Goal: Task Accomplishment & Management: Use online tool/utility

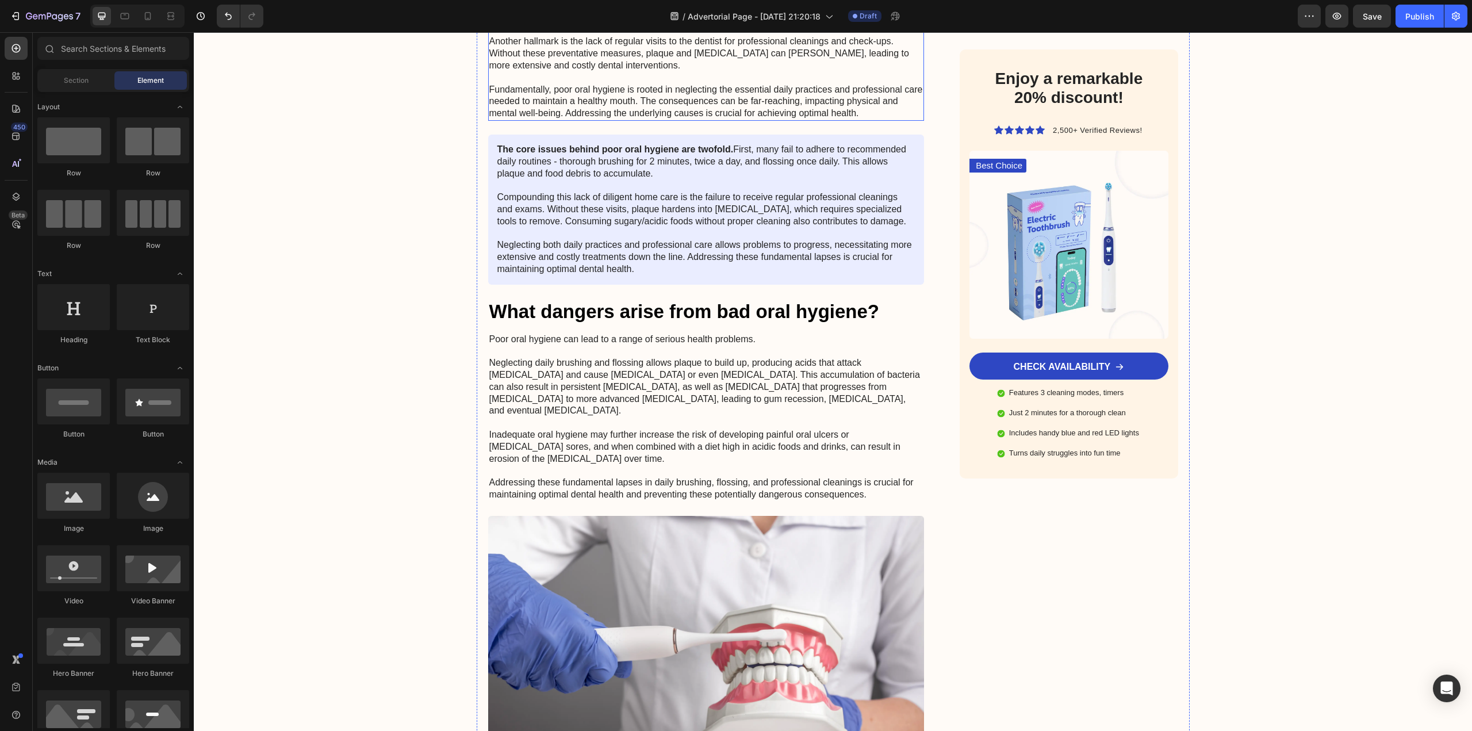
scroll to position [1438, 0]
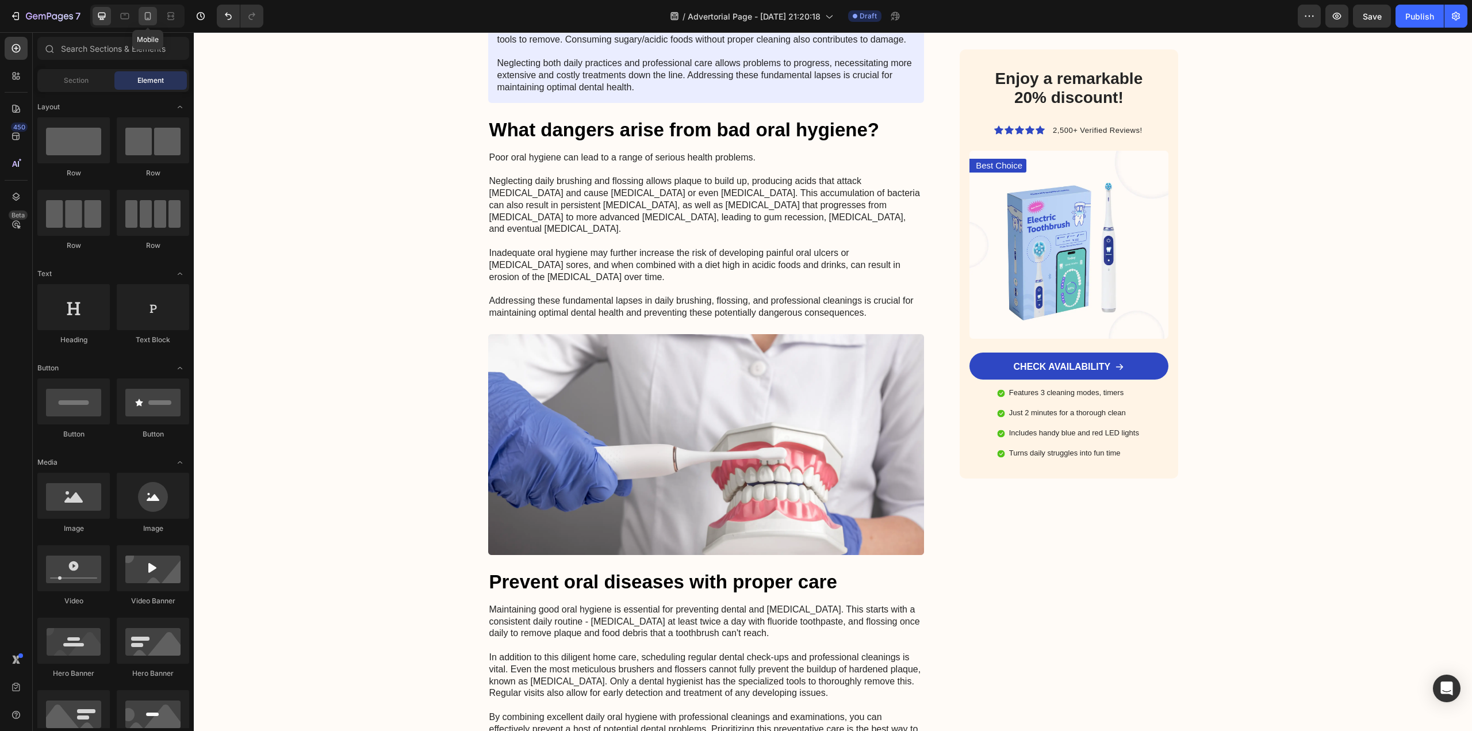
click at [144, 20] on icon at bounding box center [148, 16] width 12 height 12
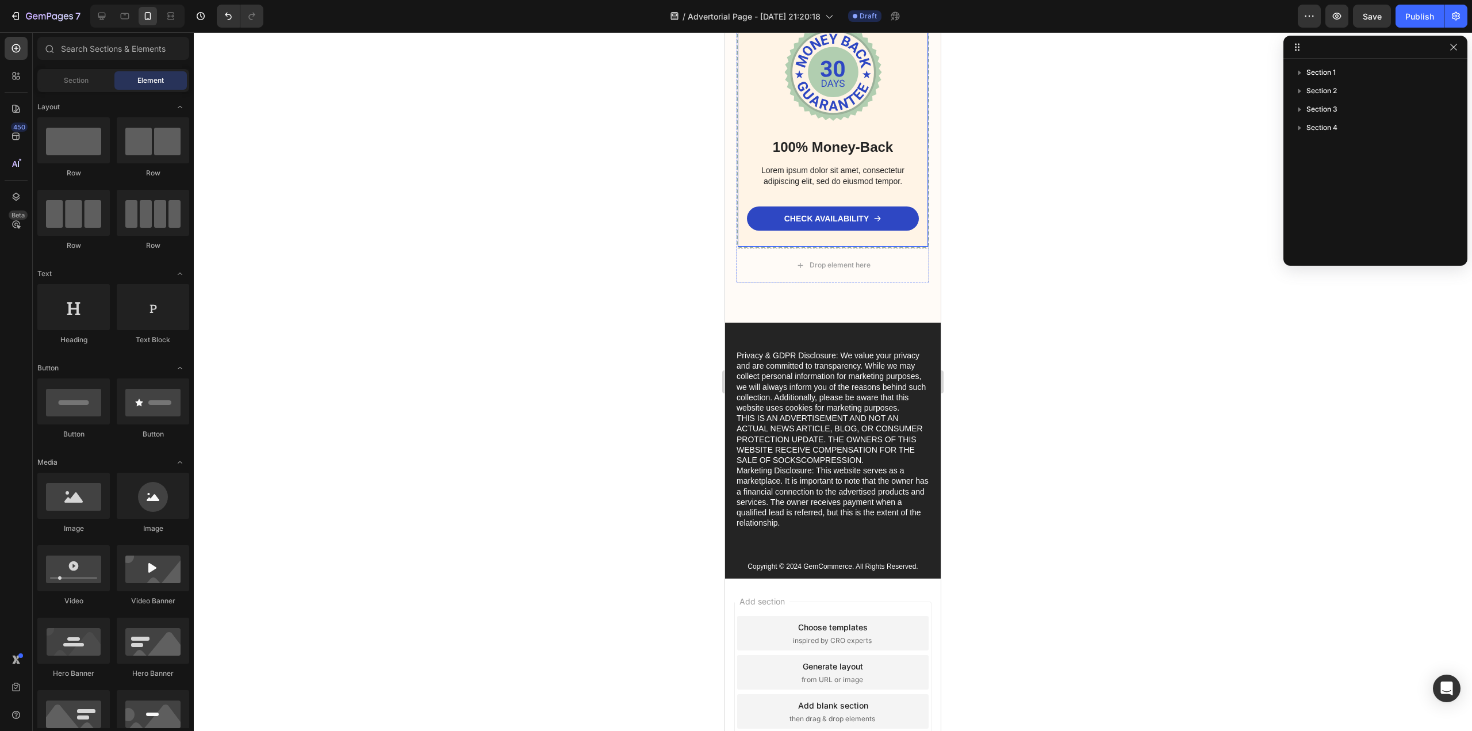
scroll to position [7411, 0]
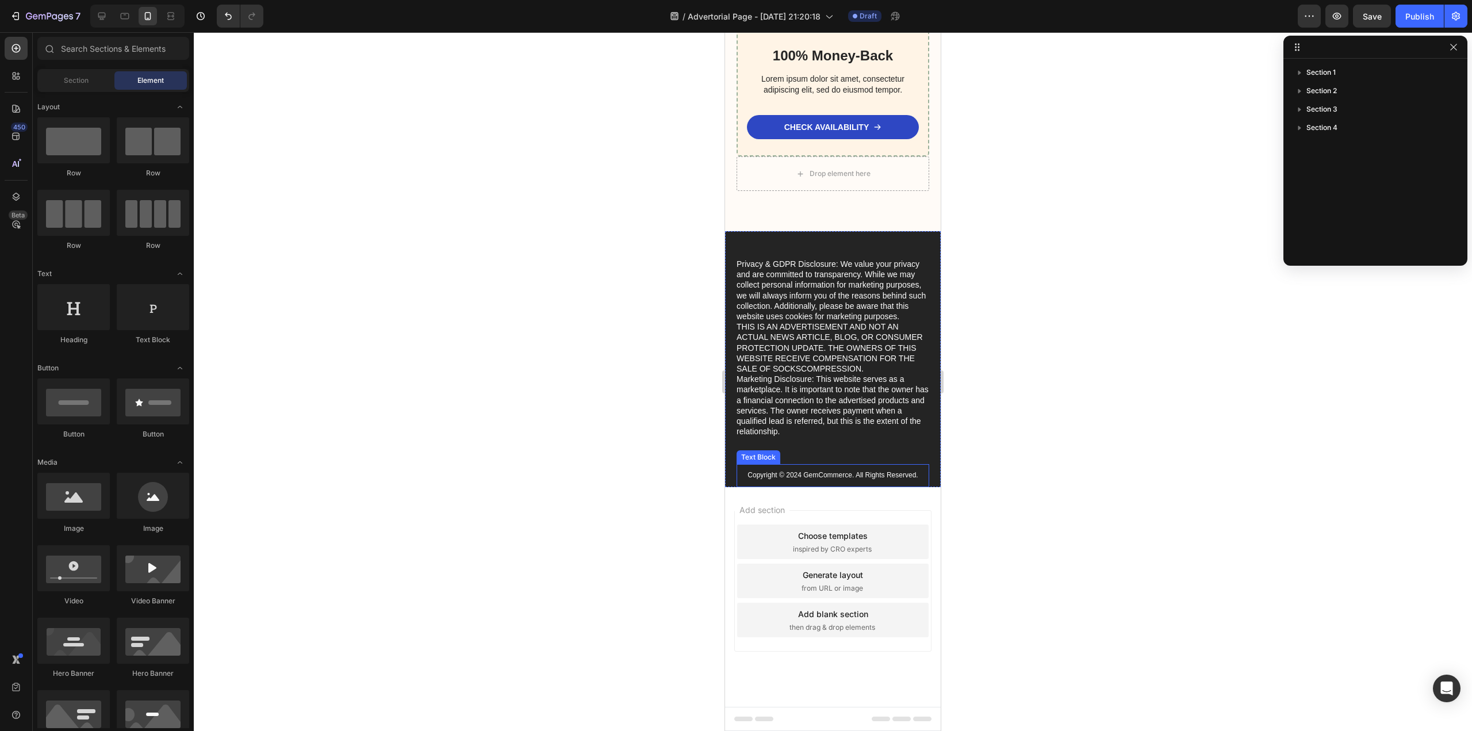
click at [820, 475] on p "Copyright © 2024 GemCommerce. All Rights Reserved." at bounding box center [833, 475] width 190 height 9
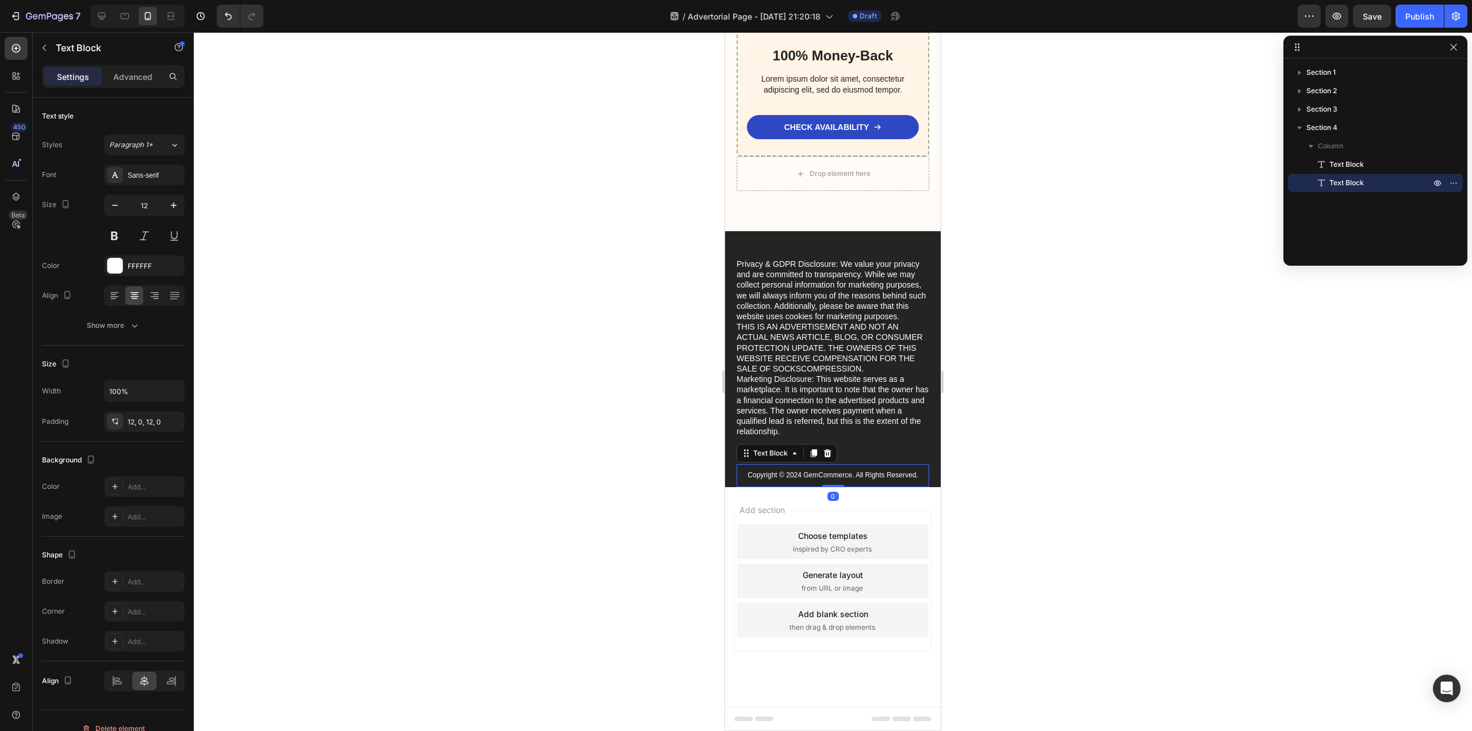
click at [820, 475] on p "Copyright © 2024 GemCommerce. All Rights Reserved." at bounding box center [833, 475] width 190 height 9
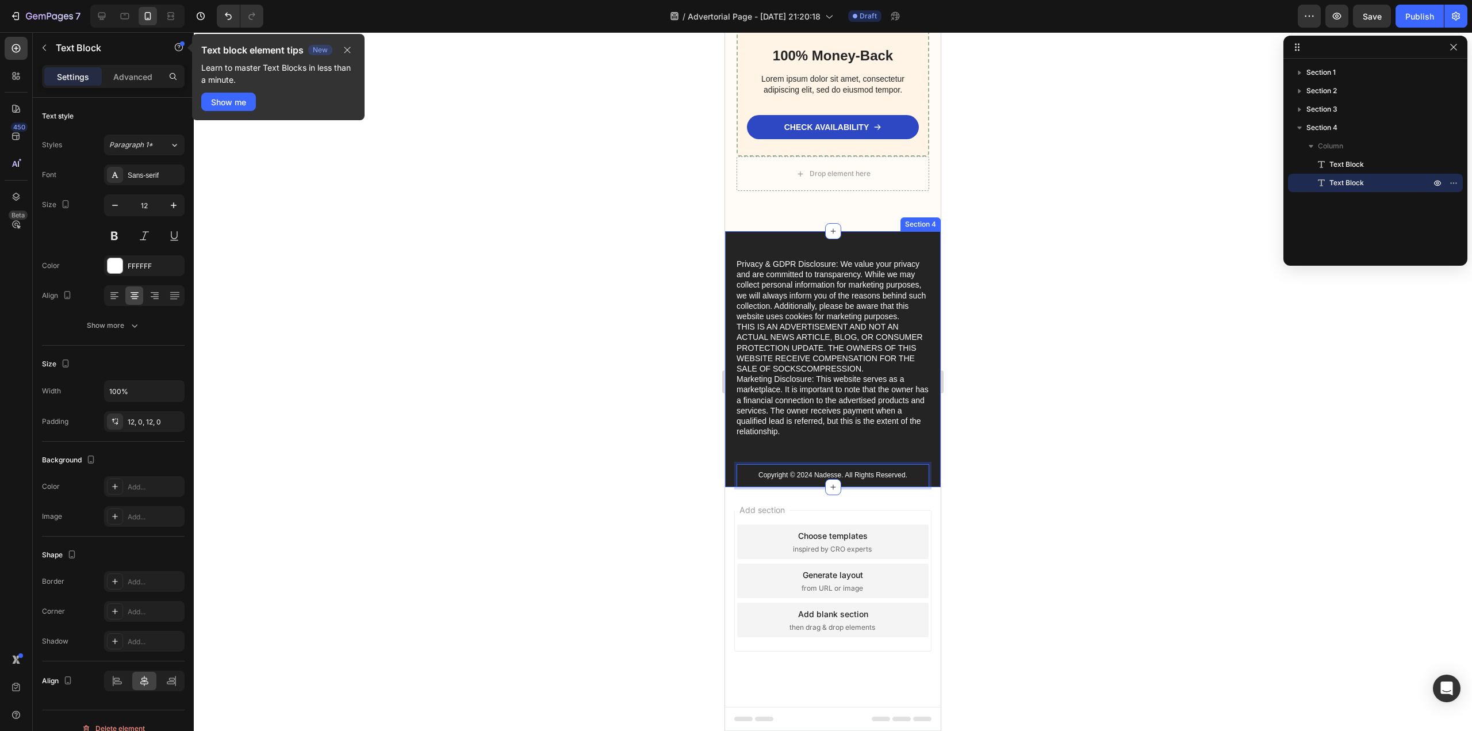
click at [845, 451] on div "Privacy & GDPR Disclosure: We value your privacy and are committed to transpare…" at bounding box center [833, 373] width 193 height 228
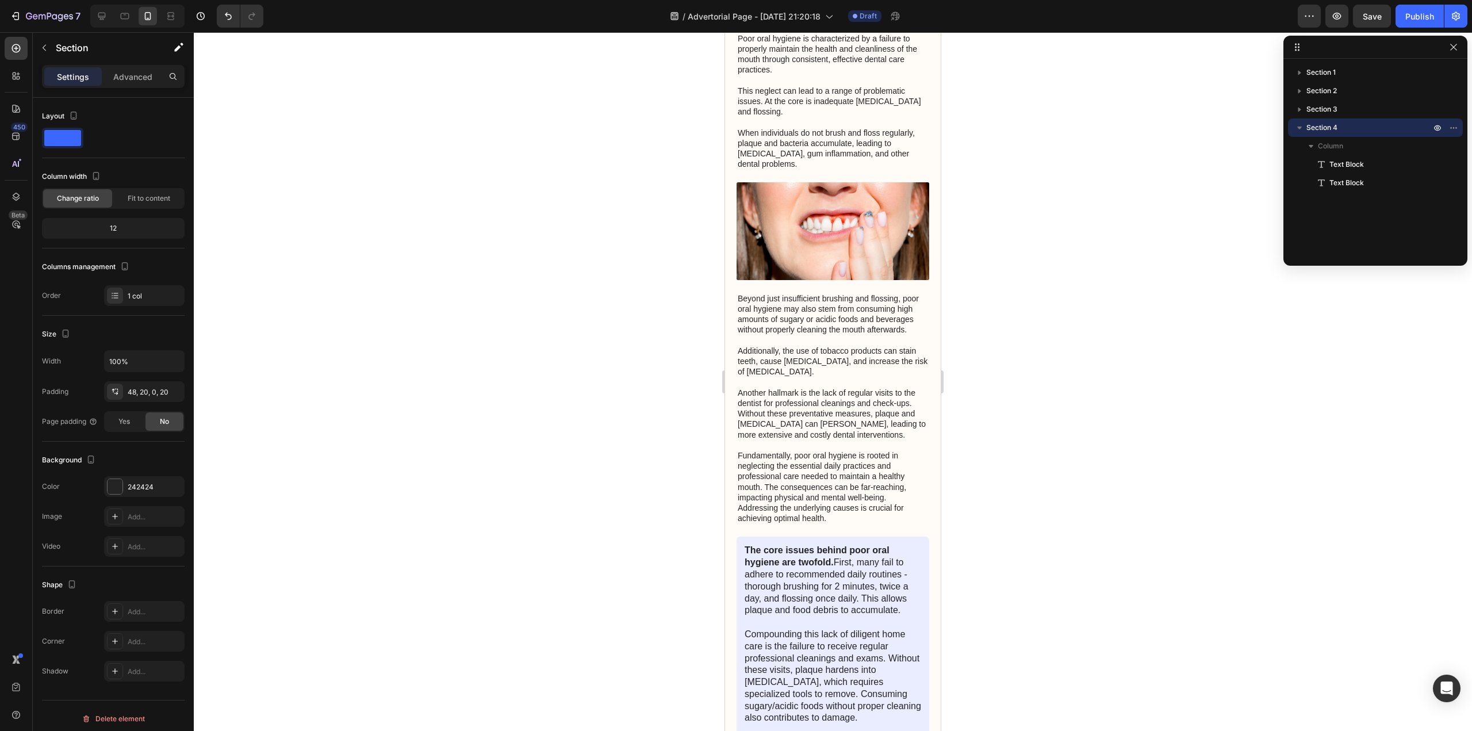
scroll to position [0, 0]
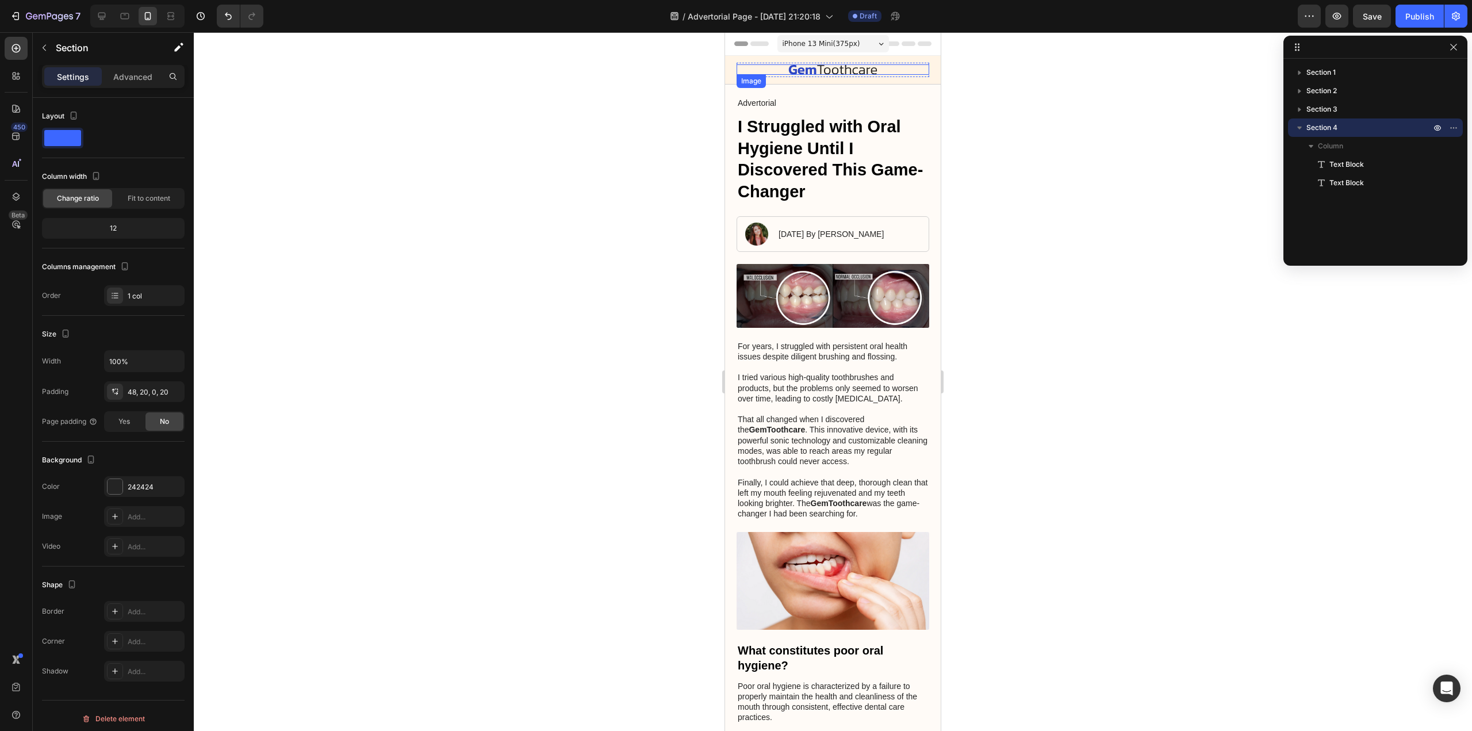
click at [834, 72] on div "Image" at bounding box center [833, 69] width 193 height 10
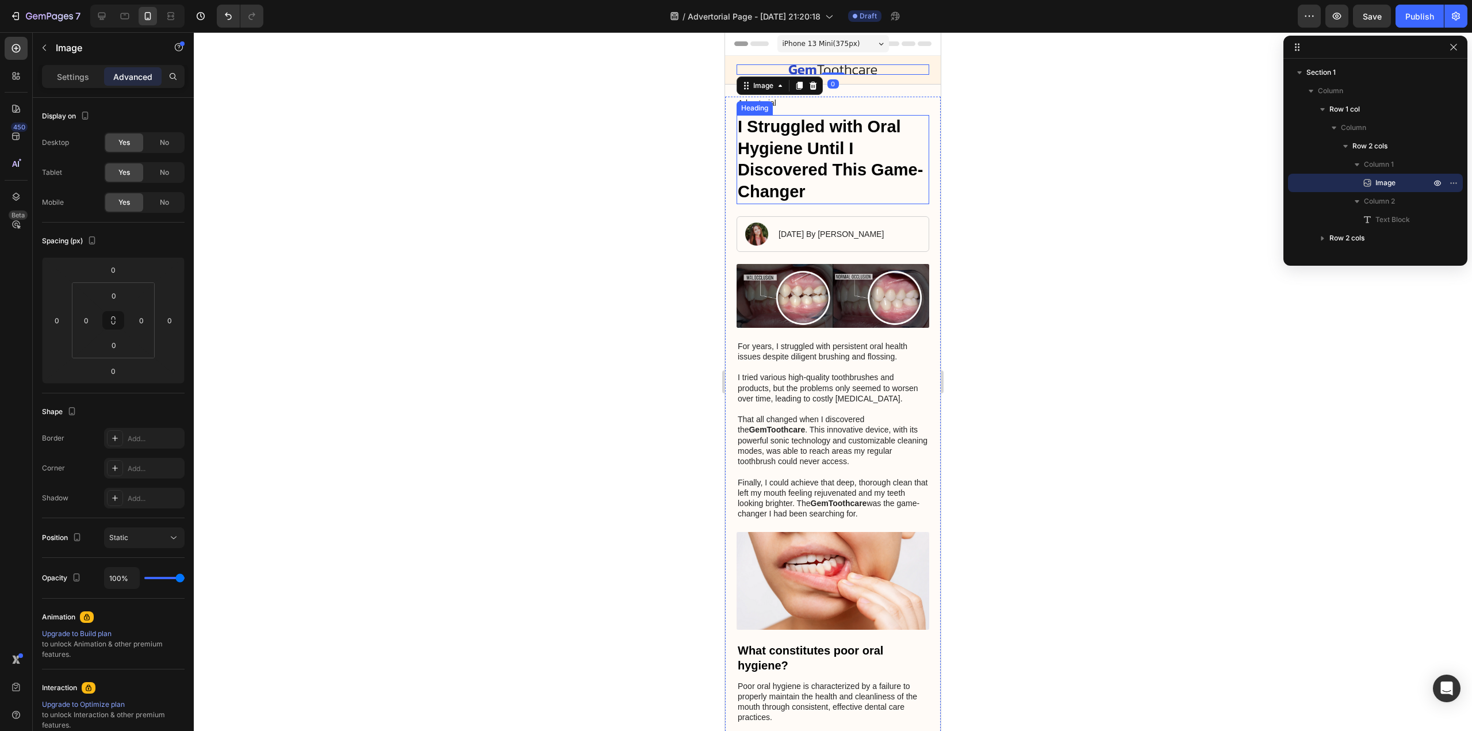
click at [828, 155] on h1 "I Struggled with Oral Hygiene Until I Discovered This Game-Changer" at bounding box center [833, 159] width 193 height 89
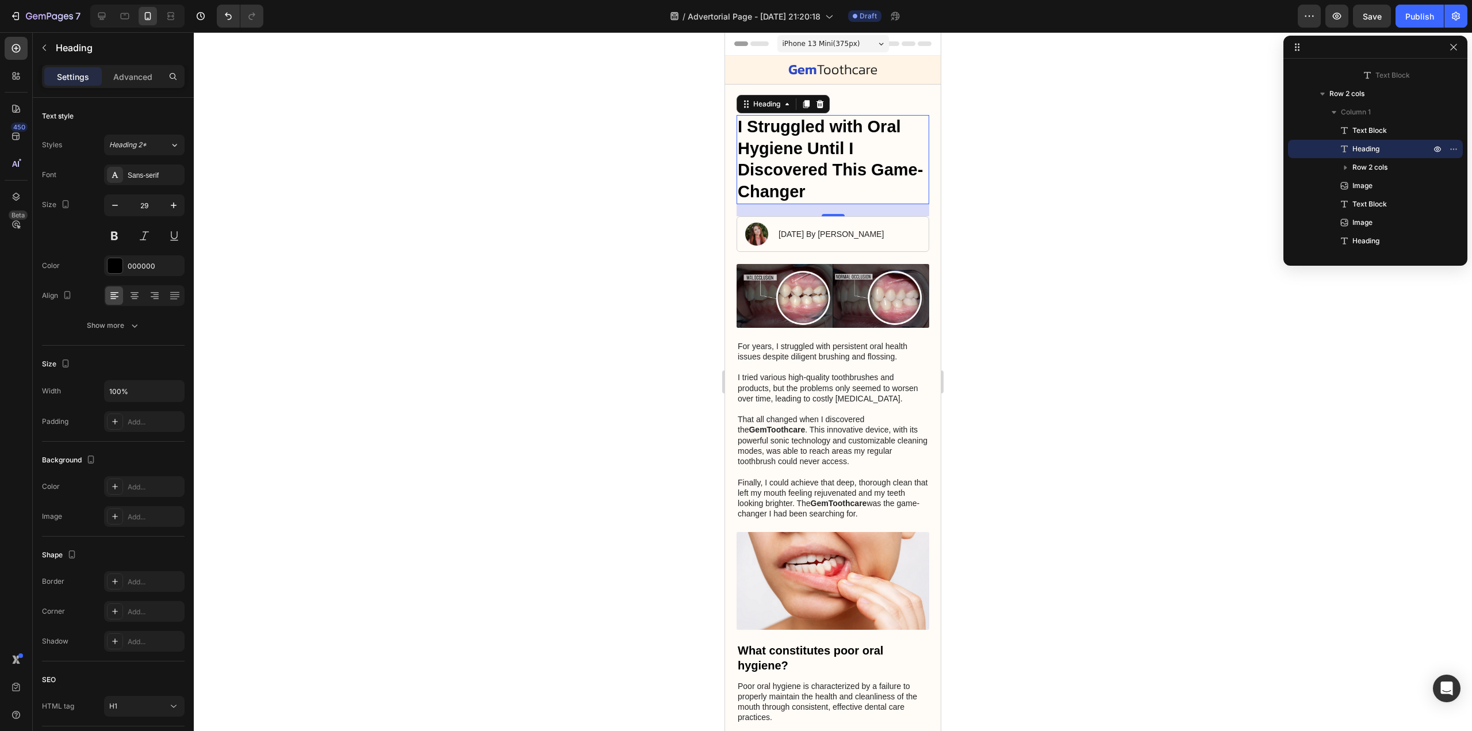
click at [828, 169] on h1 "I Struggled with Oral Hygiene Until I Discovered This Game-Changer" at bounding box center [833, 159] width 193 height 89
click at [828, 169] on p "I Struggled with Oral Hygiene Until I Discovered This Game-Changer" at bounding box center [833, 159] width 190 height 87
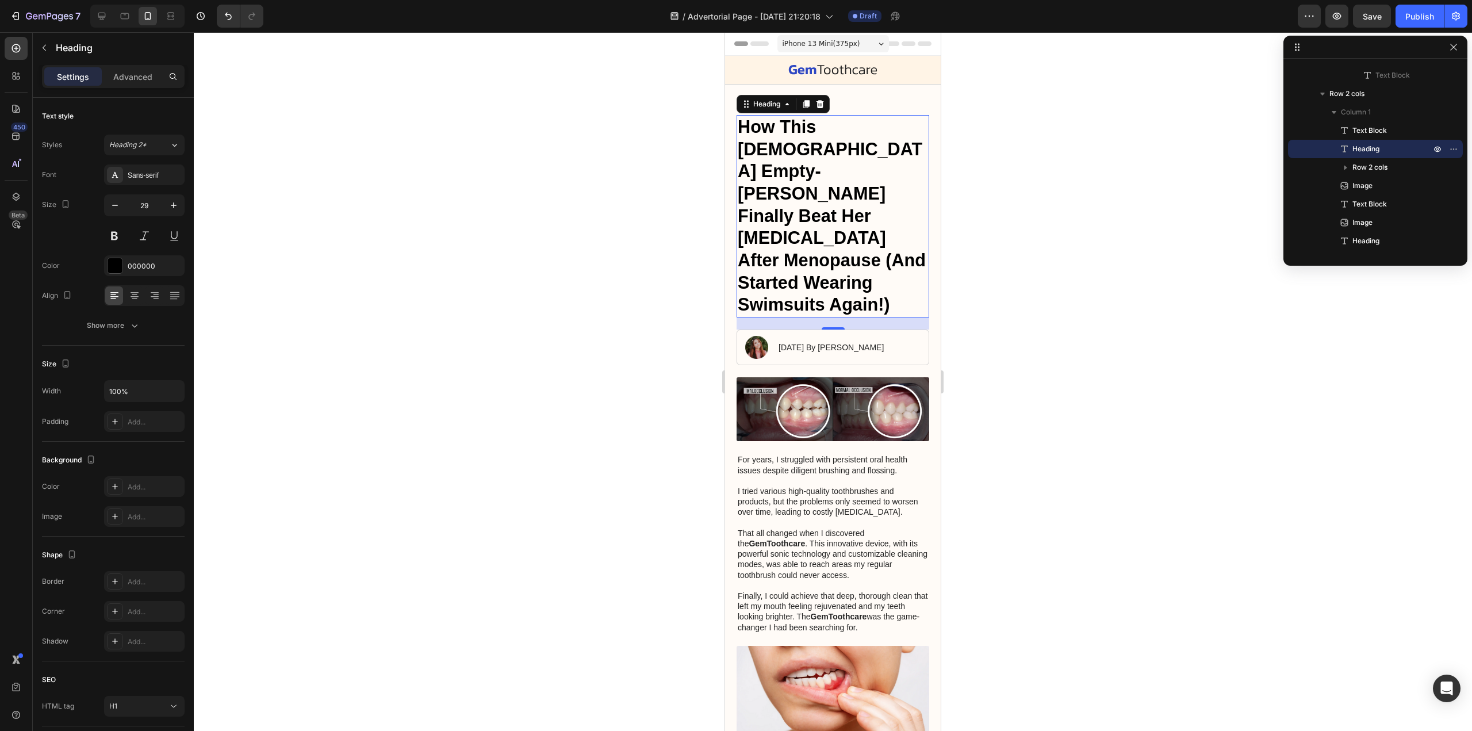
click at [867, 206] on strong "How This [DEMOGRAPHIC_DATA] Empty-[PERSON_NAME] Finally Beat Her [MEDICAL_DATA]…" at bounding box center [832, 216] width 188 height 198
click at [846, 342] on p "[DATE] By [PERSON_NAME]" at bounding box center [831, 347] width 105 height 10
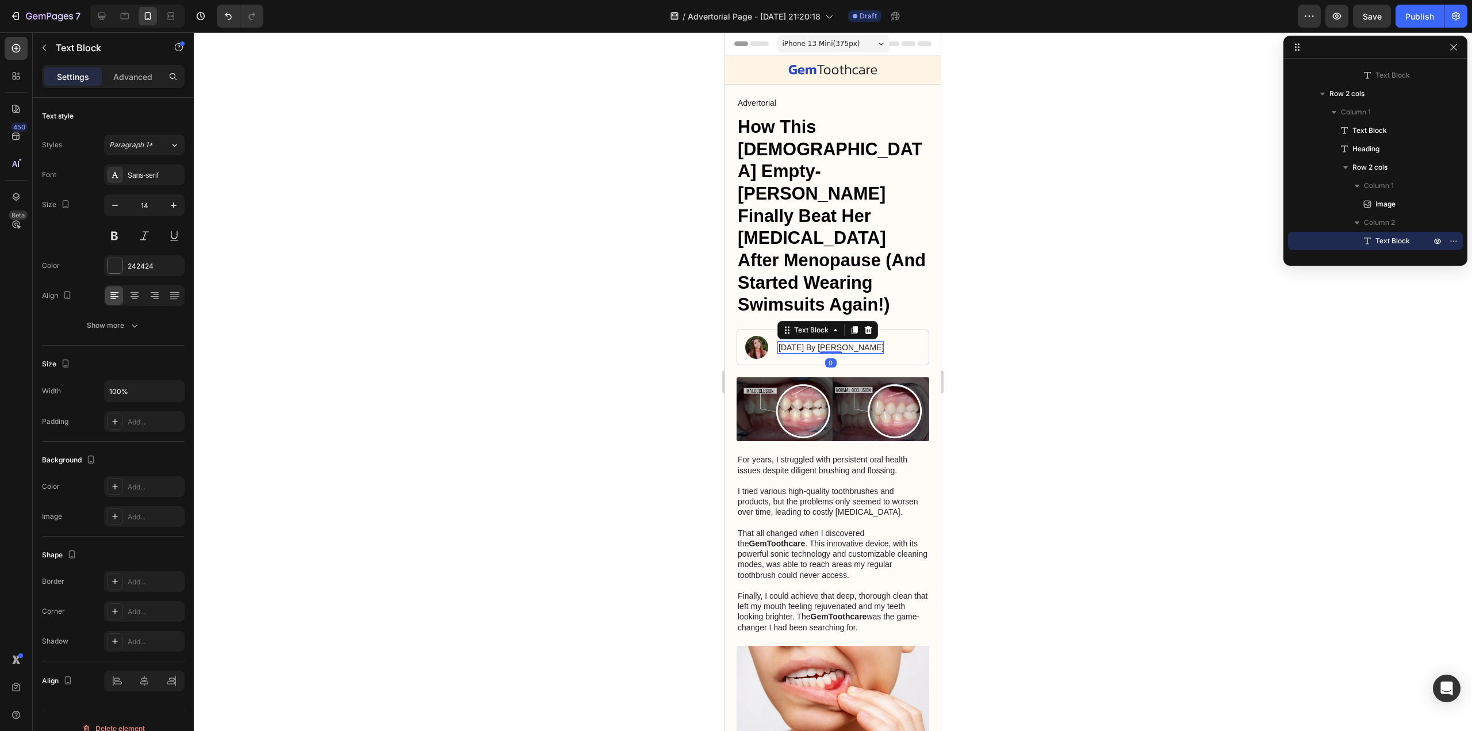
click at [789, 342] on p "[DATE] By [PERSON_NAME]" at bounding box center [831, 347] width 105 height 10
click at [859, 342] on p "[DATE] By [PERSON_NAME]" at bounding box center [831, 347] width 105 height 10
click at [793, 232] on strong "How This [DEMOGRAPHIC_DATA] Empty-[PERSON_NAME] Finally Beat Her [MEDICAL_DATA]…" at bounding box center [832, 216] width 188 height 198
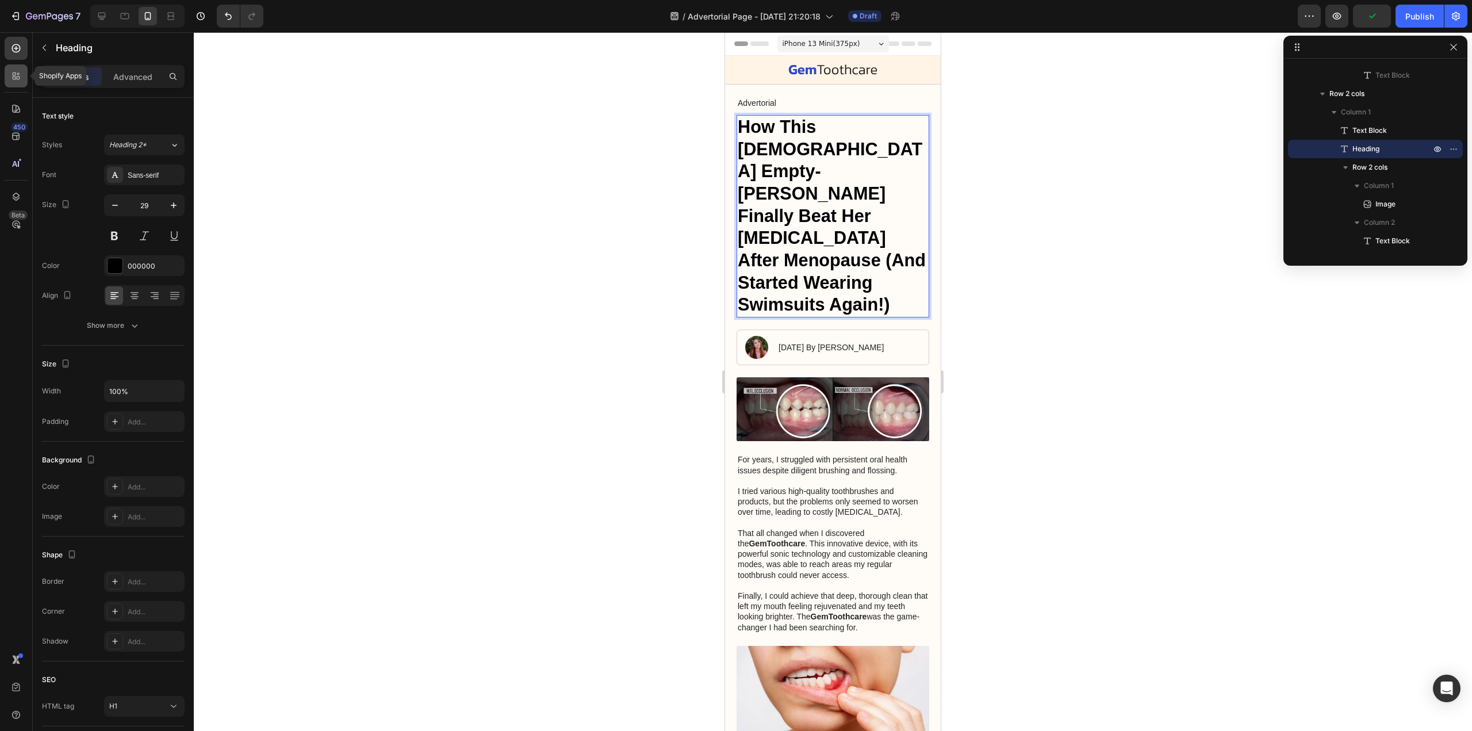
click at [10, 72] on div at bounding box center [16, 75] width 23 height 23
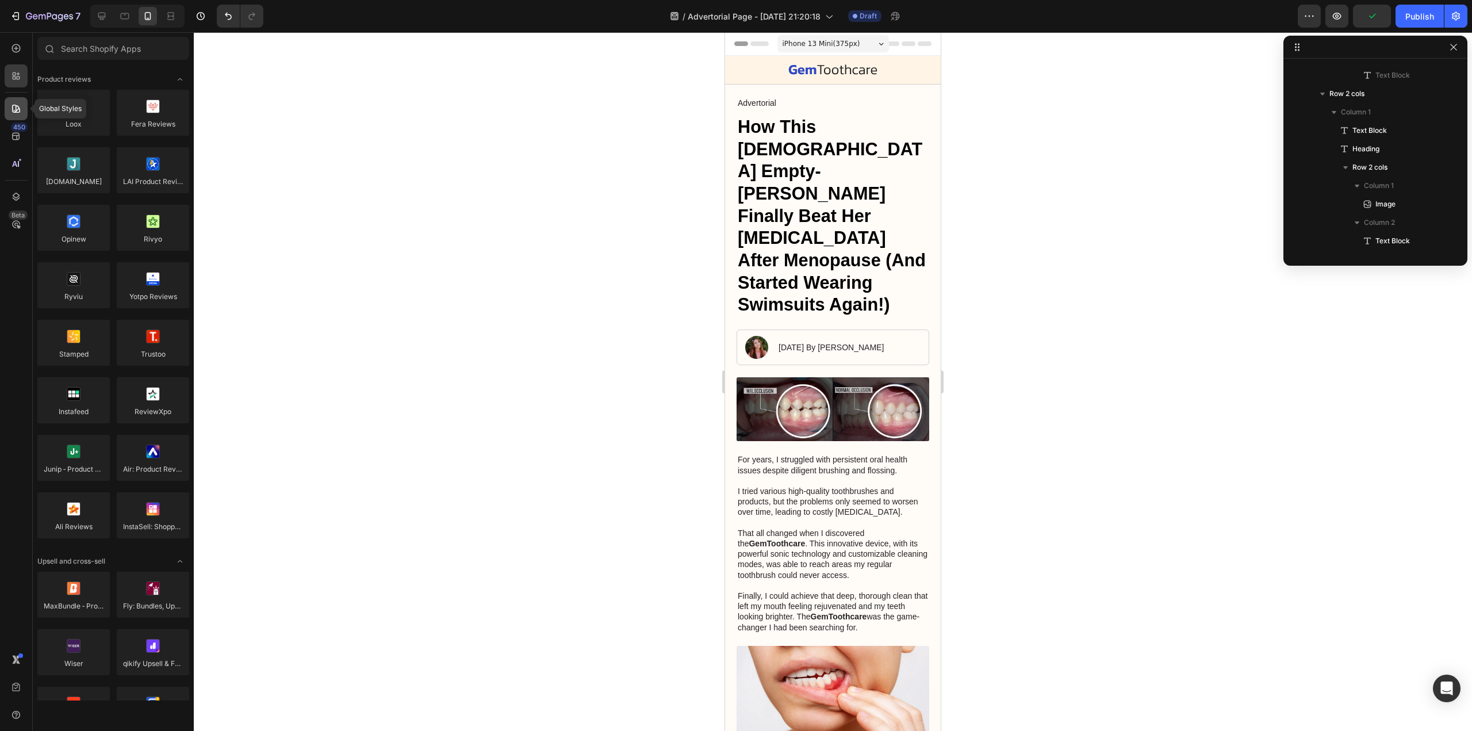
click at [18, 108] on icon at bounding box center [16, 109] width 8 height 8
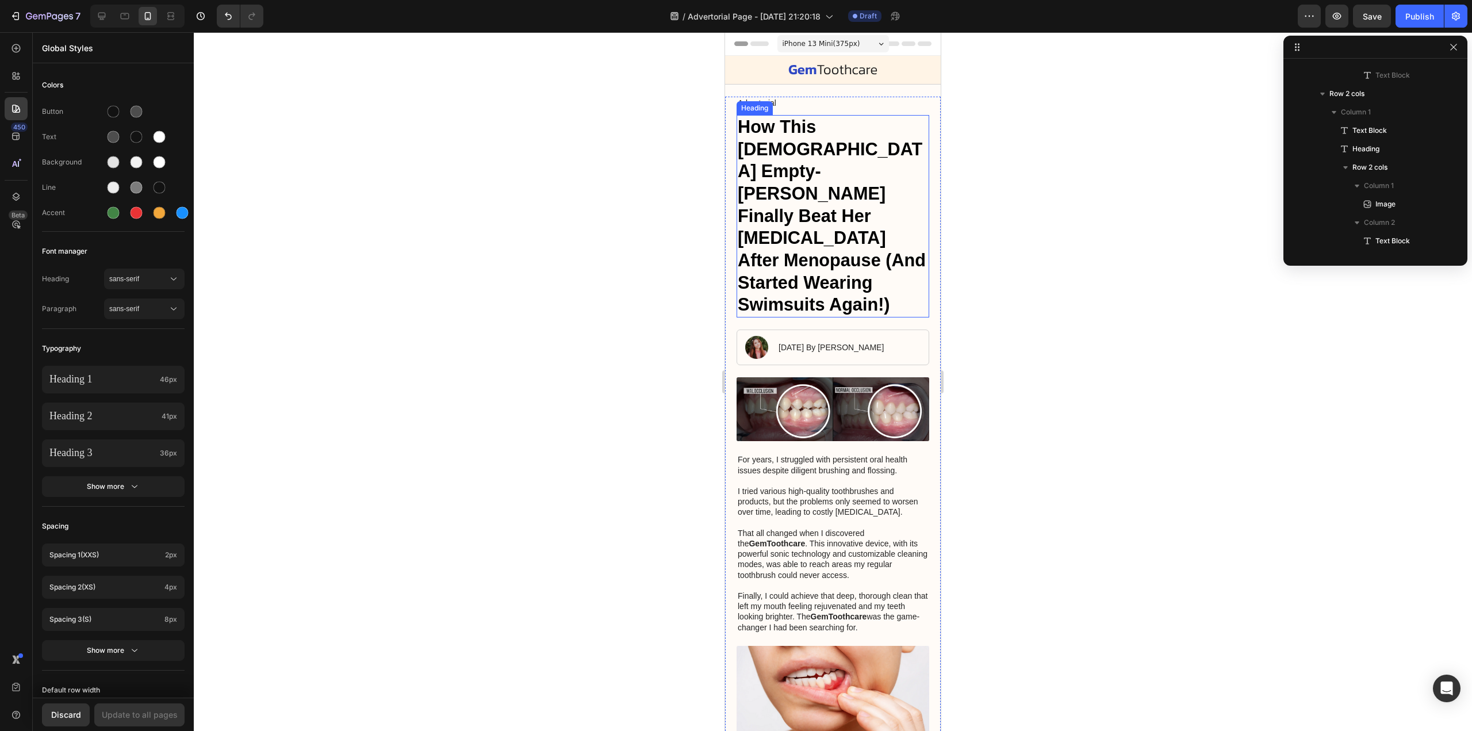
click at [856, 227] on p "⁠⁠⁠⁠⁠⁠⁠ How This [DEMOGRAPHIC_DATA] Empty-[PERSON_NAME] Finally Beat Her [MEDIC…" at bounding box center [833, 216] width 190 height 200
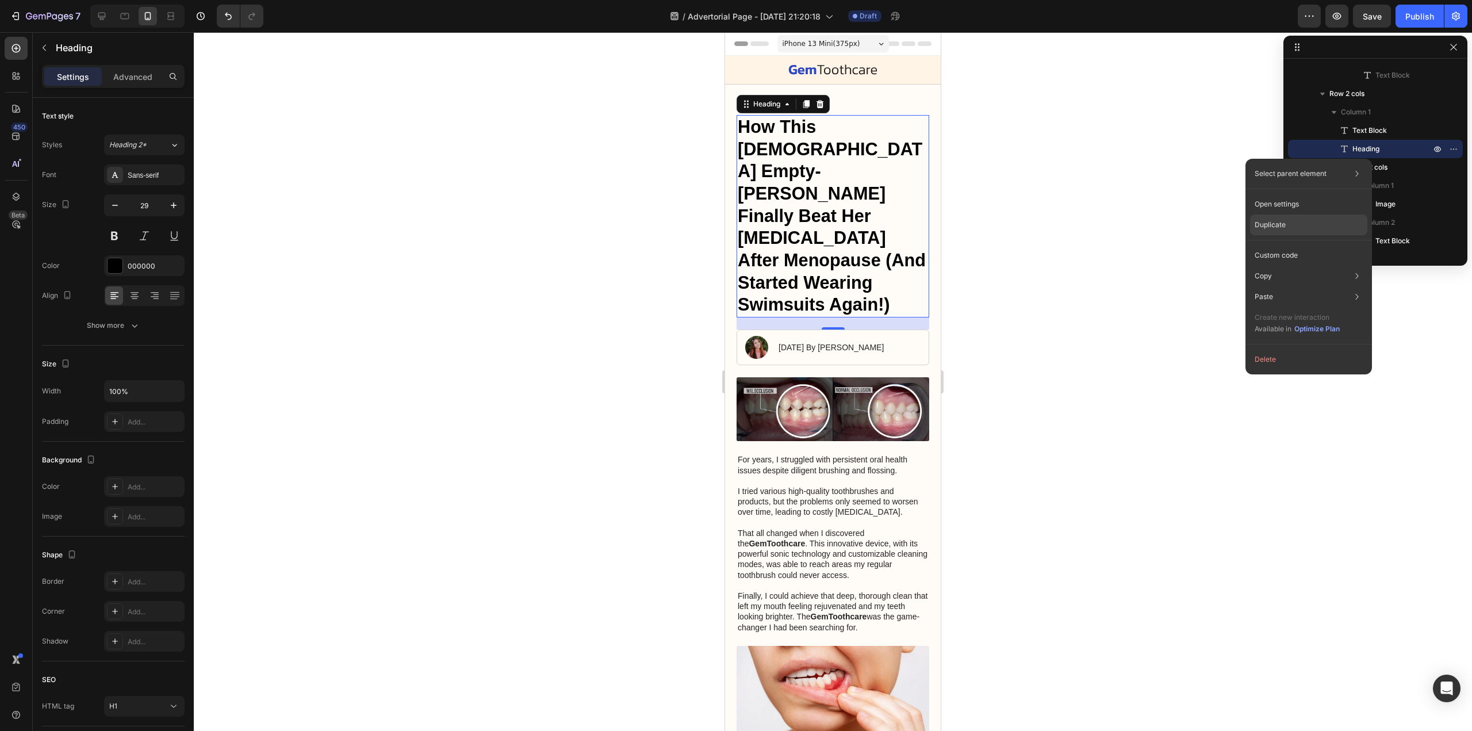
click at [1272, 226] on p "Duplicate" at bounding box center [1270, 225] width 31 height 10
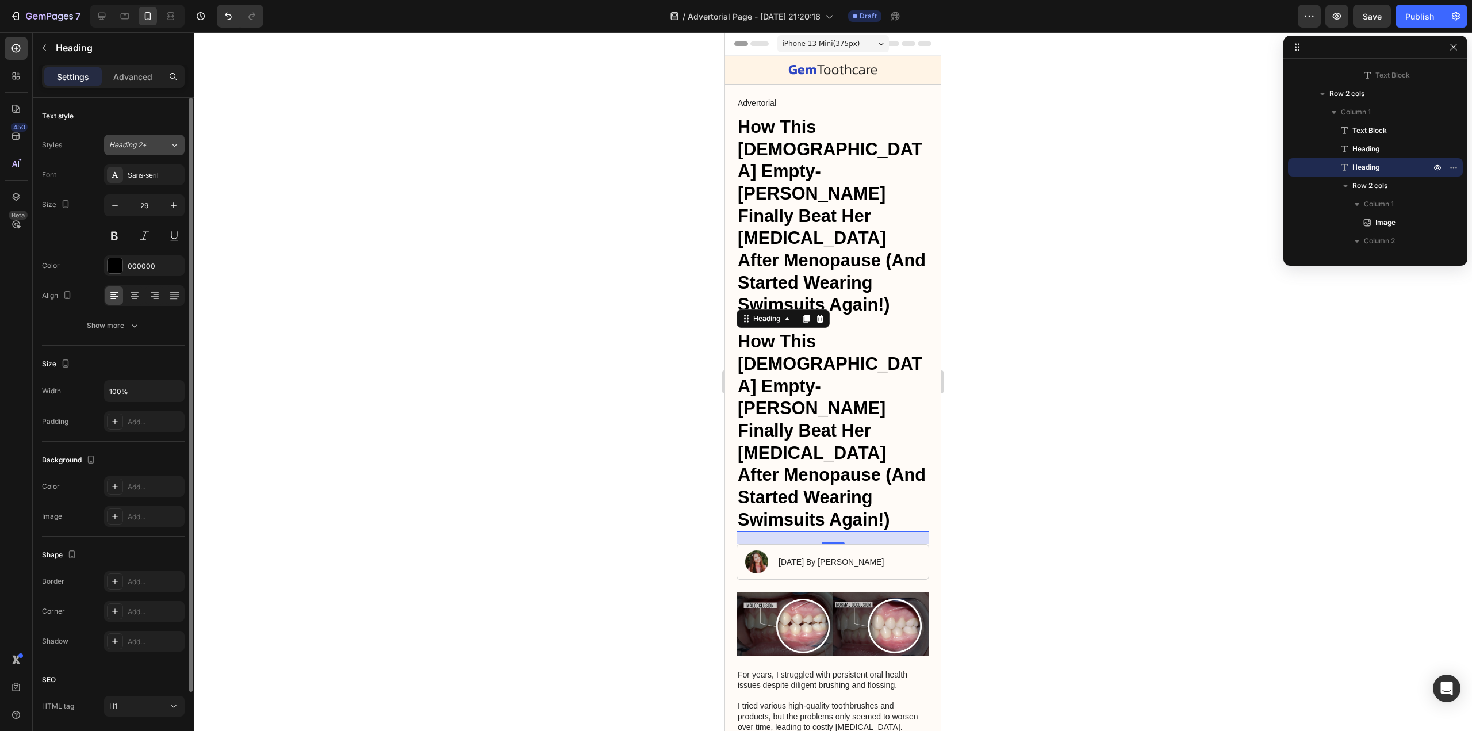
click at [163, 147] on div "Heading 2*" at bounding box center [139, 145] width 60 height 10
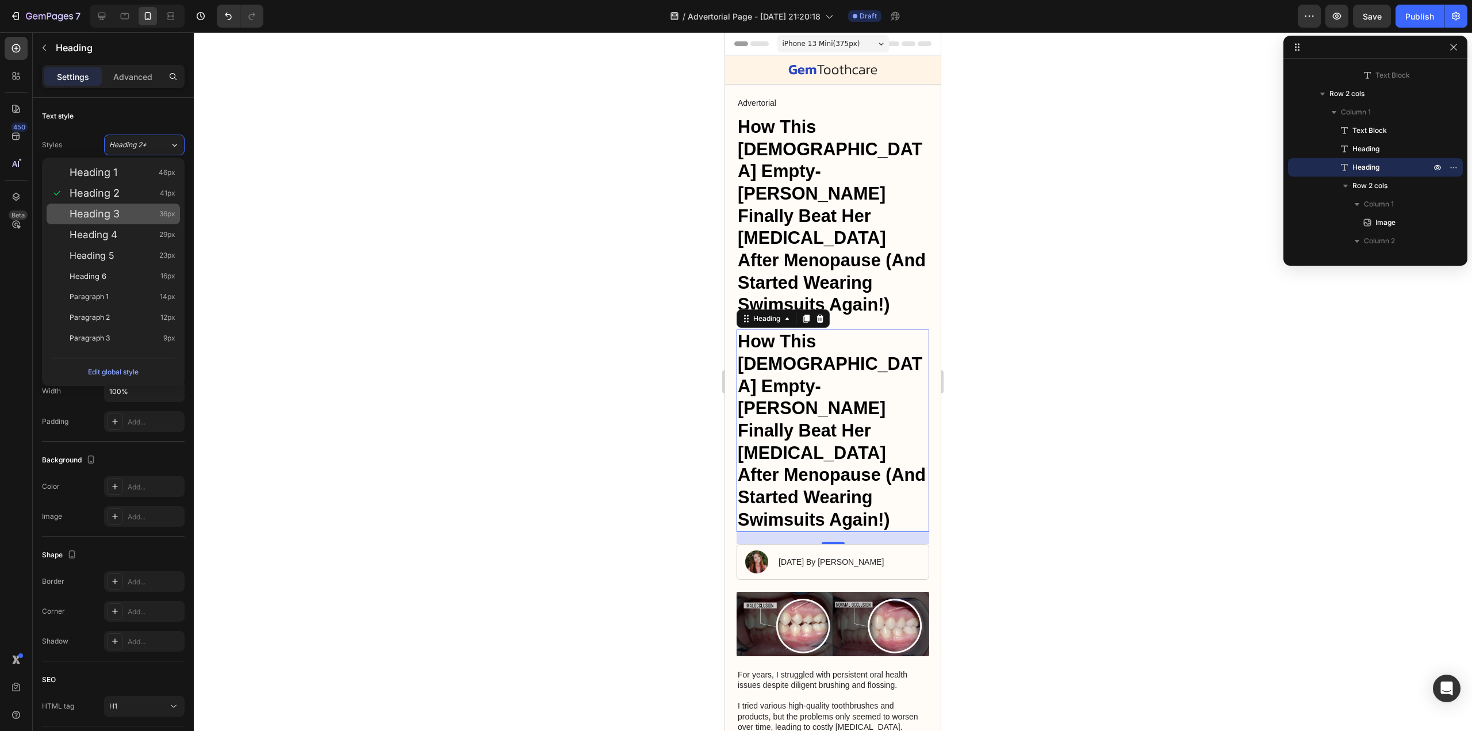
click at [111, 219] on span "Heading 3" at bounding box center [95, 214] width 50 height 12
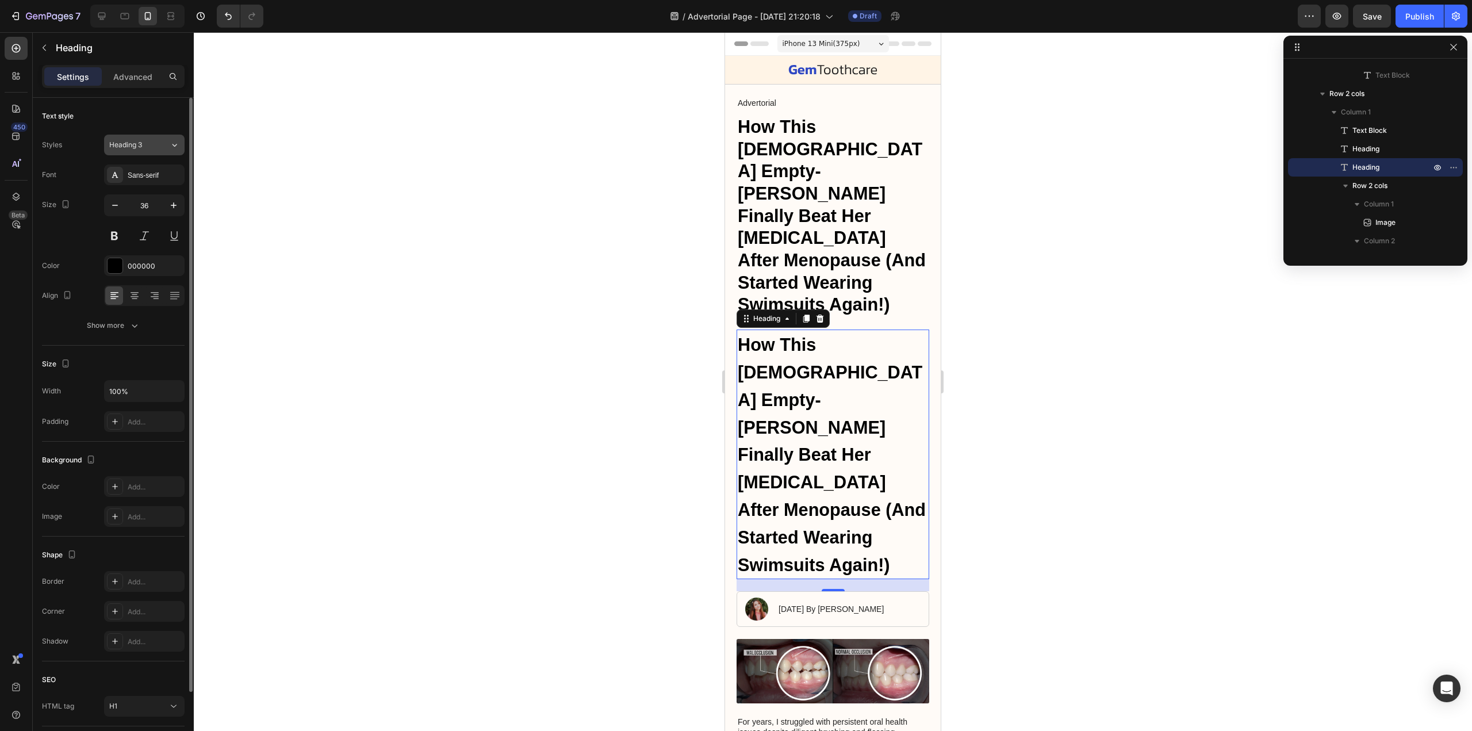
click at [150, 142] on div "Heading 3" at bounding box center [132, 145] width 47 height 10
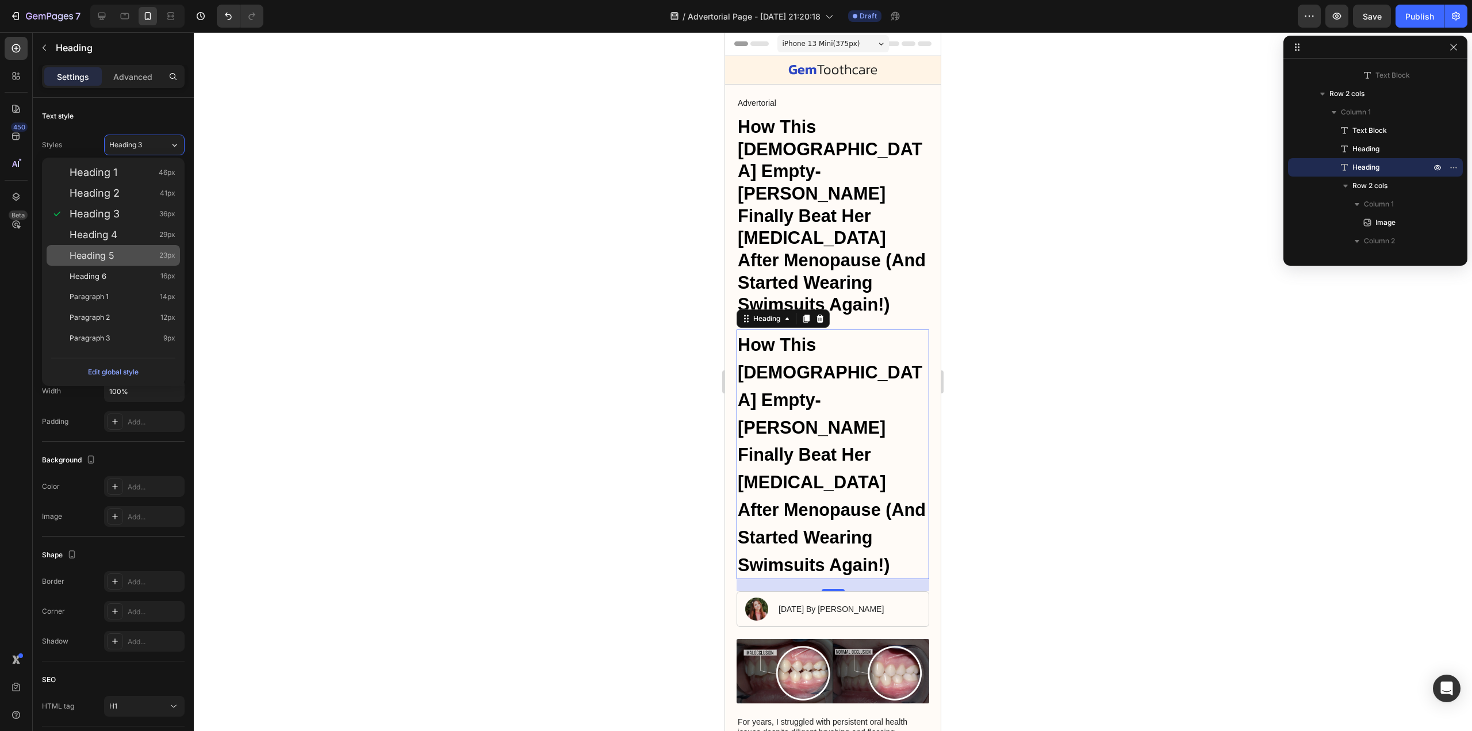
click at [127, 254] on div "Heading 5 23px" at bounding box center [123, 256] width 106 height 12
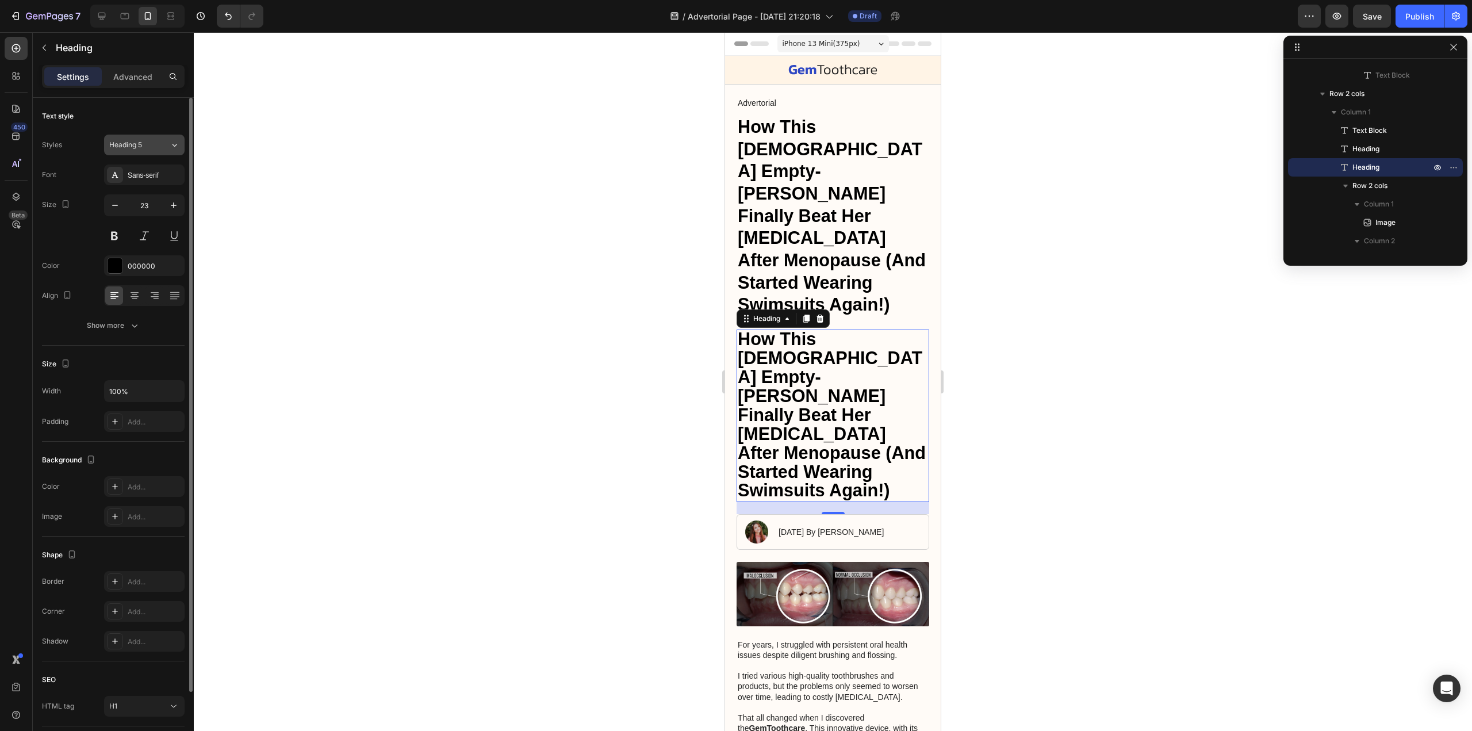
click at [152, 146] on div "Heading 5" at bounding box center [132, 145] width 47 height 10
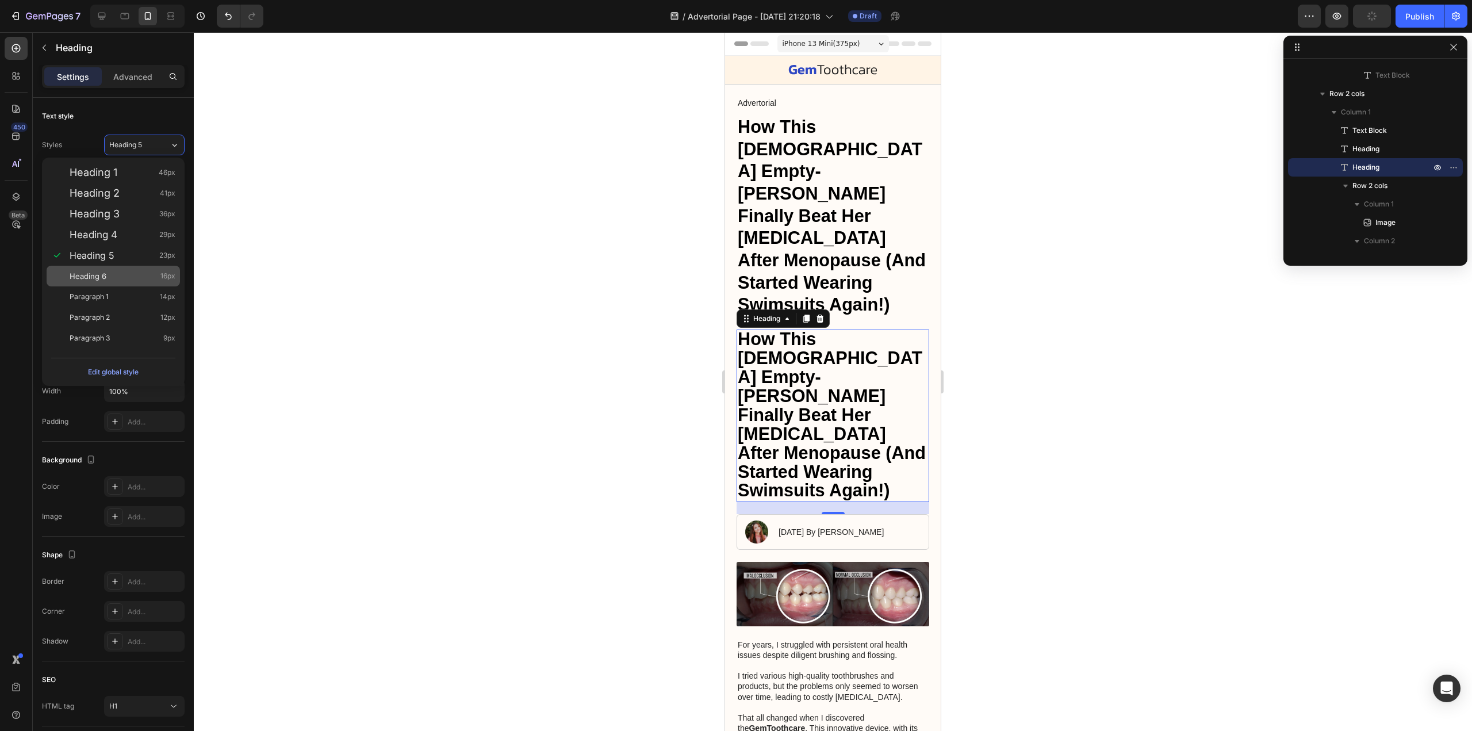
click at [128, 277] on div "Heading 6 16px" at bounding box center [123, 276] width 106 height 12
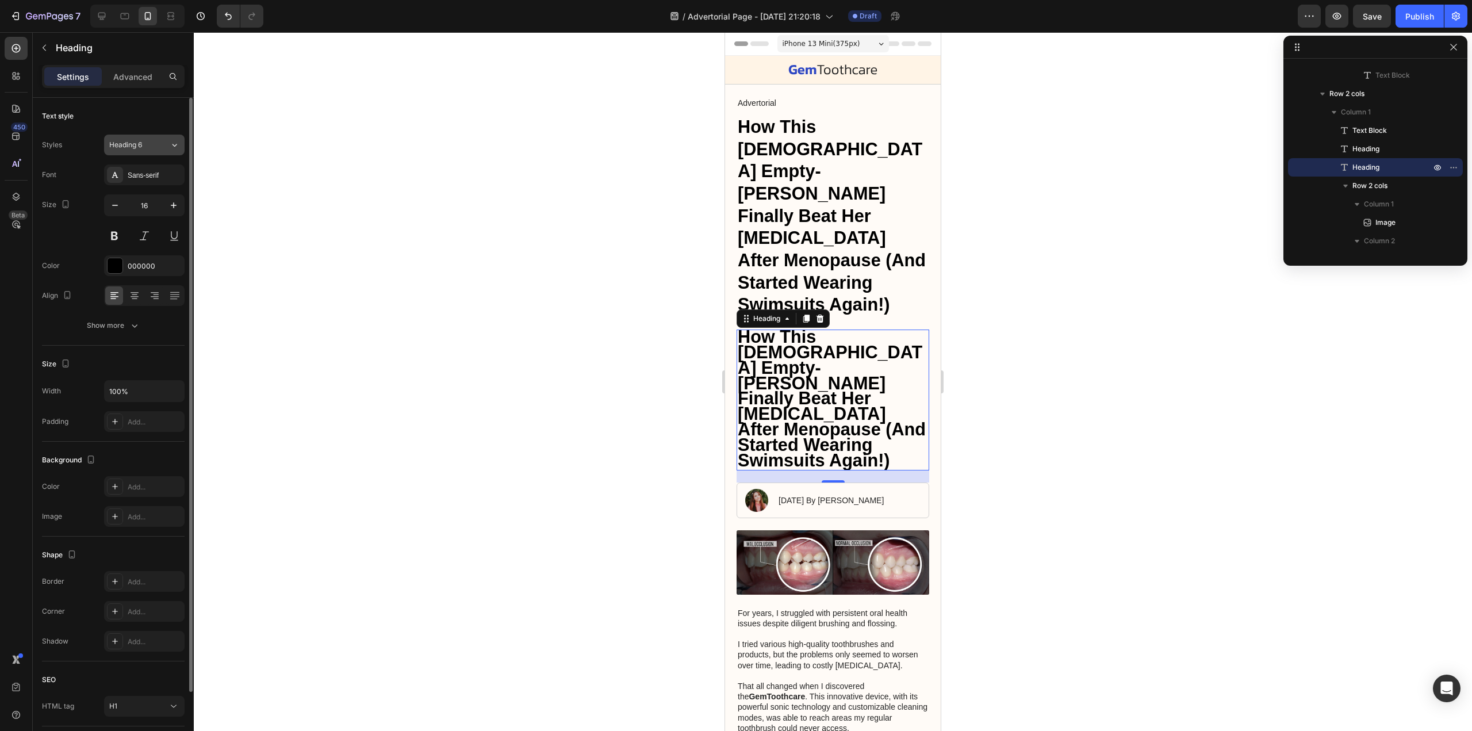
click at [135, 138] on button "Heading 6" at bounding box center [144, 145] width 81 height 21
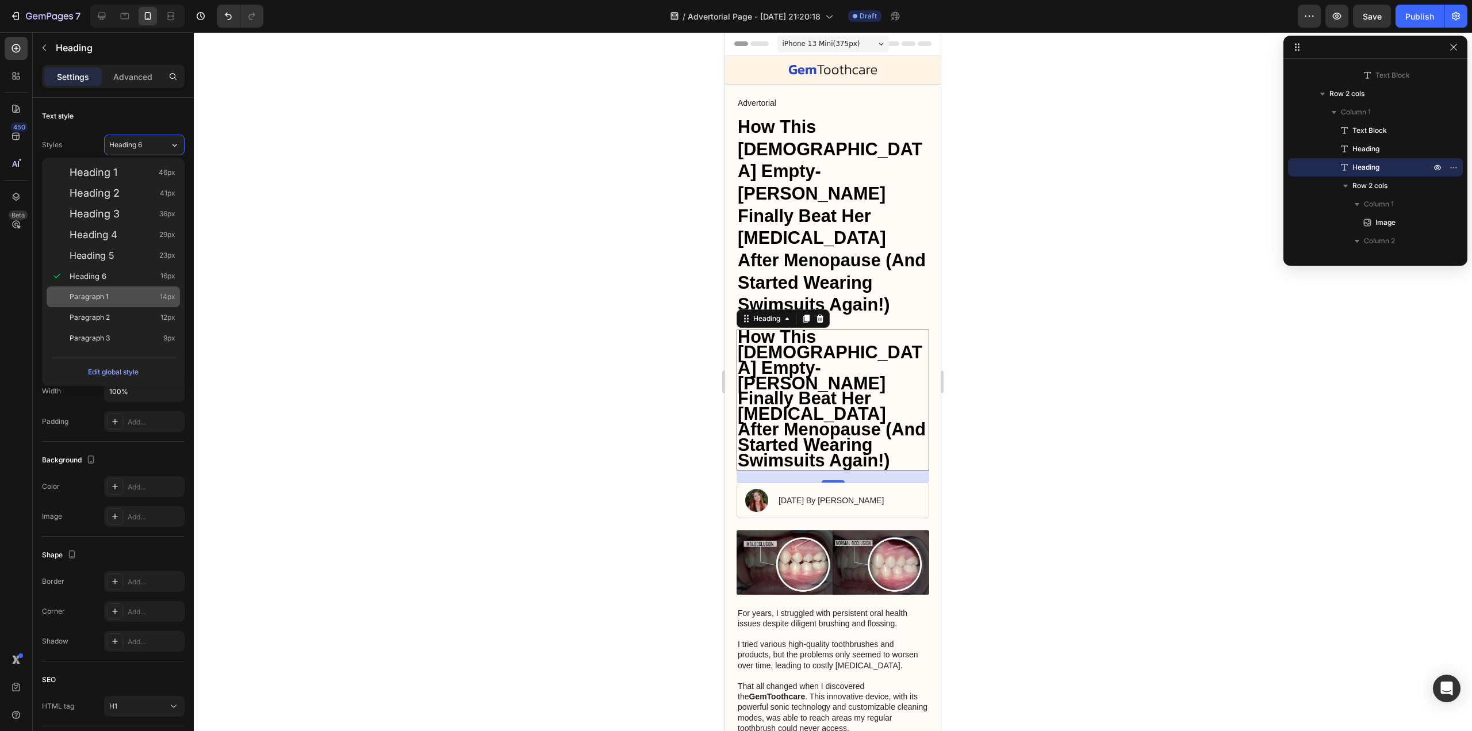
click at [120, 297] on div "Paragraph 1 14px" at bounding box center [123, 297] width 106 height 12
type input "14"
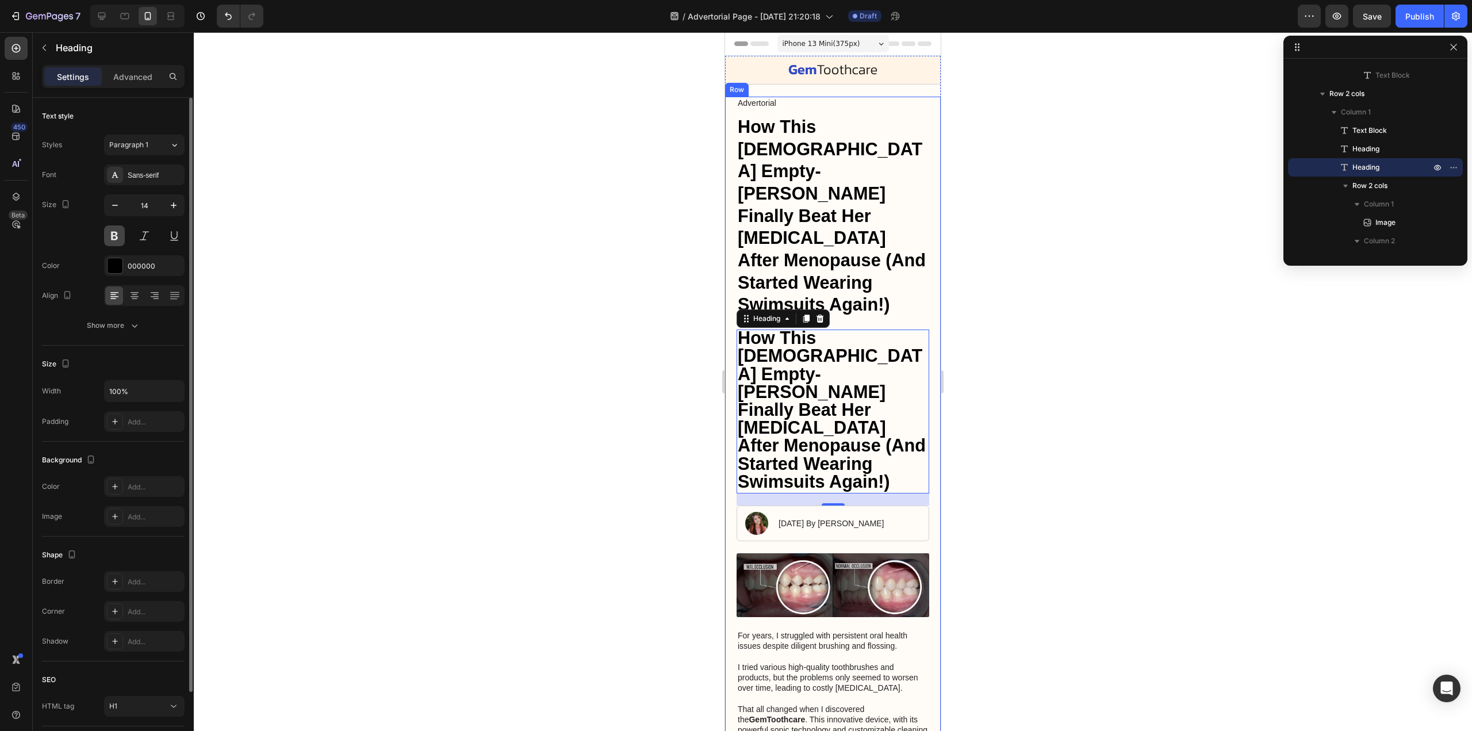
click at [110, 229] on button at bounding box center [114, 235] width 21 height 21
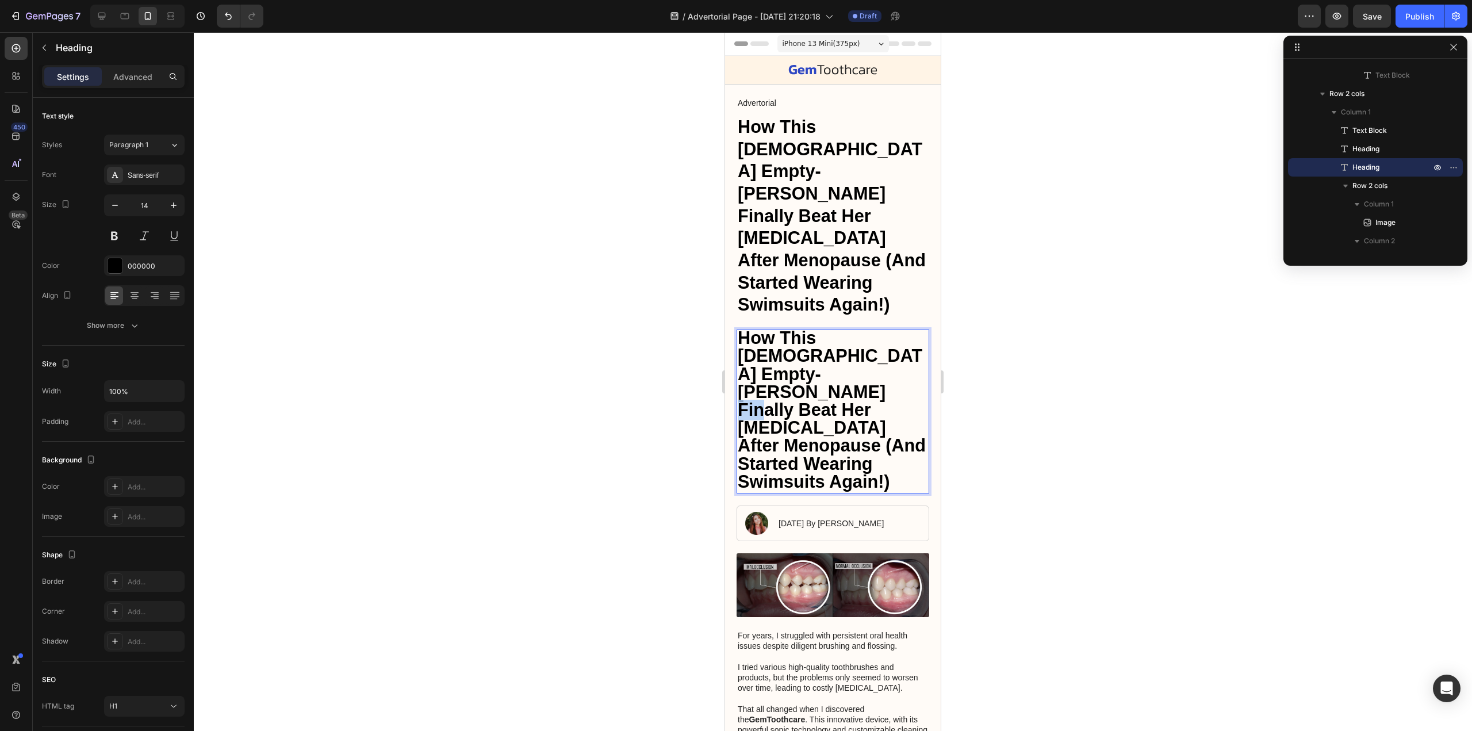
click at [805, 328] on strong "How This [DEMOGRAPHIC_DATA] Empty-[PERSON_NAME] Finally Beat Her [MEDICAL_DATA]…" at bounding box center [832, 409] width 188 height 163
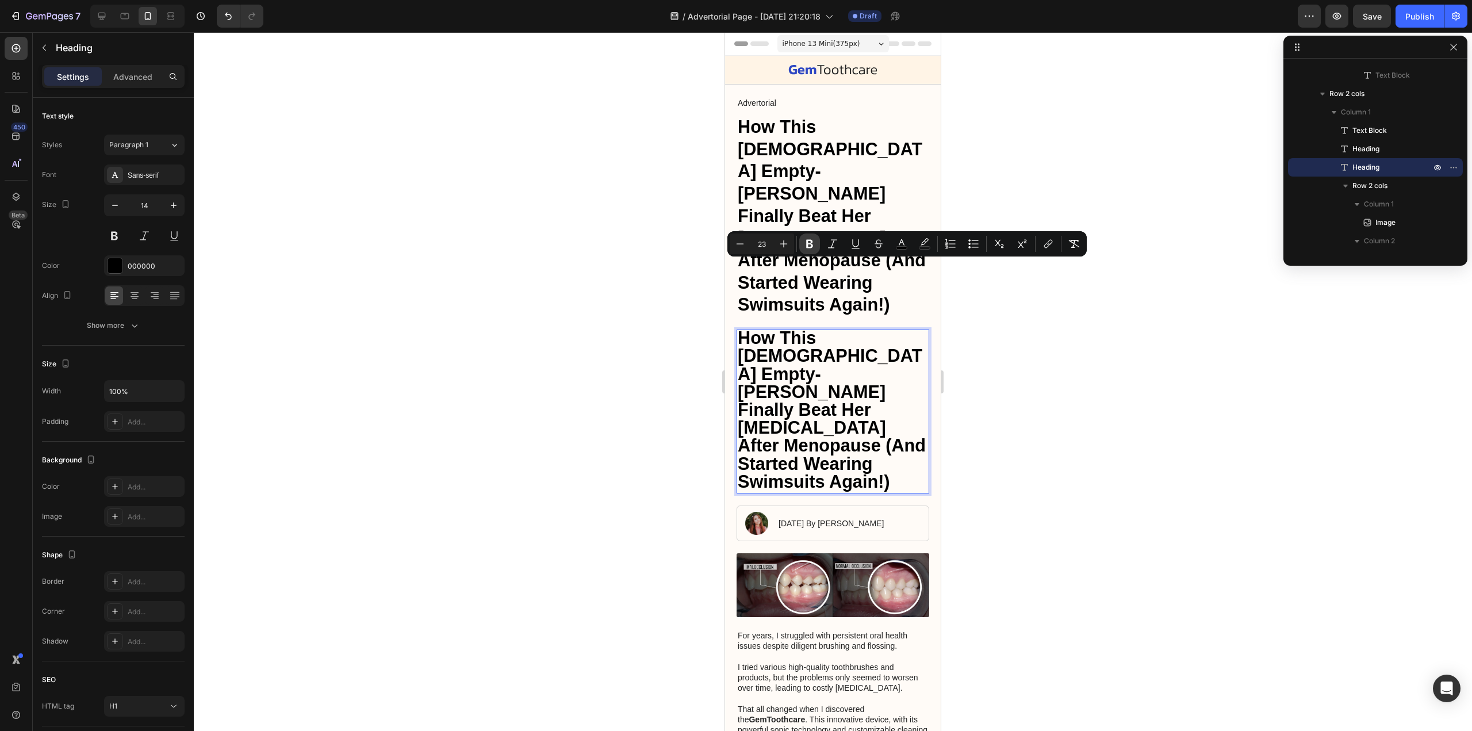
click at [808, 244] on icon "Editor contextual toolbar" at bounding box center [809, 244] width 7 height 9
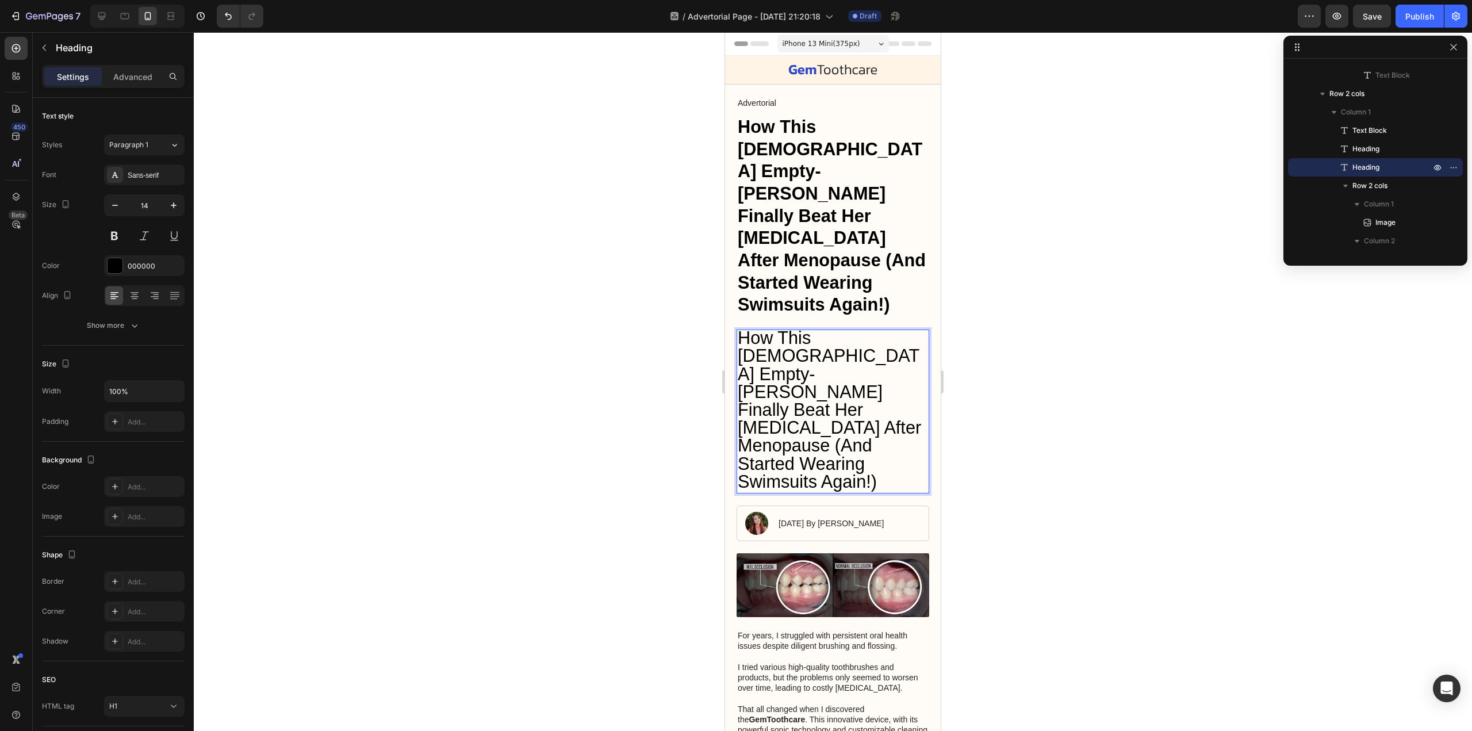
click at [873, 343] on p "How This [DEMOGRAPHIC_DATA] Empty-[PERSON_NAME] Finally Beat Her [MEDICAL_DATA]…" at bounding box center [833, 412] width 190 height 162
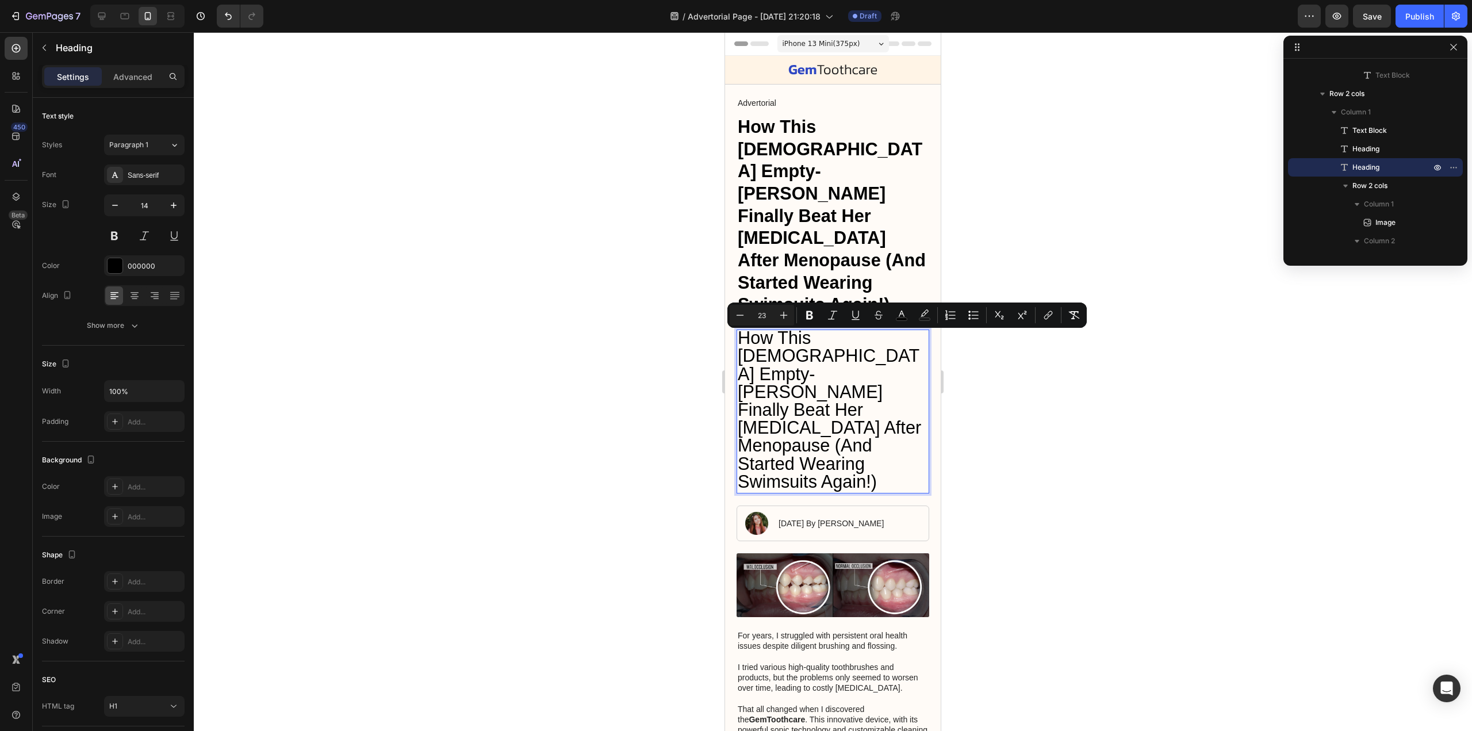
click at [818, 341] on span "How This [DEMOGRAPHIC_DATA] Empty-[PERSON_NAME] Finally Beat Her [MEDICAL_DATA]…" at bounding box center [829, 409] width 183 height 163
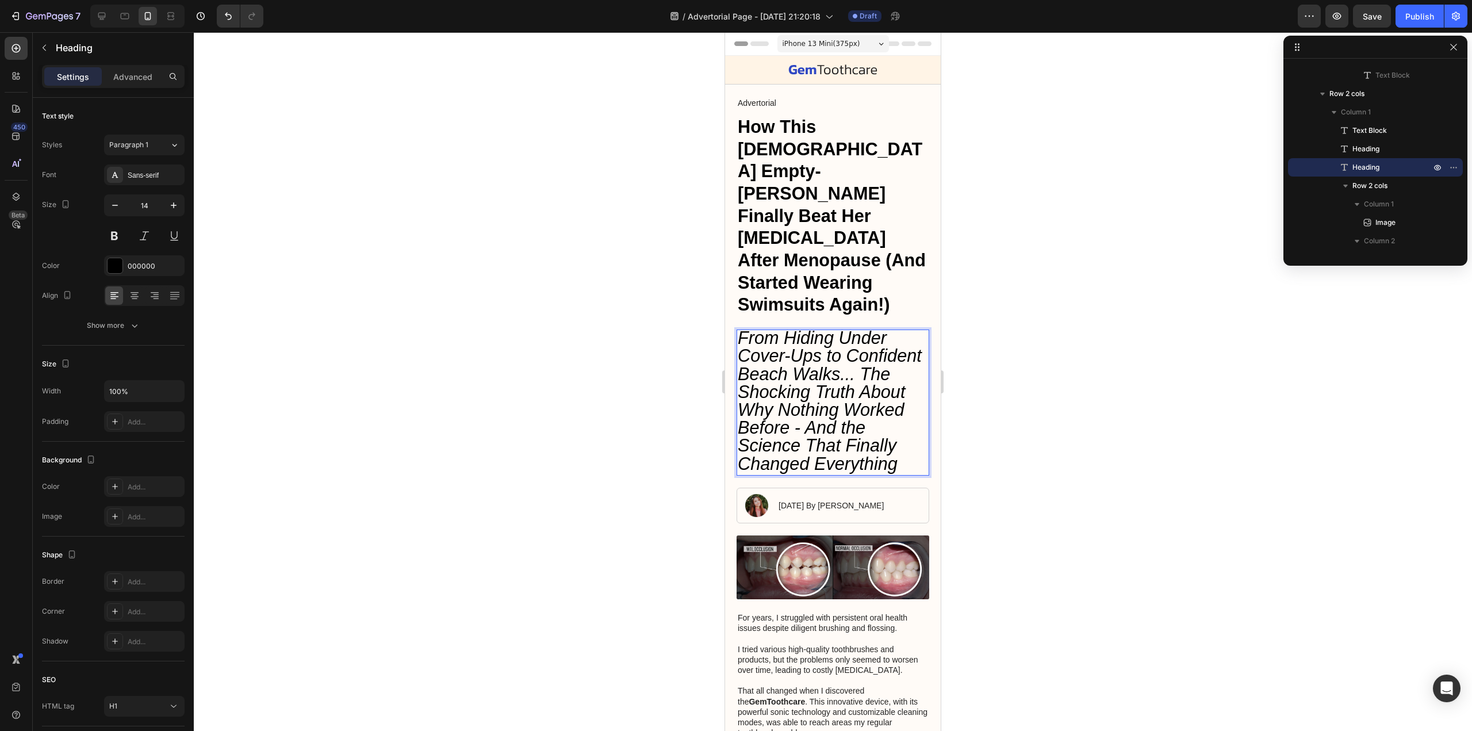
click at [817, 335] on icon "From Hiding Under Cover-Ups to Confident Beach Walks... The Shocking Truth Abou…" at bounding box center [830, 400] width 184 height 145
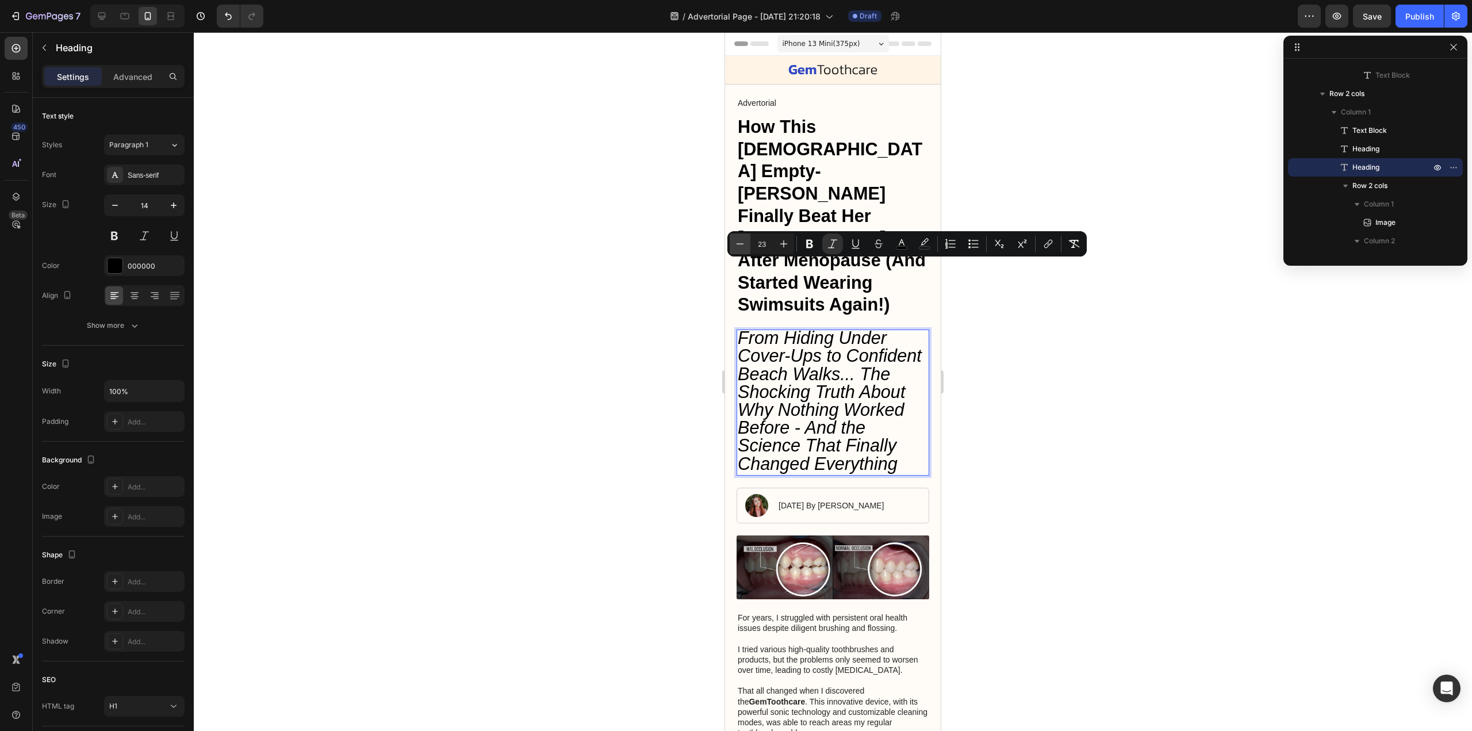
click at [745, 242] on icon "Editor contextual toolbar" at bounding box center [740, 244] width 12 height 12
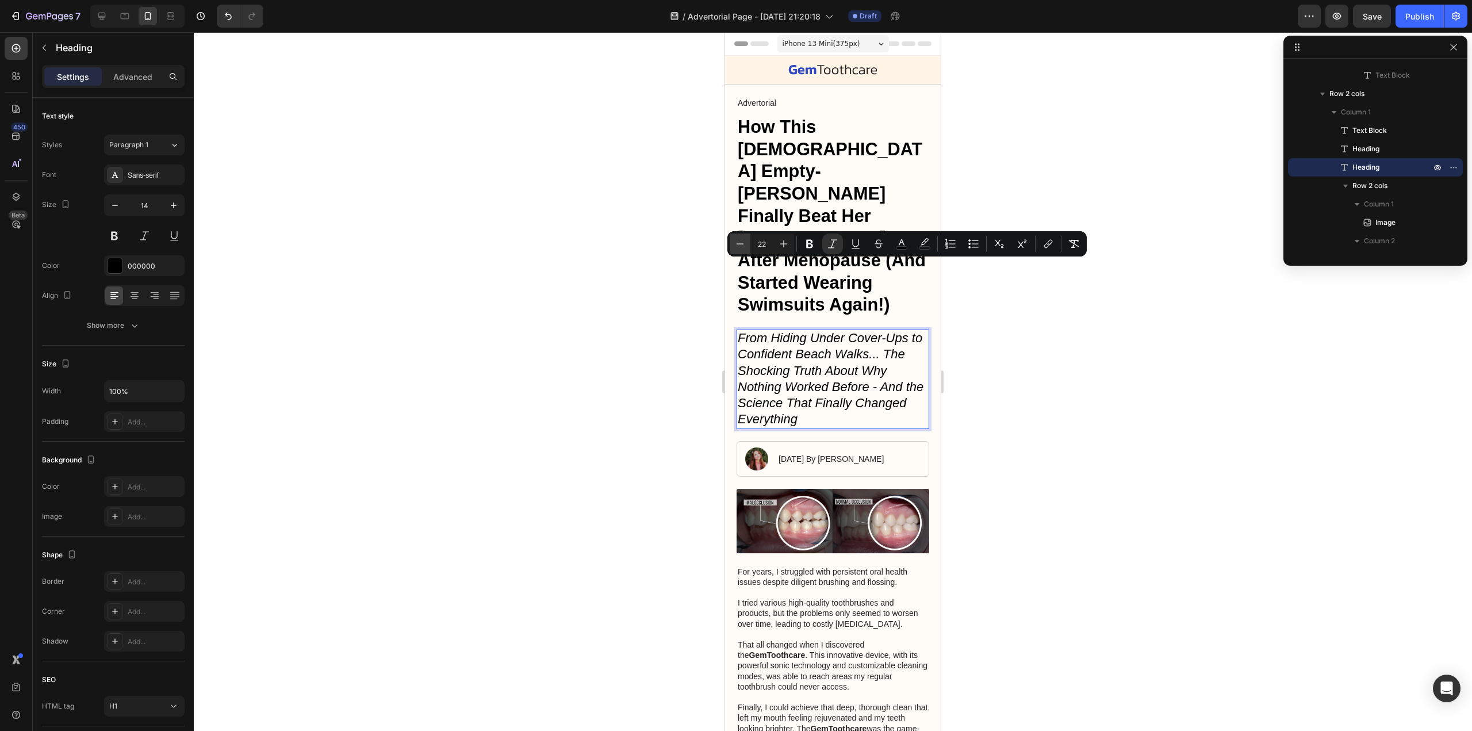
click at [745, 242] on icon "Editor contextual toolbar" at bounding box center [740, 244] width 12 height 12
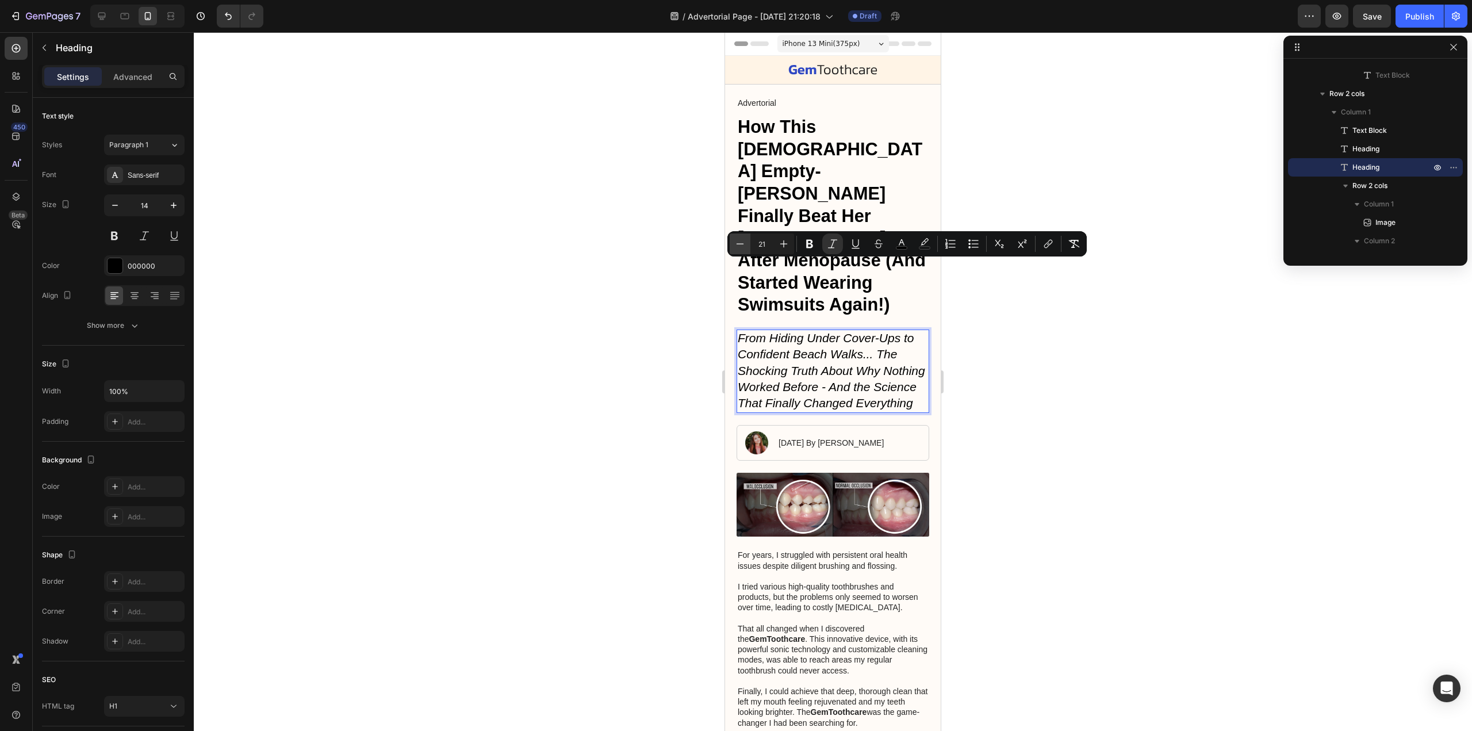
click at [745, 242] on icon "Editor contextual toolbar" at bounding box center [740, 244] width 12 height 12
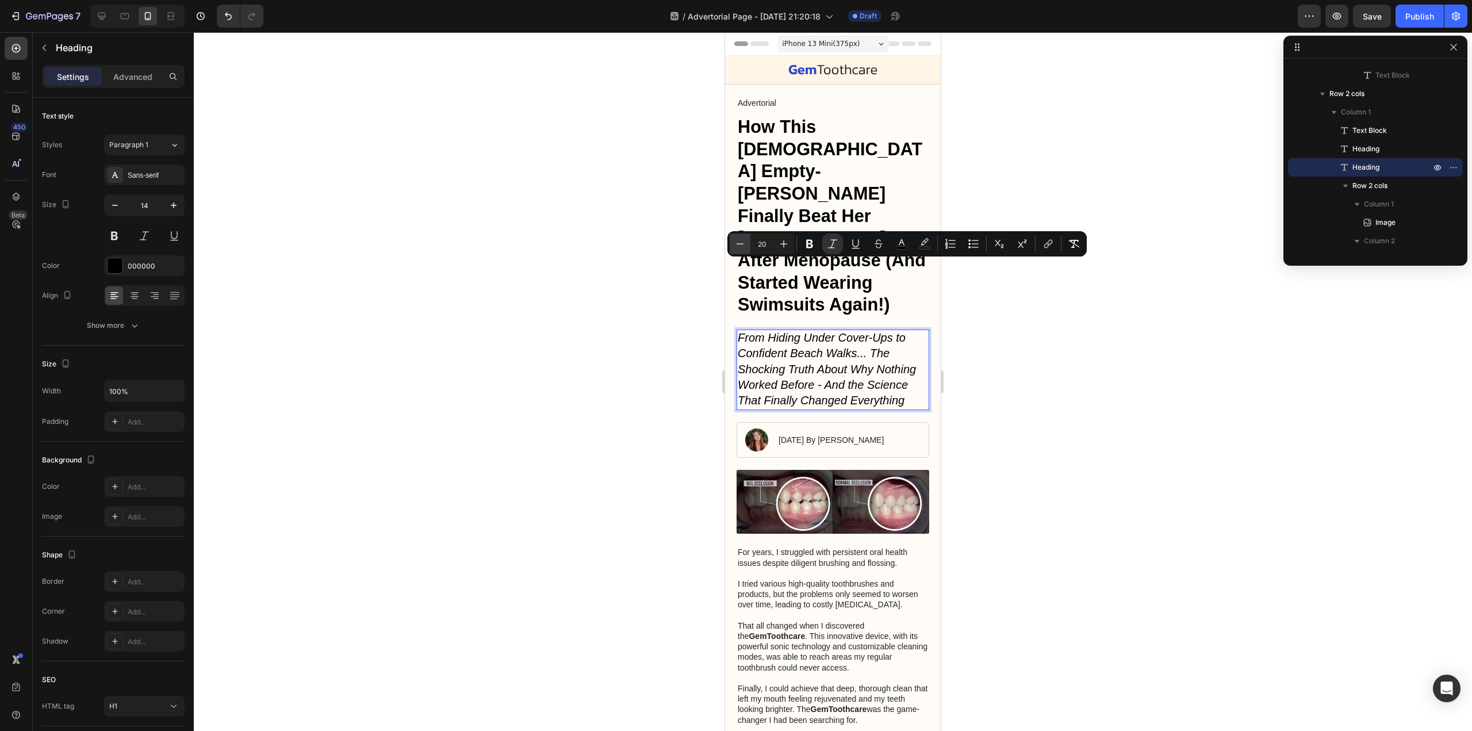
click at [745, 242] on icon "Editor contextual toolbar" at bounding box center [740, 244] width 12 height 12
type input "18"
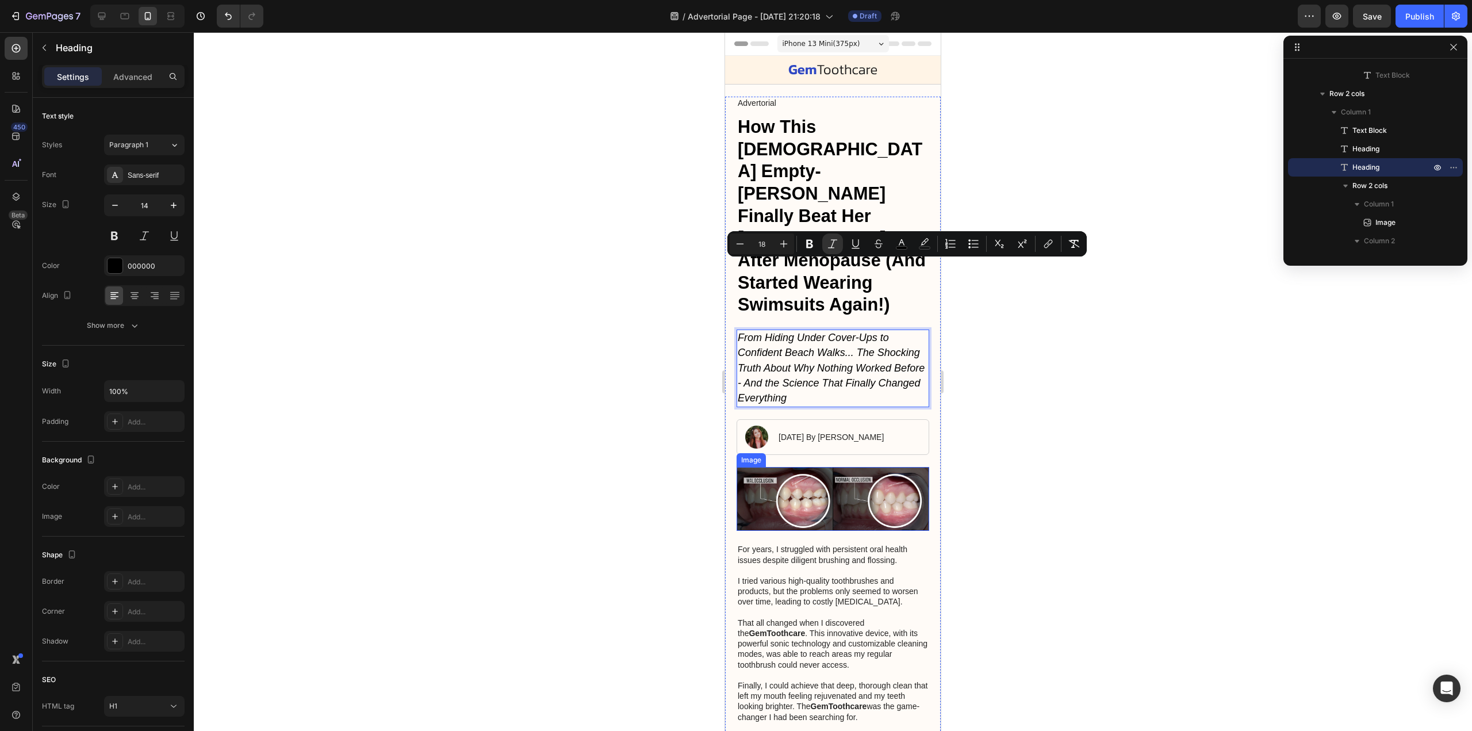
click at [840, 544] on p "For years, I struggled with persistent oral health issues despite diligent brus…" at bounding box center [833, 633] width 190 height 178
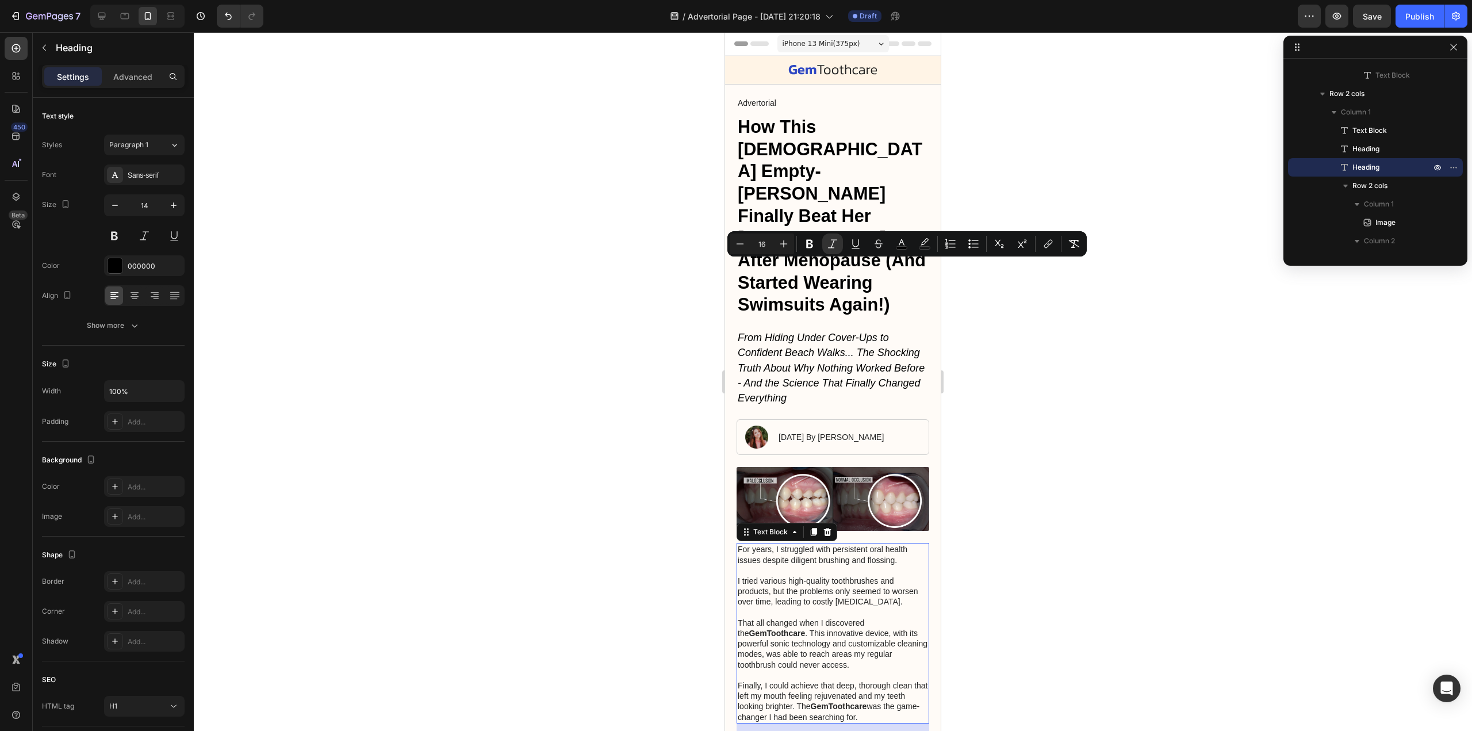
scroll to position [292, 0]
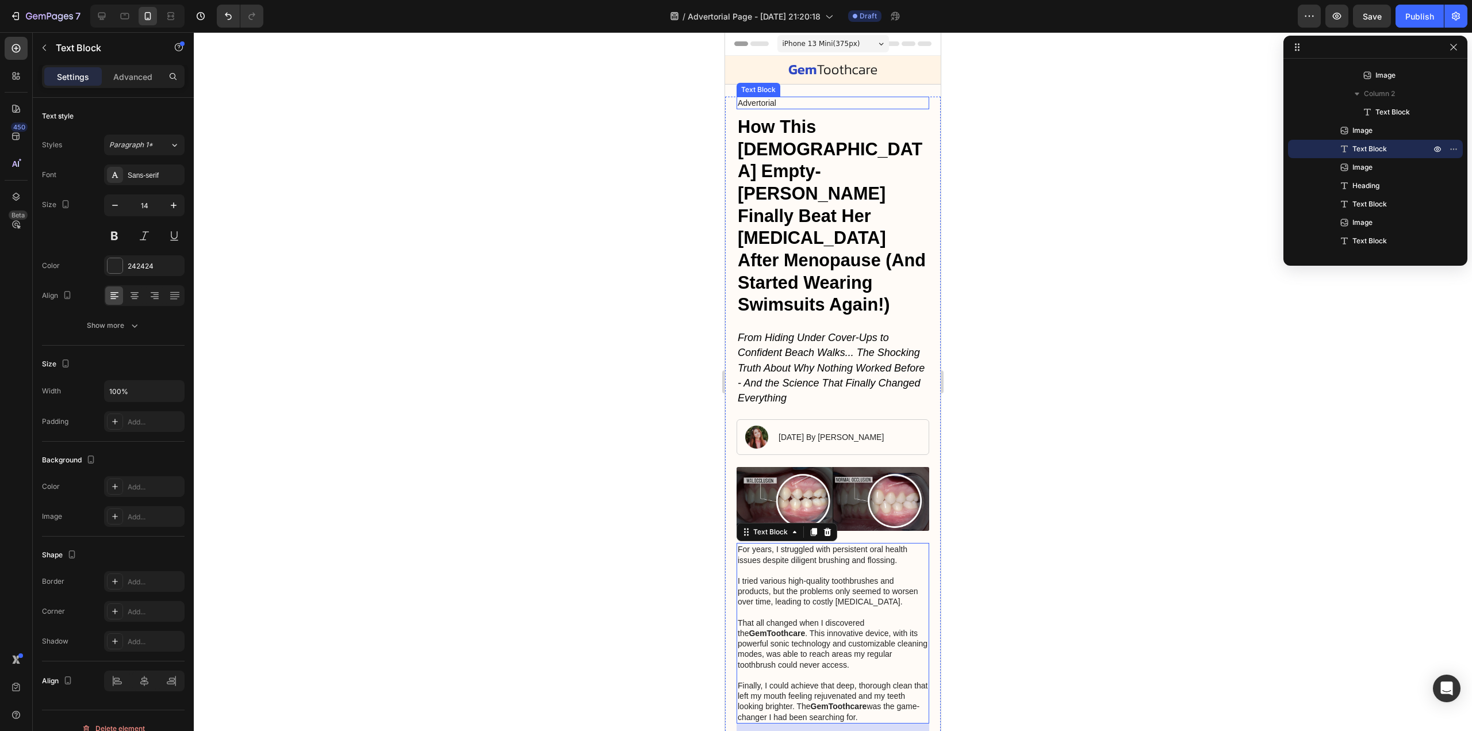
click at [779, 104] on p "Advertorial" at bounding box center [833, 103] width 190 height 10
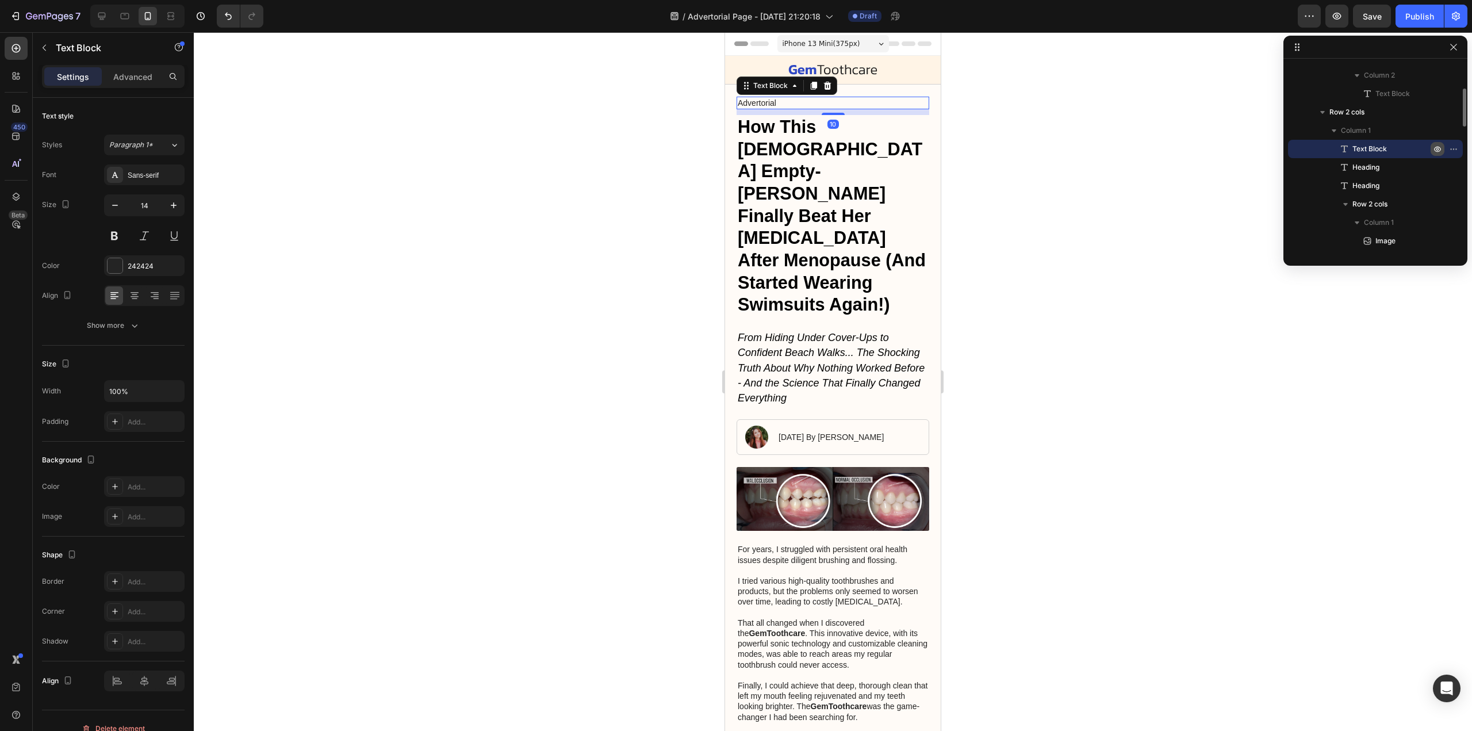
click at [1438, 146] on icon "button" at bounding box center [1437, 148] width 9 height 9
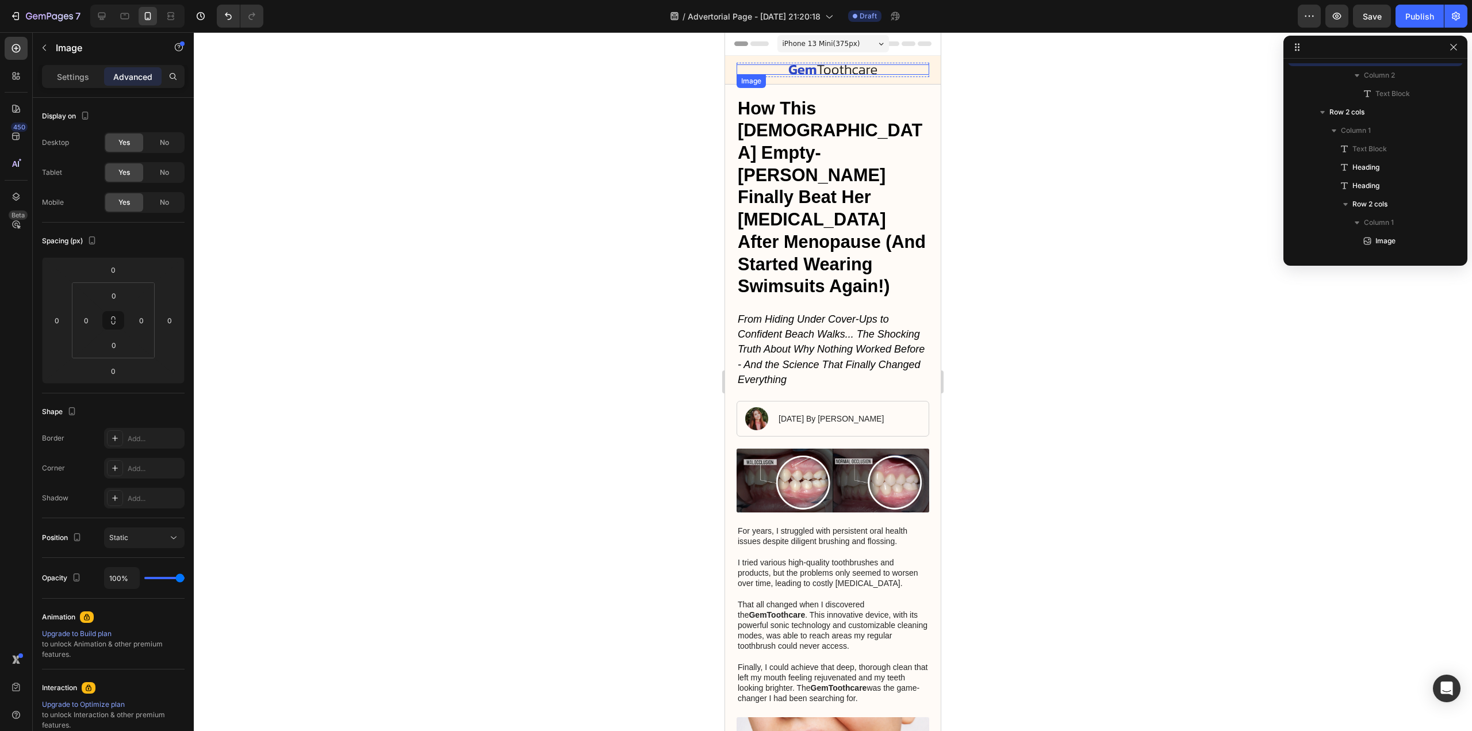
click at [837, 69] on img at bounding box center [833, 69] width 89 height 10
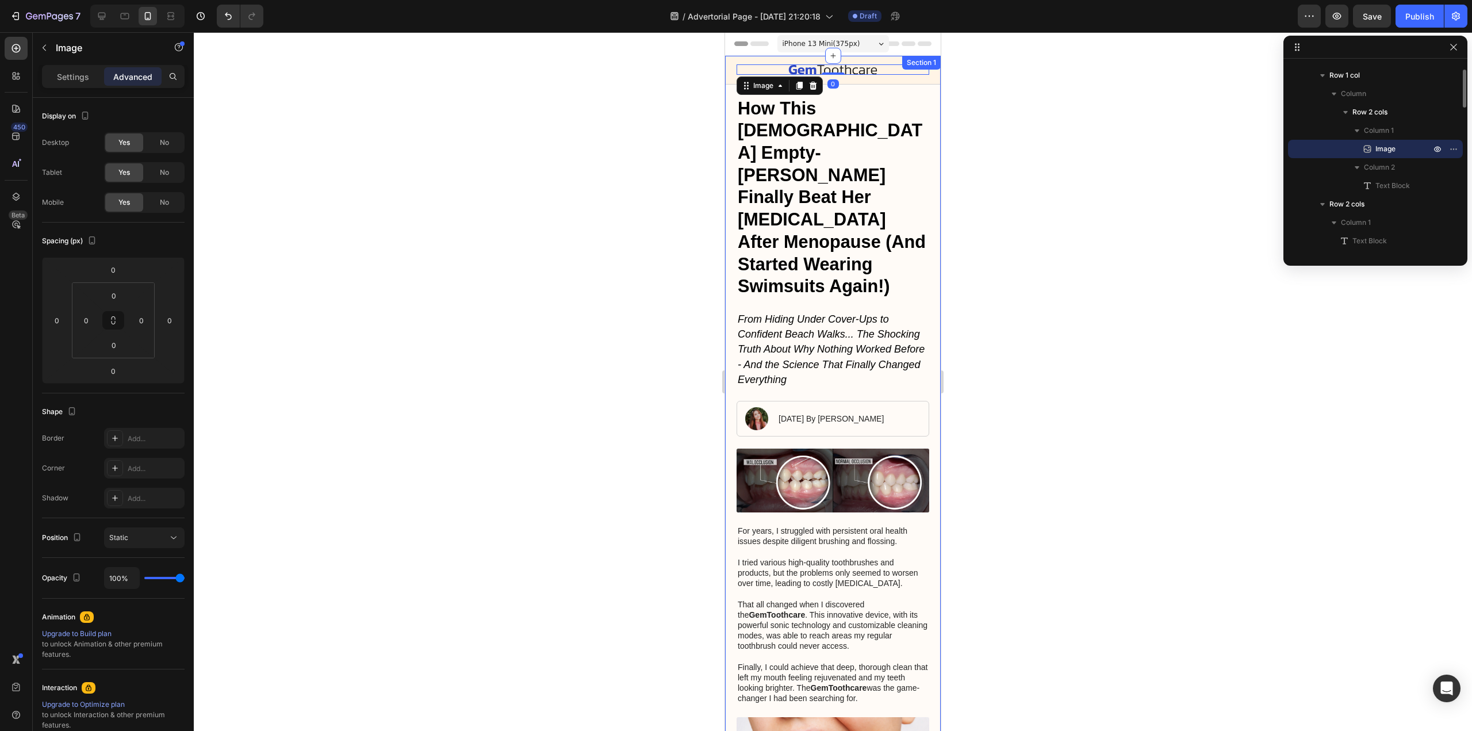
click at [1361, 147] on div "Image" at bounding box center [1376, 149] width 166 height 18
click at [841, 67] on img at bounding box center [833, 69] width 89 height 10
click at [1384, 141] on div "Image" at bounding box center [1376, 149] width 166 height 18
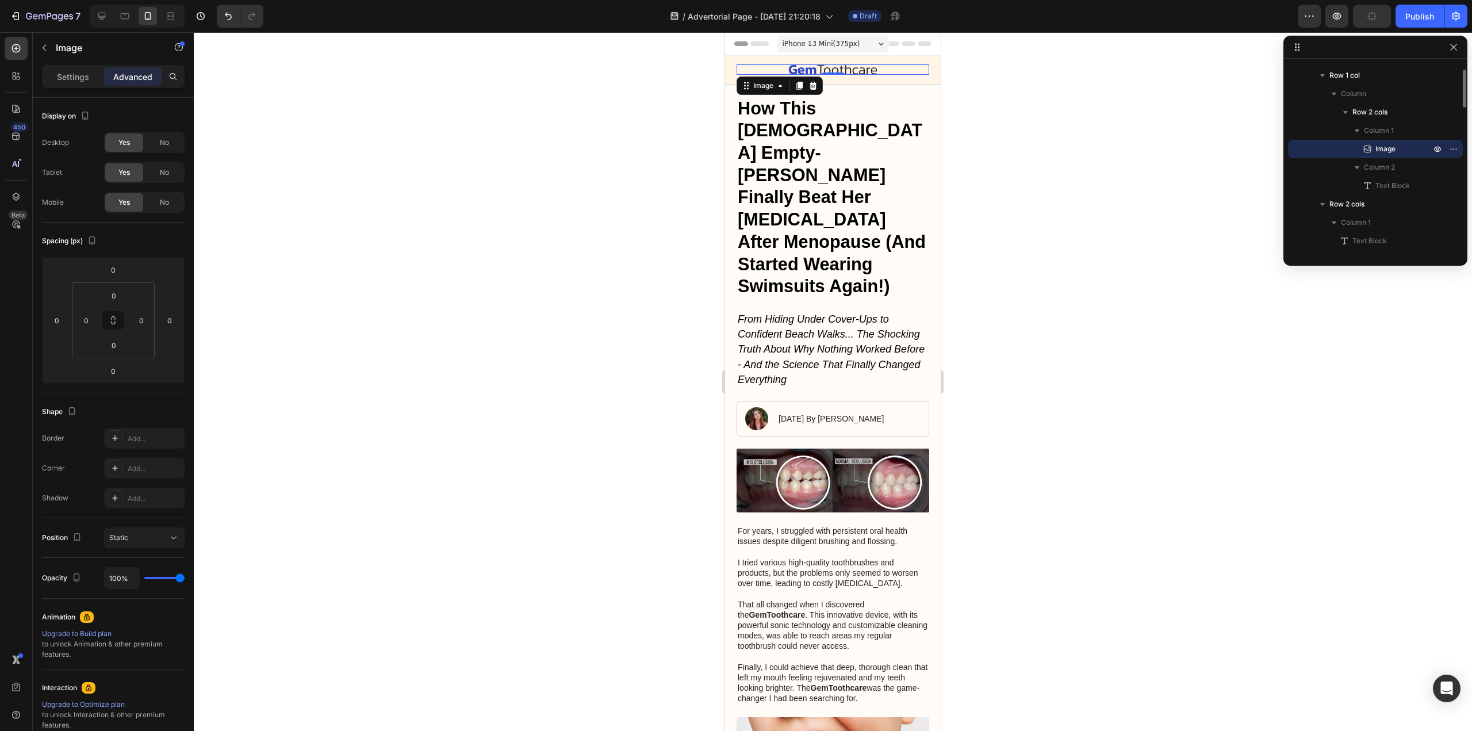
click at [1363, 147] on icon at bounding box center [1368, 149] width 12 height 12
click at [204, 492] on icon at bounding box center [108, 582] width 193 height 180
click at [66, 78] on p "Settings" at bounding box center [73, 77] width 32 height 12
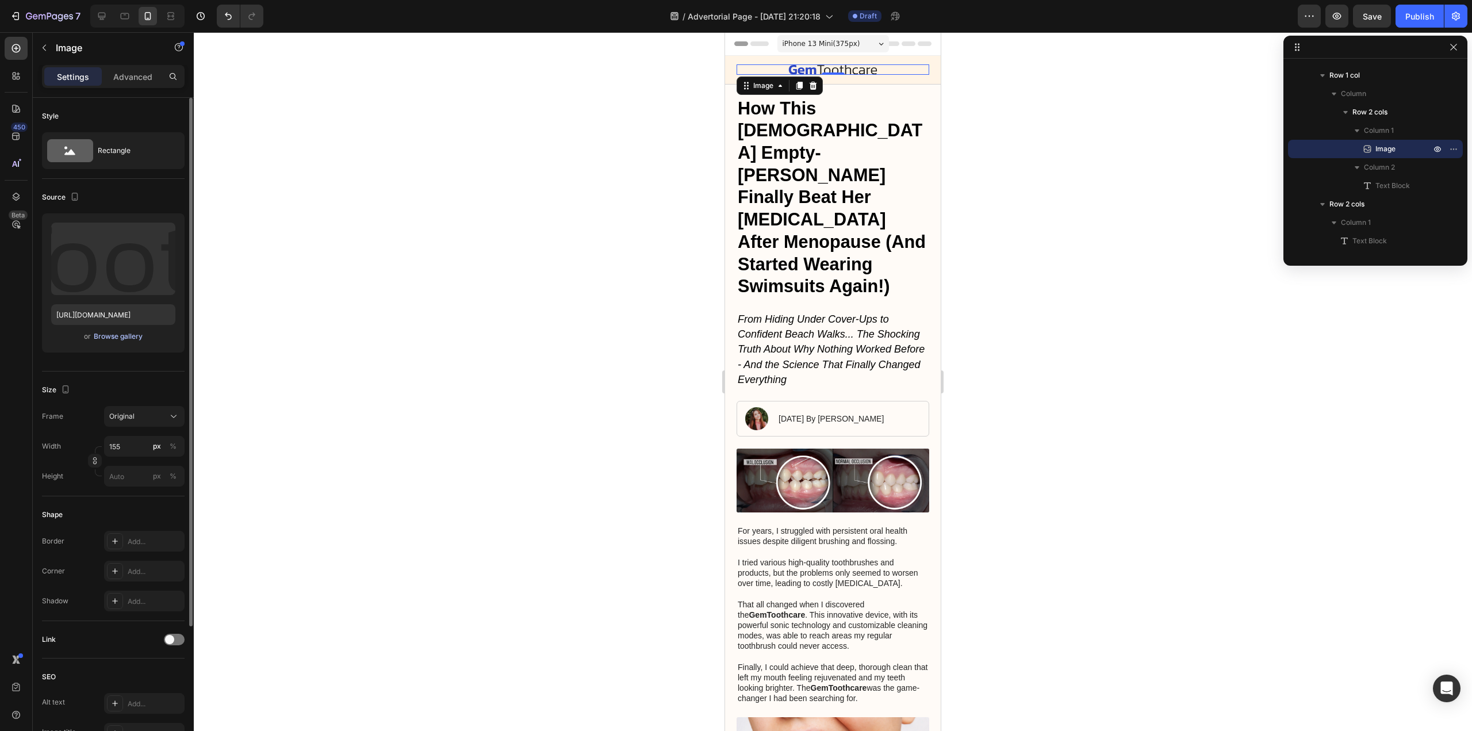
click at [108, 335] on div "Browse gallery" at bounding box center [118, 336] width 49 height 10
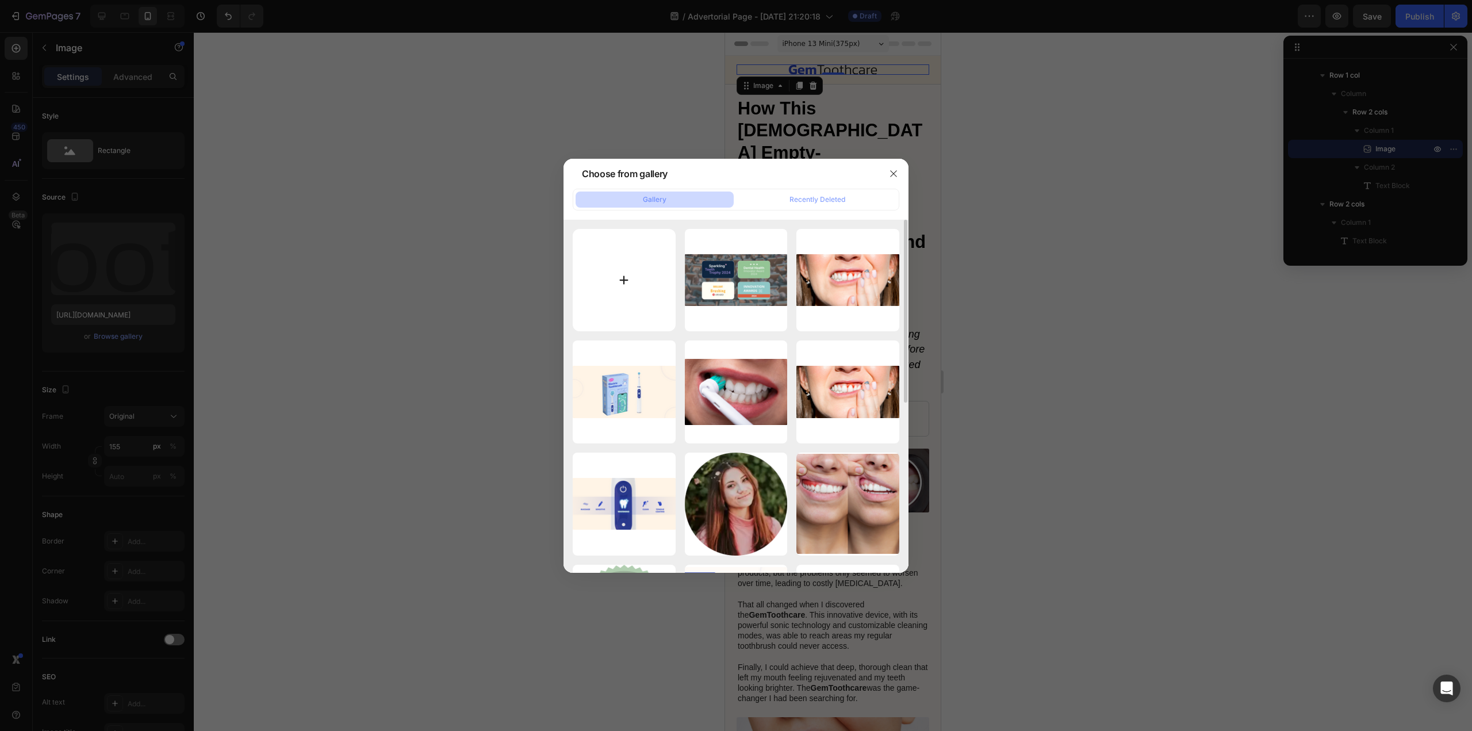
click at [599, 275] on input "file" at bounding box center [624, 280] width 103 height 103
click at [893, 178] on icon "button" at bounding box center [893, 173] width 9 height 9
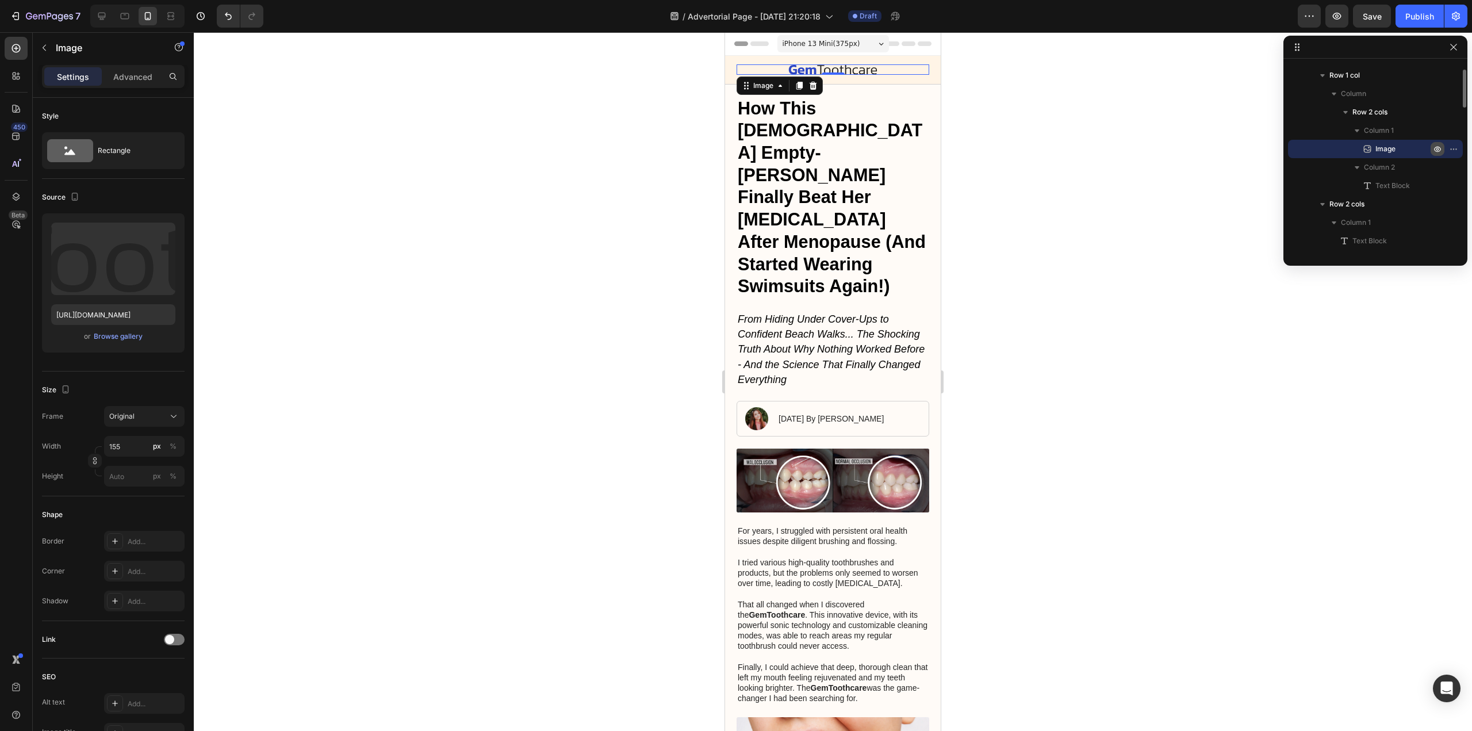
click at [1441, 144] on icon "button" at bounding box center [1437, 148] width 9 height 9
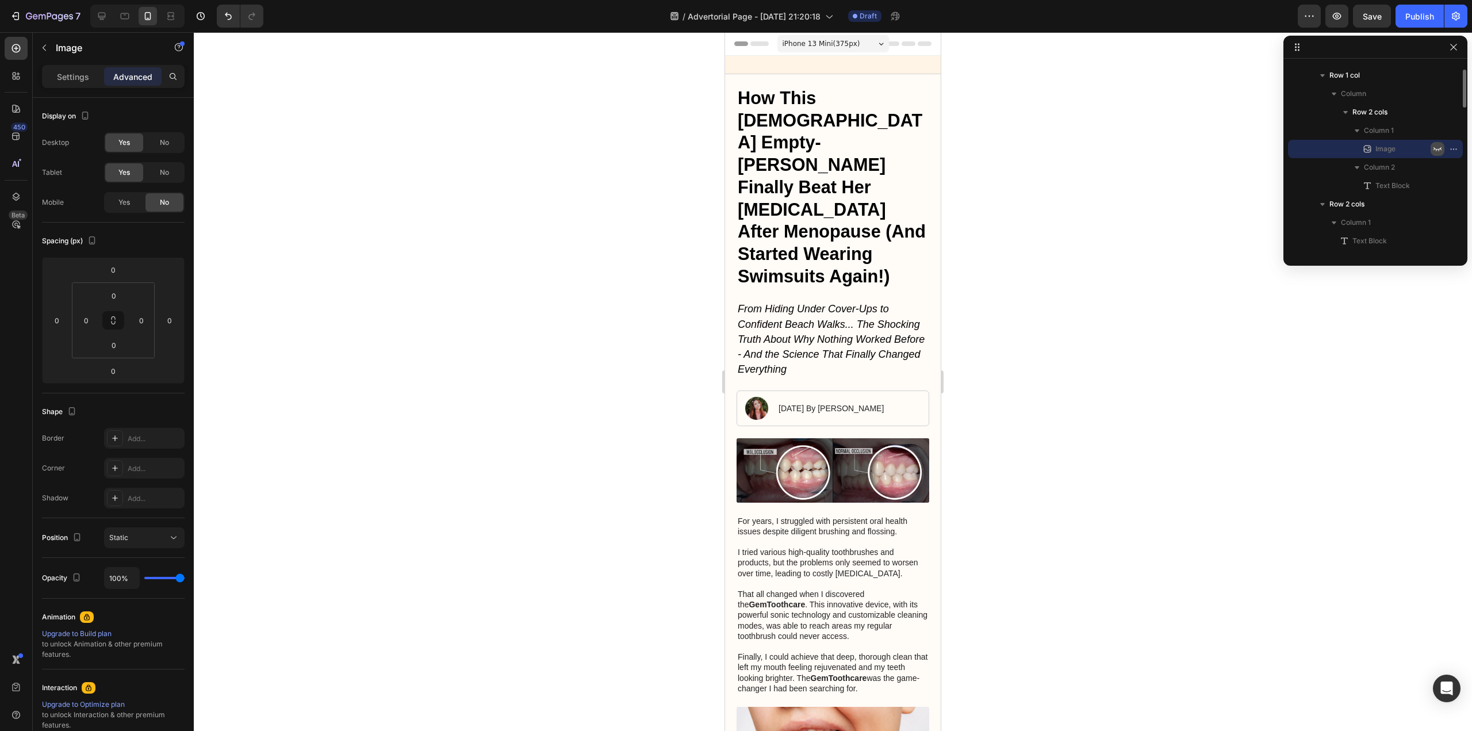
click at [1441, 144] on icon "button" at bounding box center [1437, 148] width 9 height 9
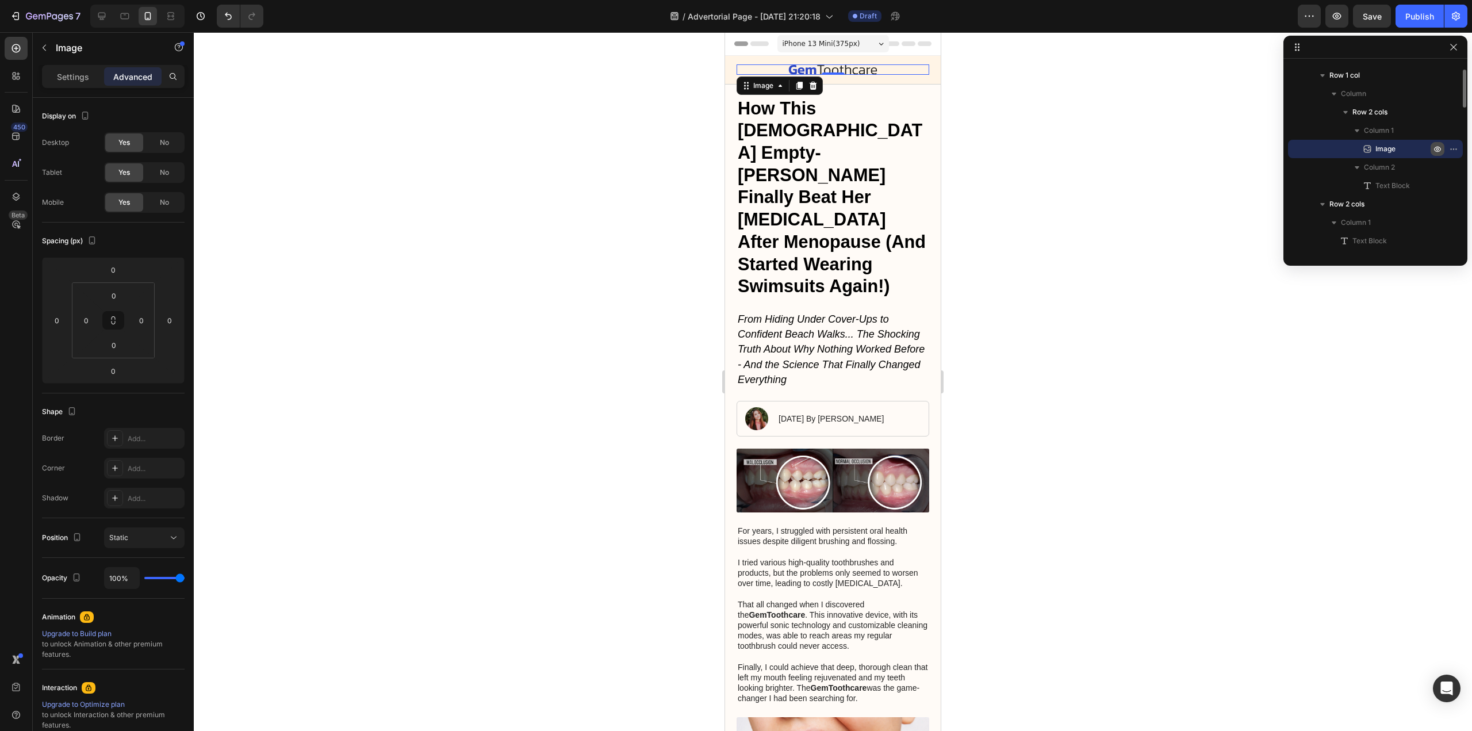
click at [1441, 144] on icon "button" at bounding box center [1437, 148] width 9 height 9
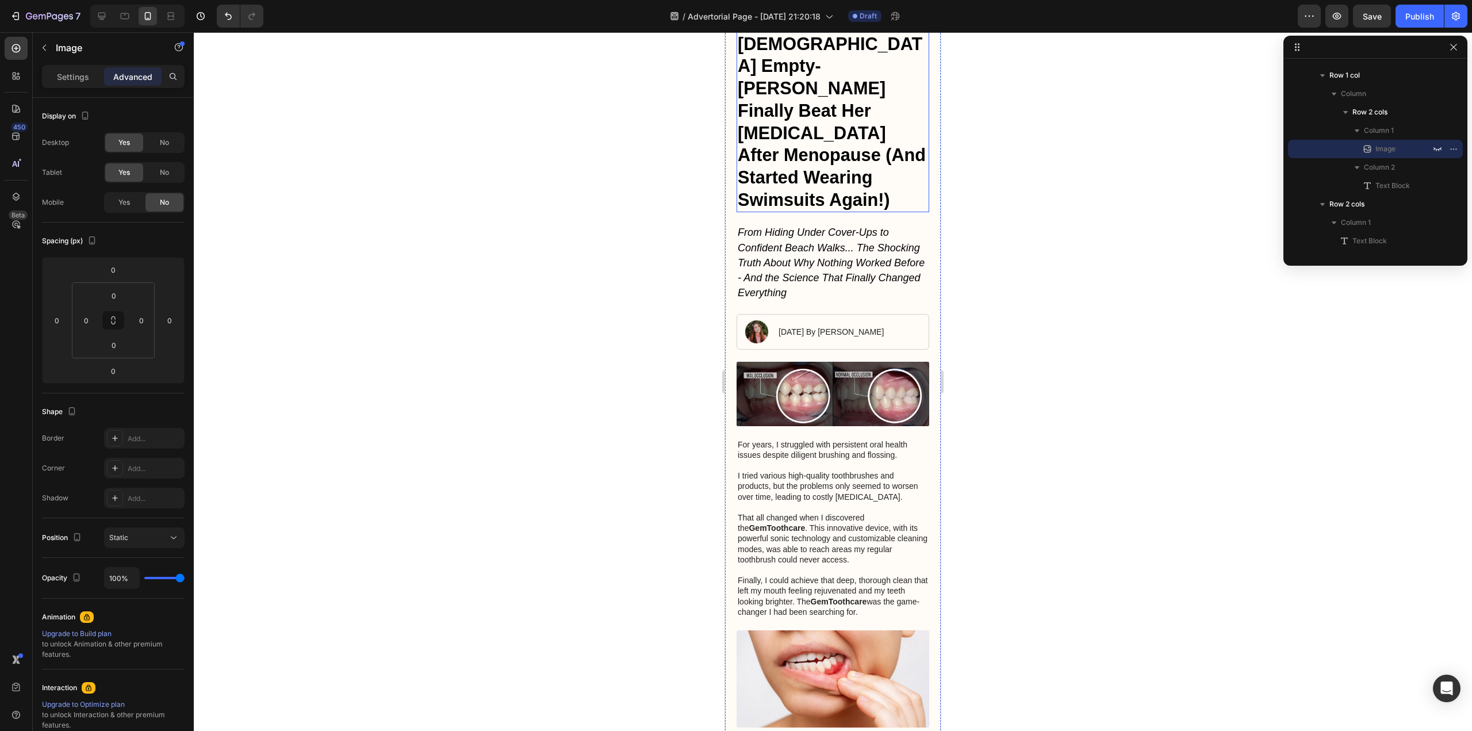
scroll to position [0, 0]
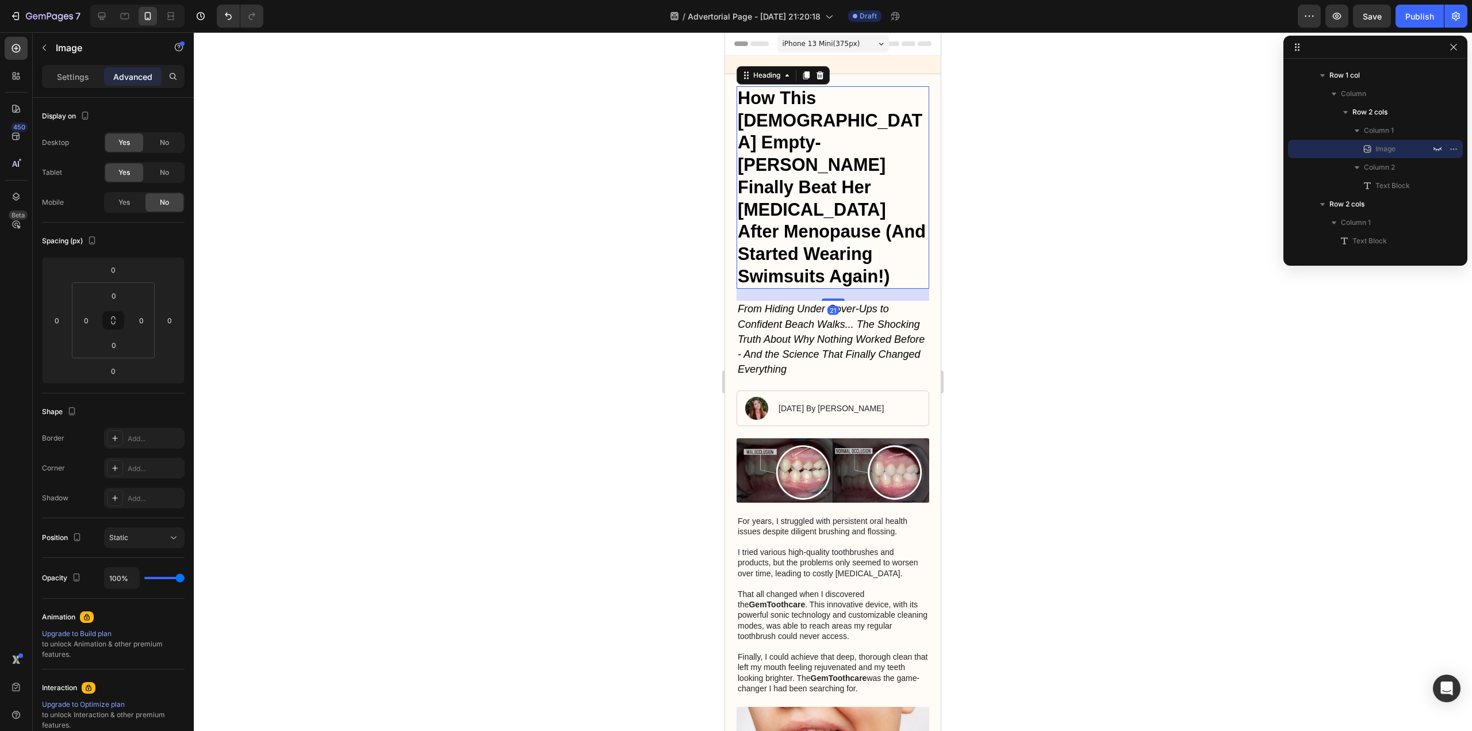
click at [914, 182] on strong "How This [DEMOGRAPHIC_DATA] Empty-[PERSON_NAME] Finally Beat Her [MEDICAL_DATA]…" at bounding box center [832, 187] width 188 height 198
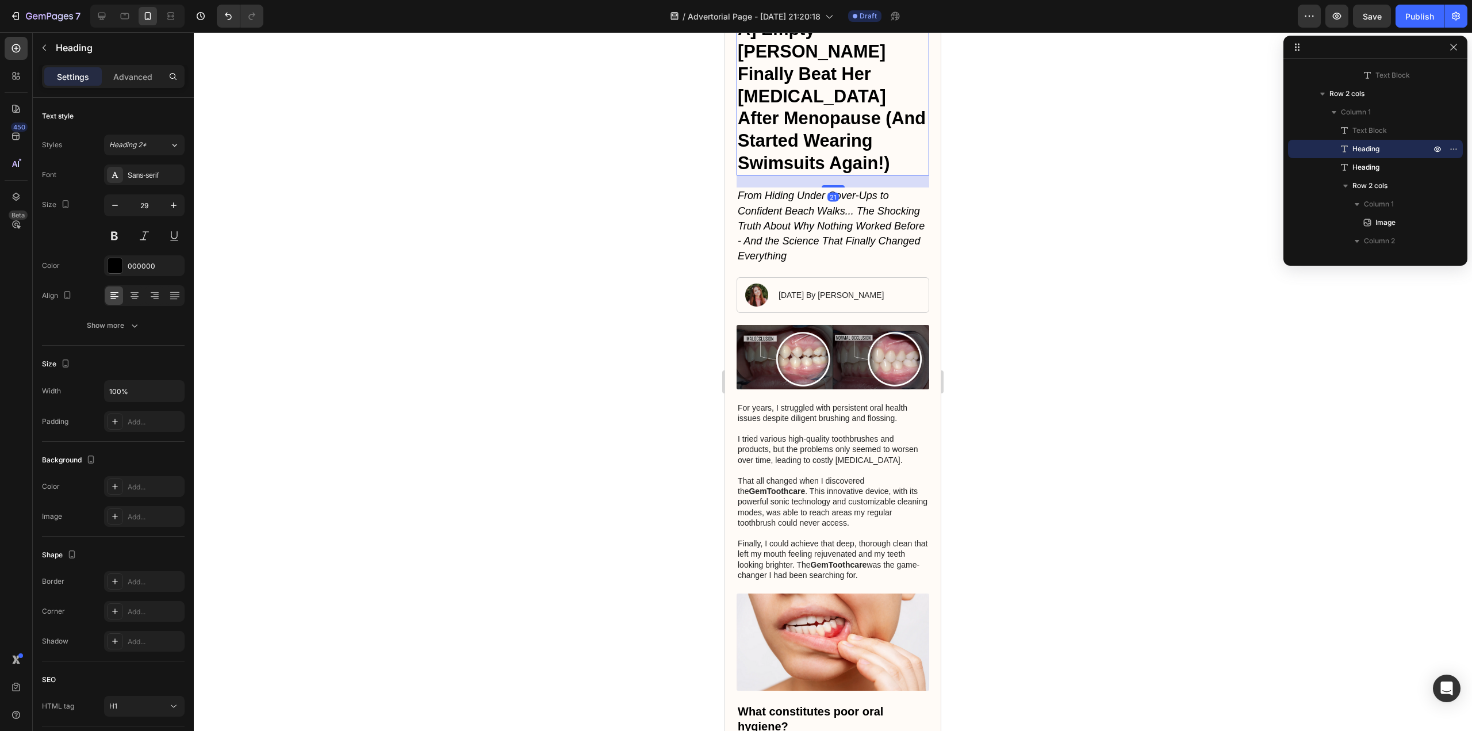
scroll to position [115, 0]
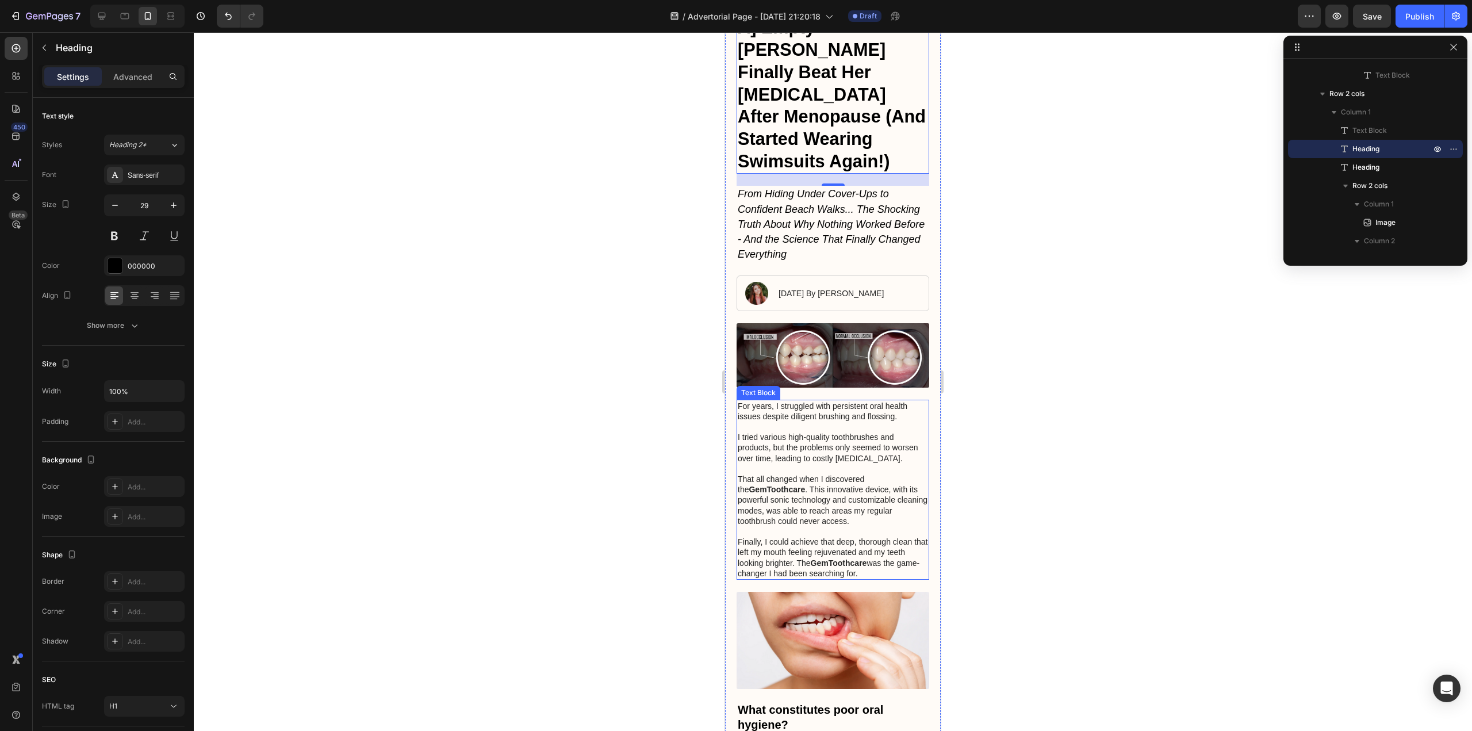
click at [822, 401] on p "For years, I struggled with persistent oral health issues despite diligent brus…" at bounding box center [833, 490] width 190 height 178
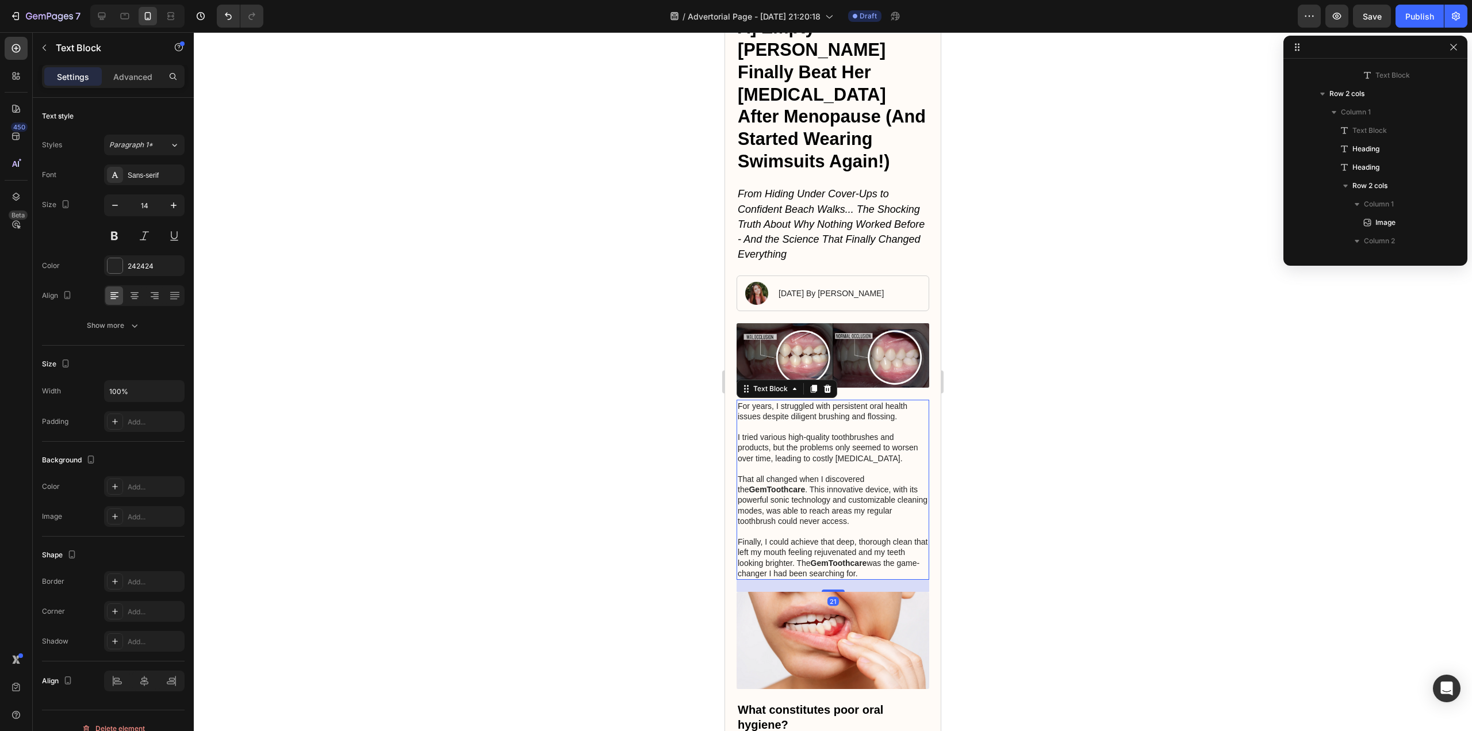
scroll to position [292, 0]
click at [822, 401] on p "For years, I struggled with persistent oral health issues despite diligent brus…" at bounding box center [833, 490] width 190 height 178
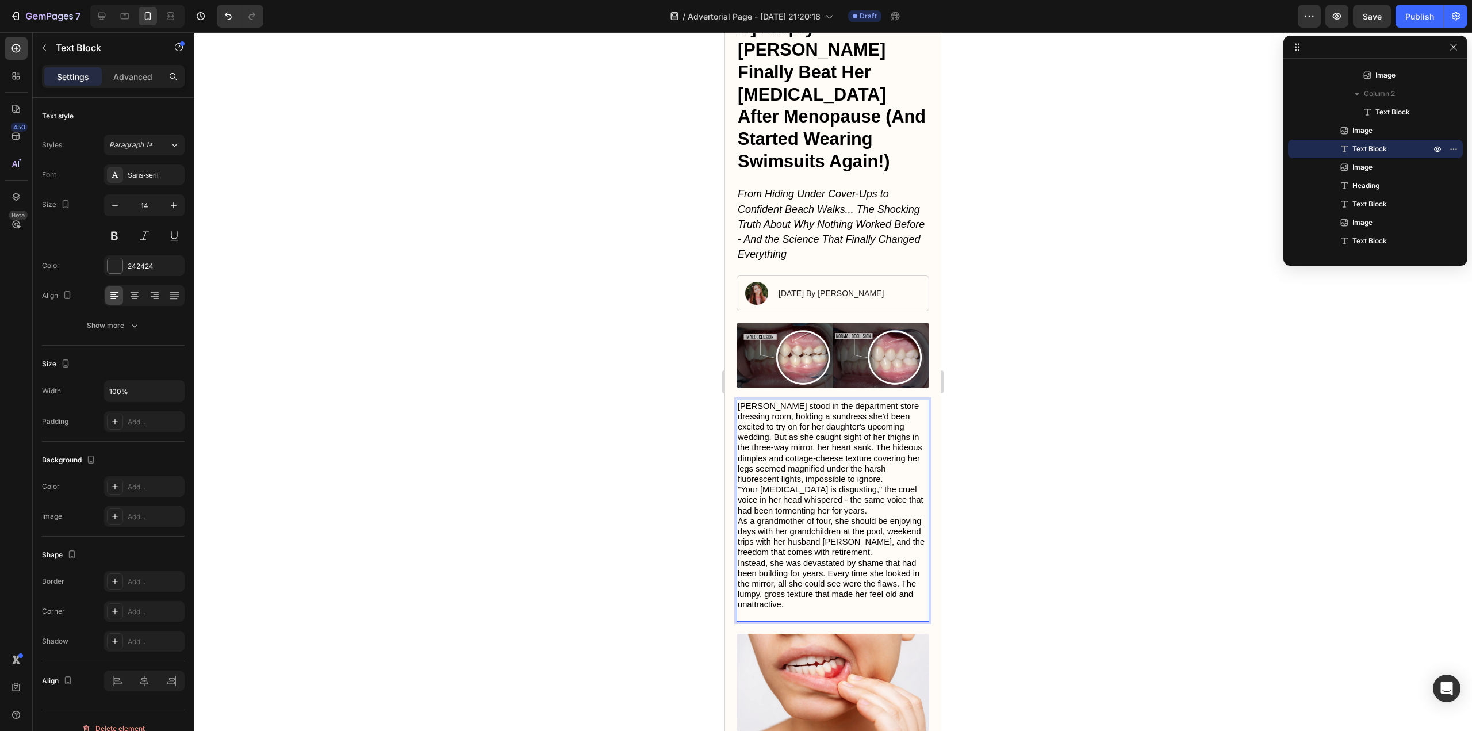
click at [743, 485] on span ""Your [MEDICAL_DATA] is disgusting," the cruel voice in her head whispered - th…" at bounding box center [831, 500] width 186 height 30
click at [812, 485] on span ""Your [MEDICAL_DATA] is disgusting," the cruel voice in her head whispered - th…" at bounding box center [831, 500] width 186 height 30
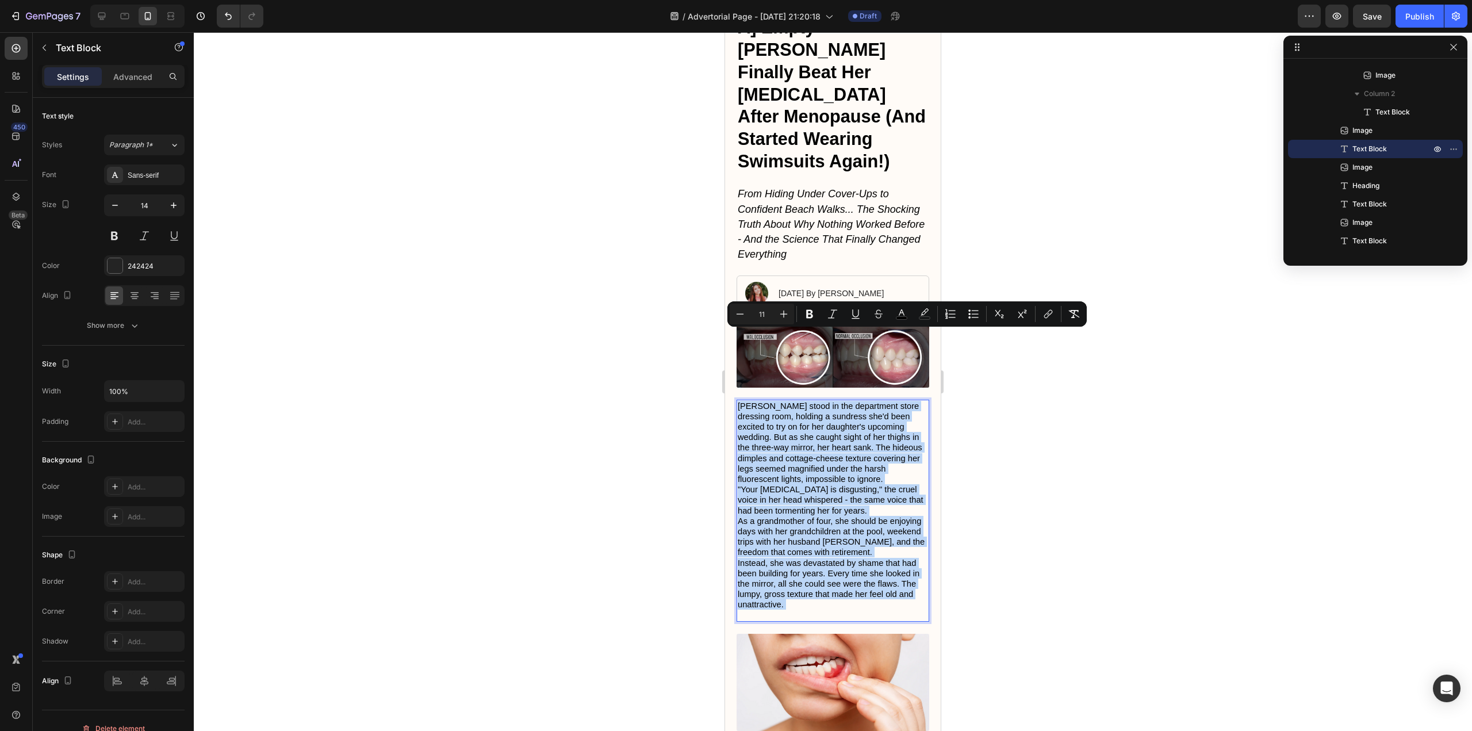
type input "14"
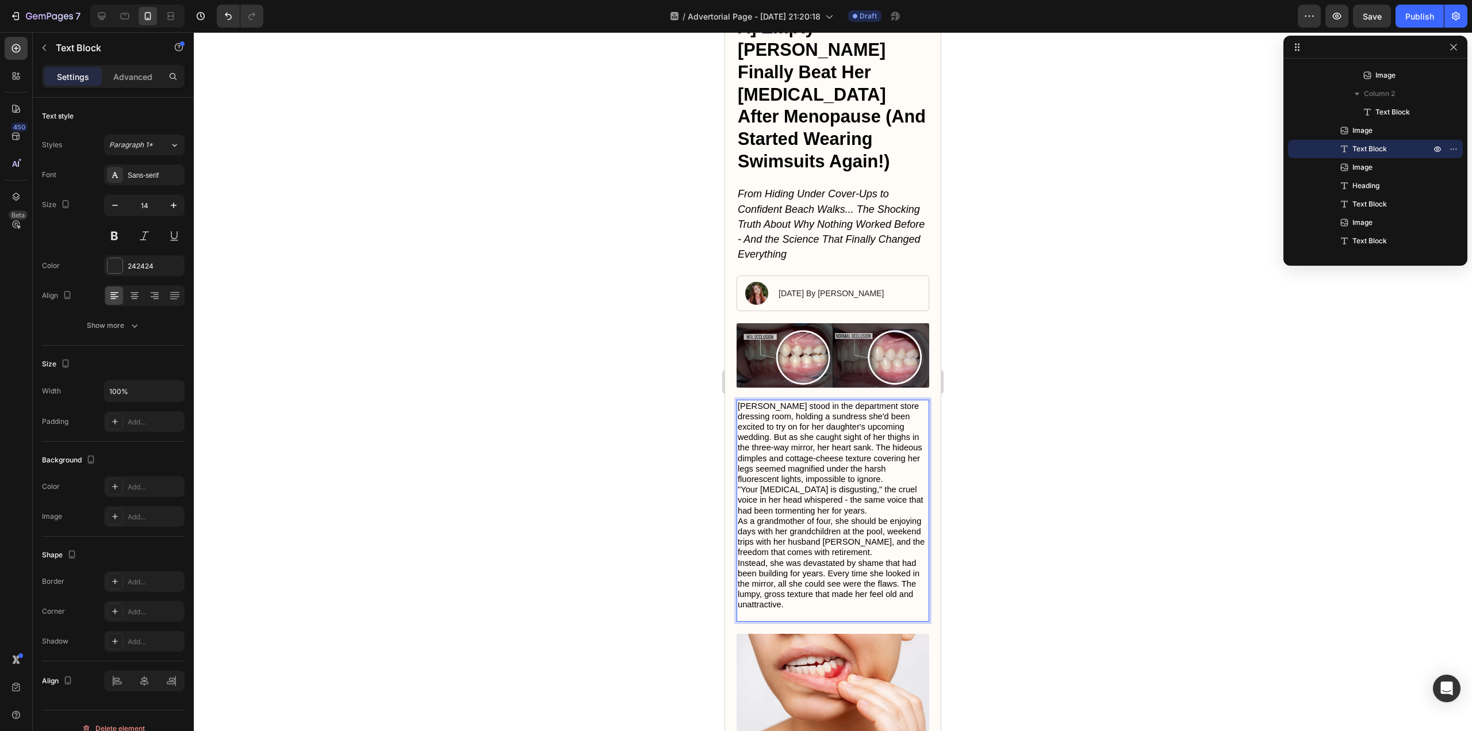
click at [877, 410] on p "[PERSON_NAME] stood in the department store dressing room, holding a sundress s…" at bounding box center [833, 511] width 190 height 220
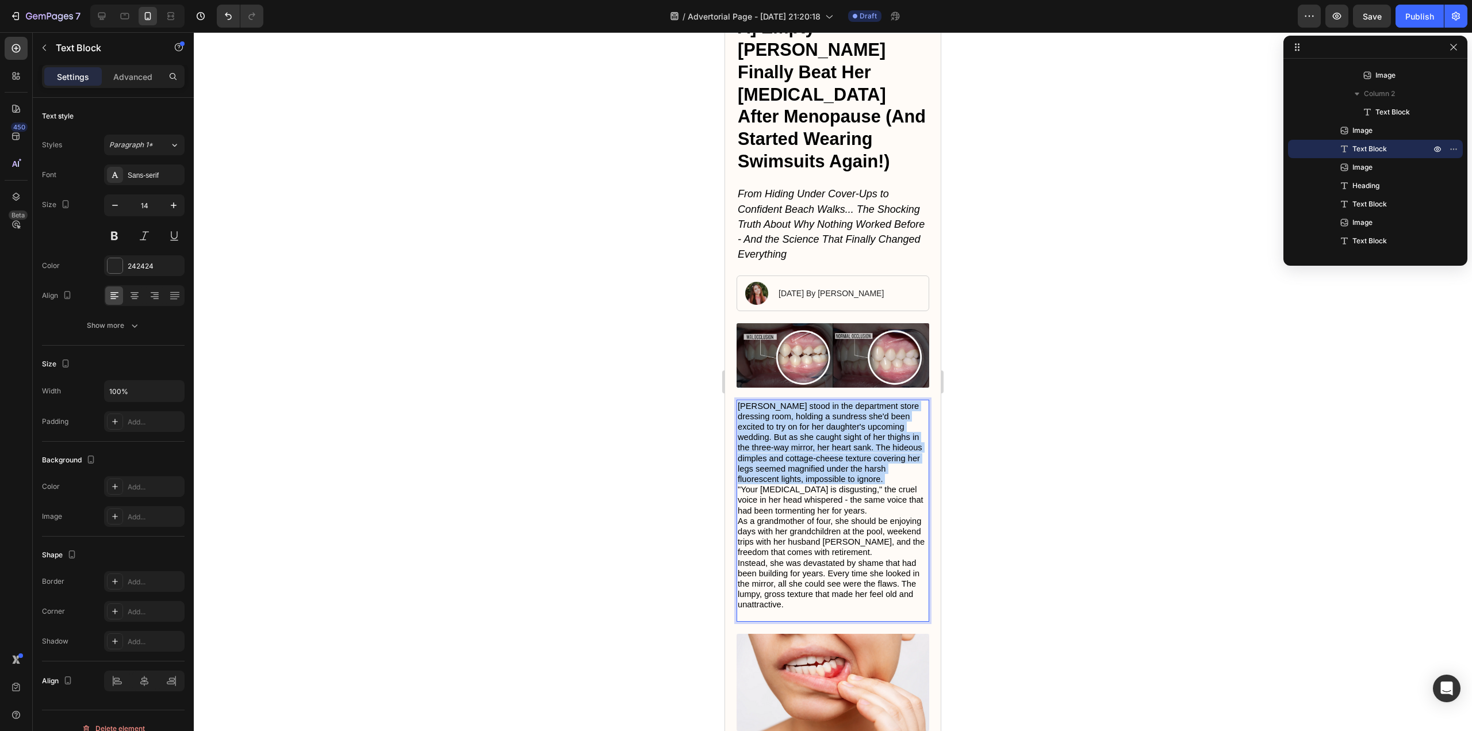
click at [877, 410] on p "[PERSON_NAME] stood in the department store dressing room, holding a sundress s…" at bounding box center [833, 511] width 190 height 220
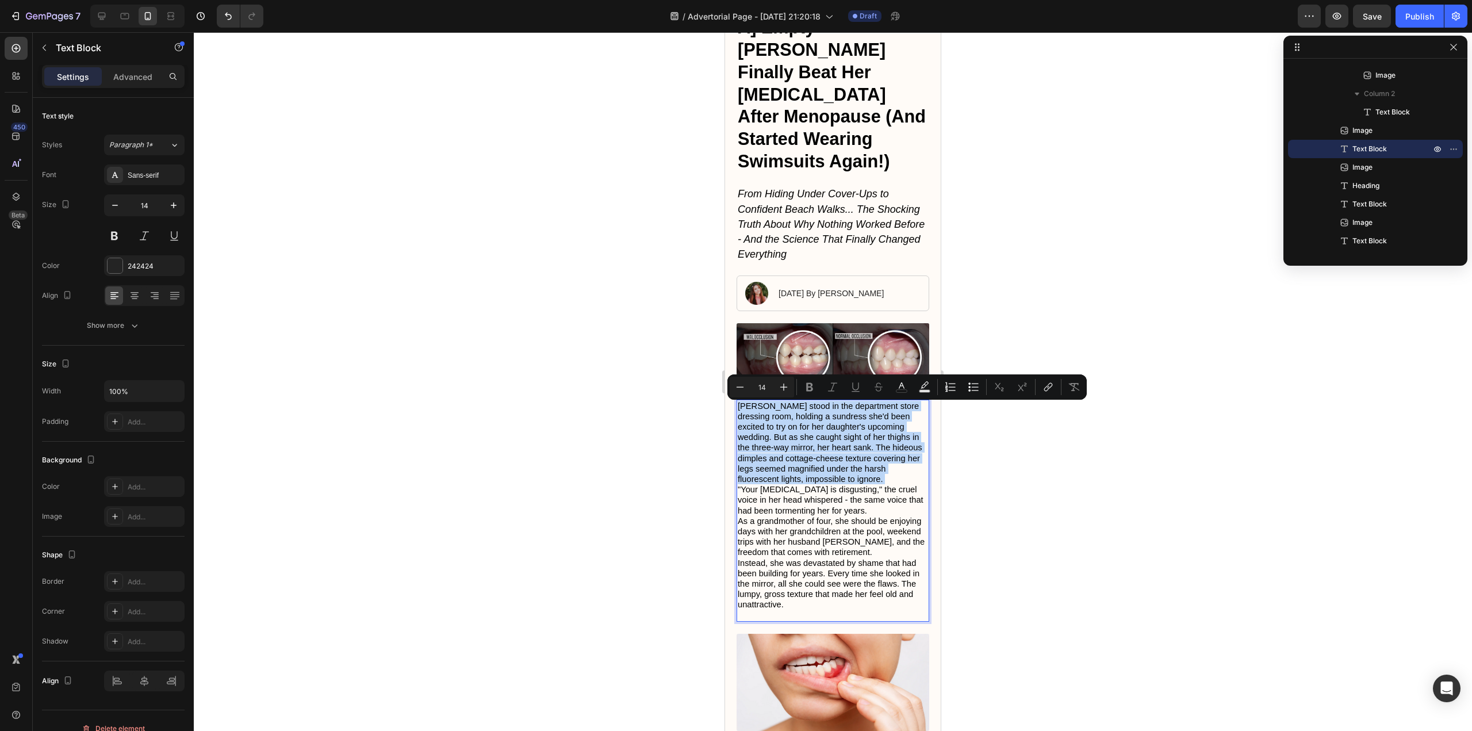
type input "11"
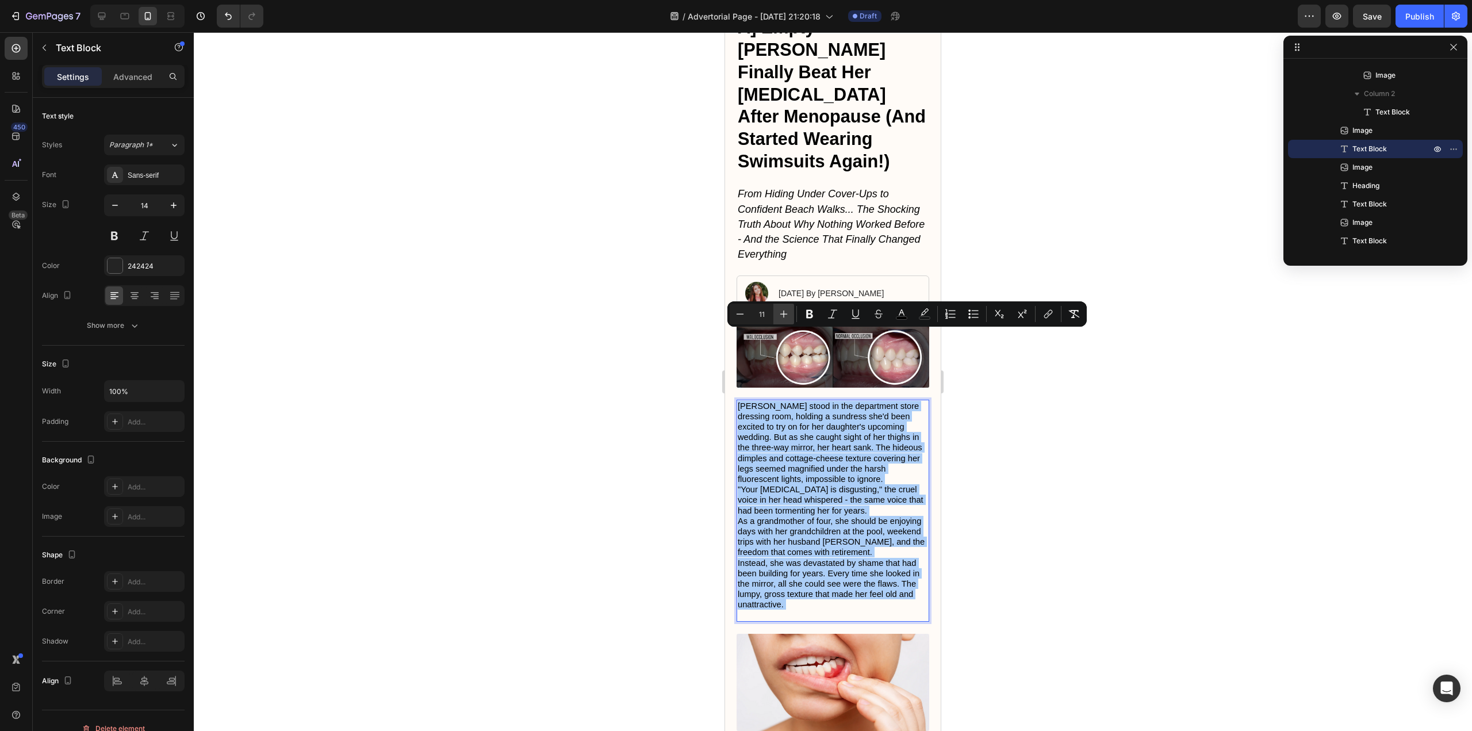
click at [786, 317] on icon "Editor contextual toolbar" at bounding box center [784, 314] width 12 height 12
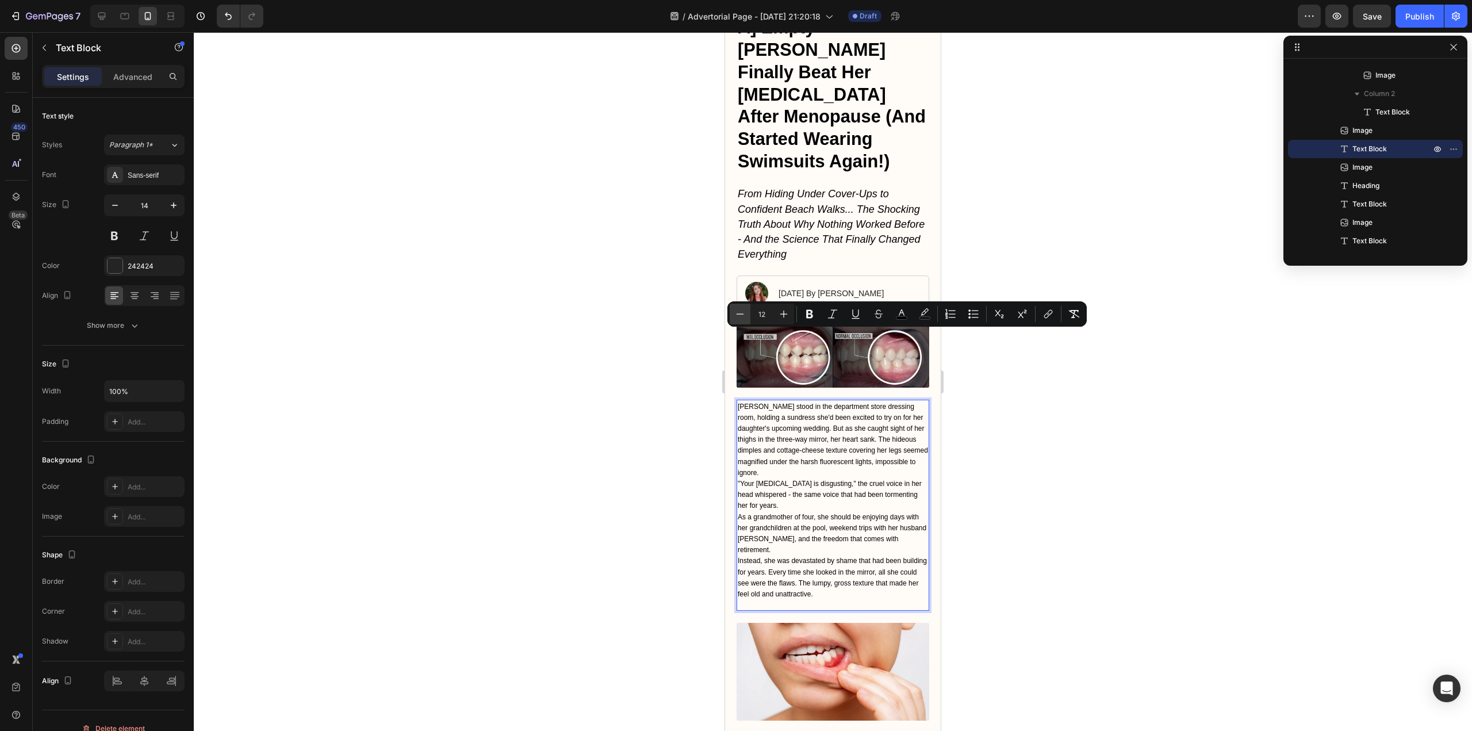
click at [740, 315] on icon "Editor contextual toolbar" at bounding box center [740, 314] width 12 height 12
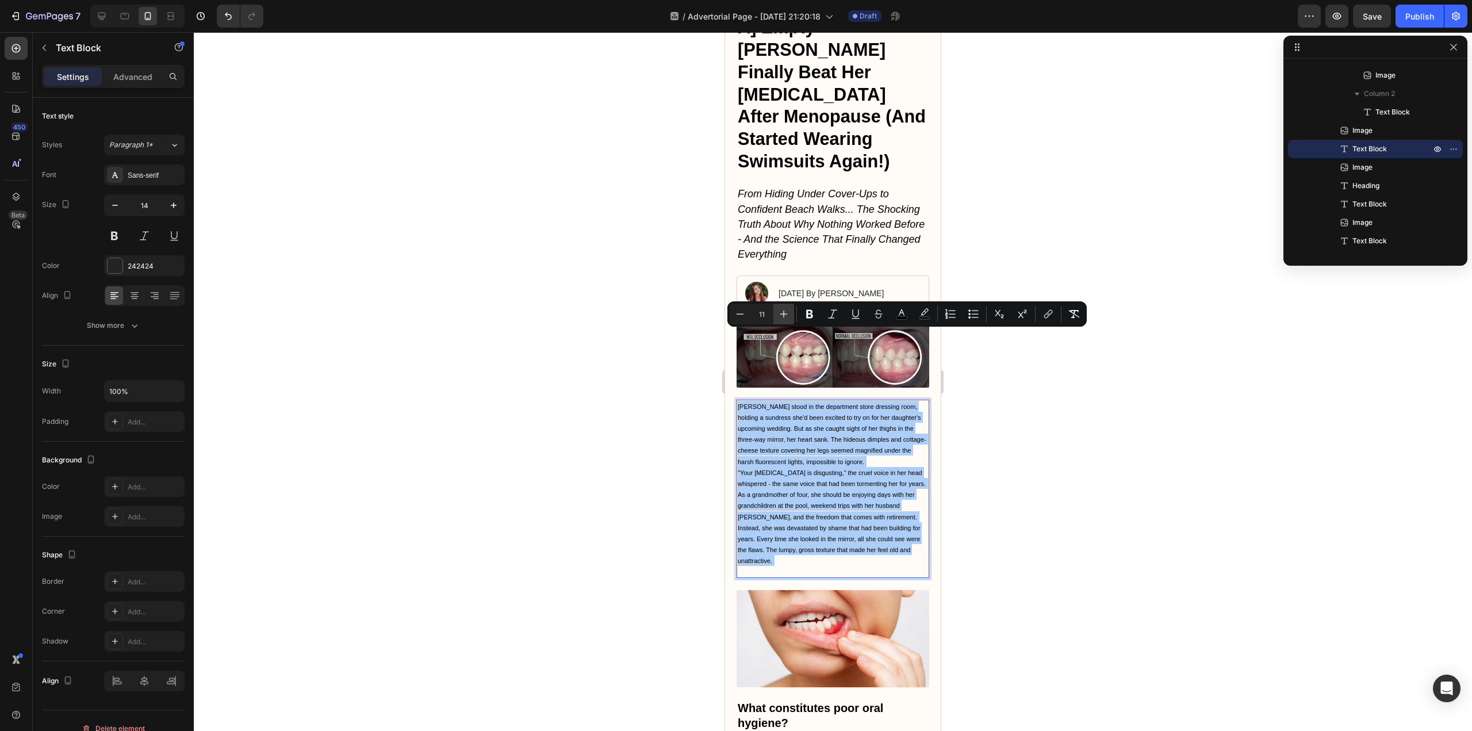
click at [778, 315] on icon "Editor contextual toolbar" at bounding box center [784, 314] width 12 height 12
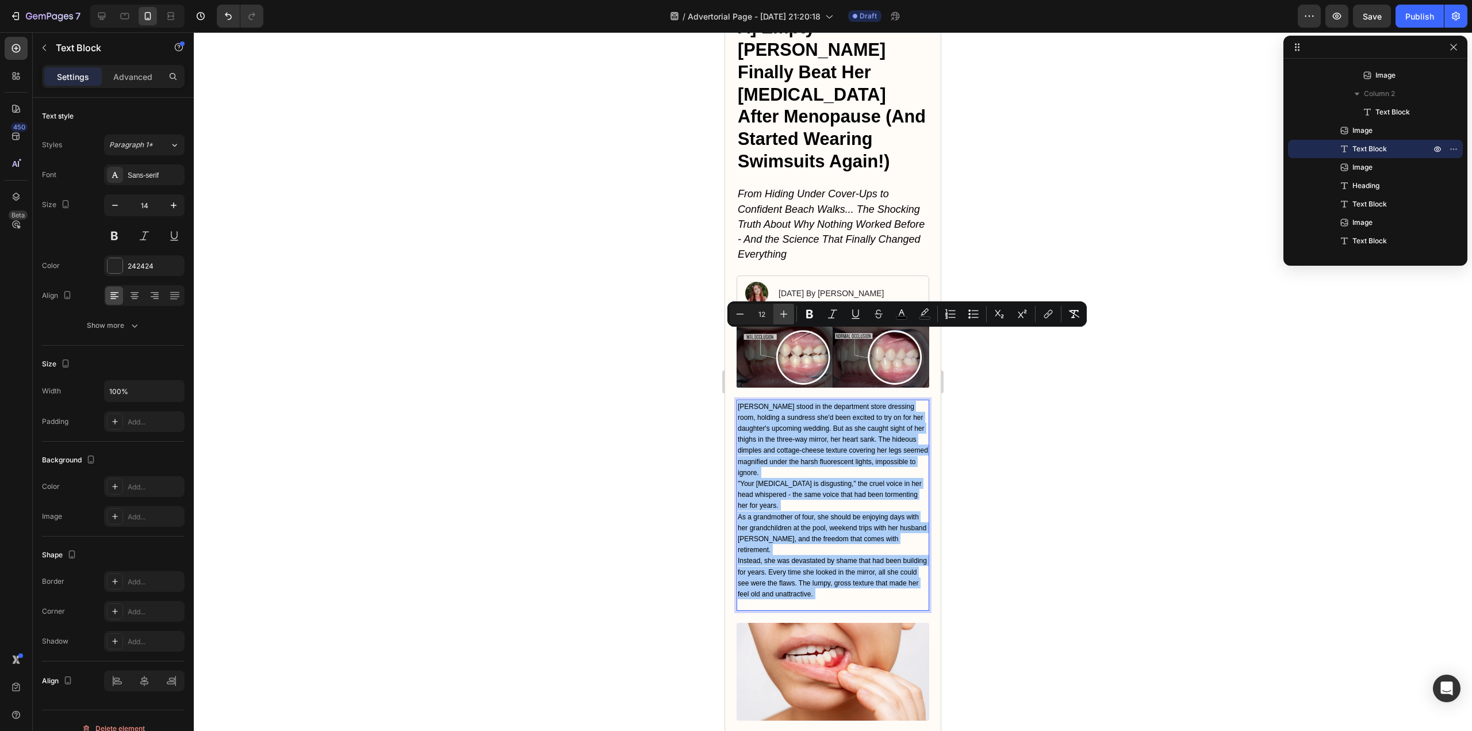
click at [778, 315] on icon "Editor contextual toolbar" at bounding box center [784, 314] width 12 height 12
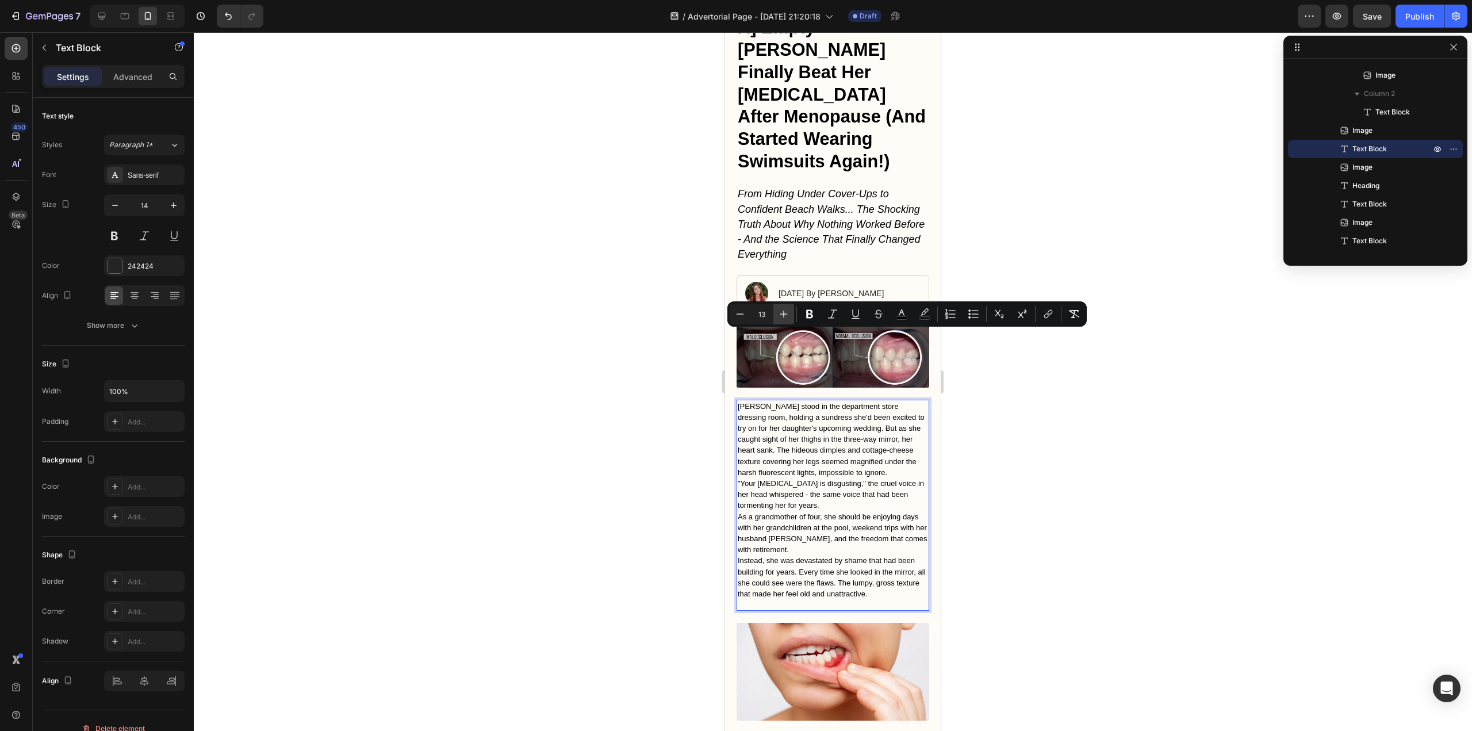
click at [778, 315] on icon "Editor contextual toolbar" at bounding box center [784, 314] width 12 height 12
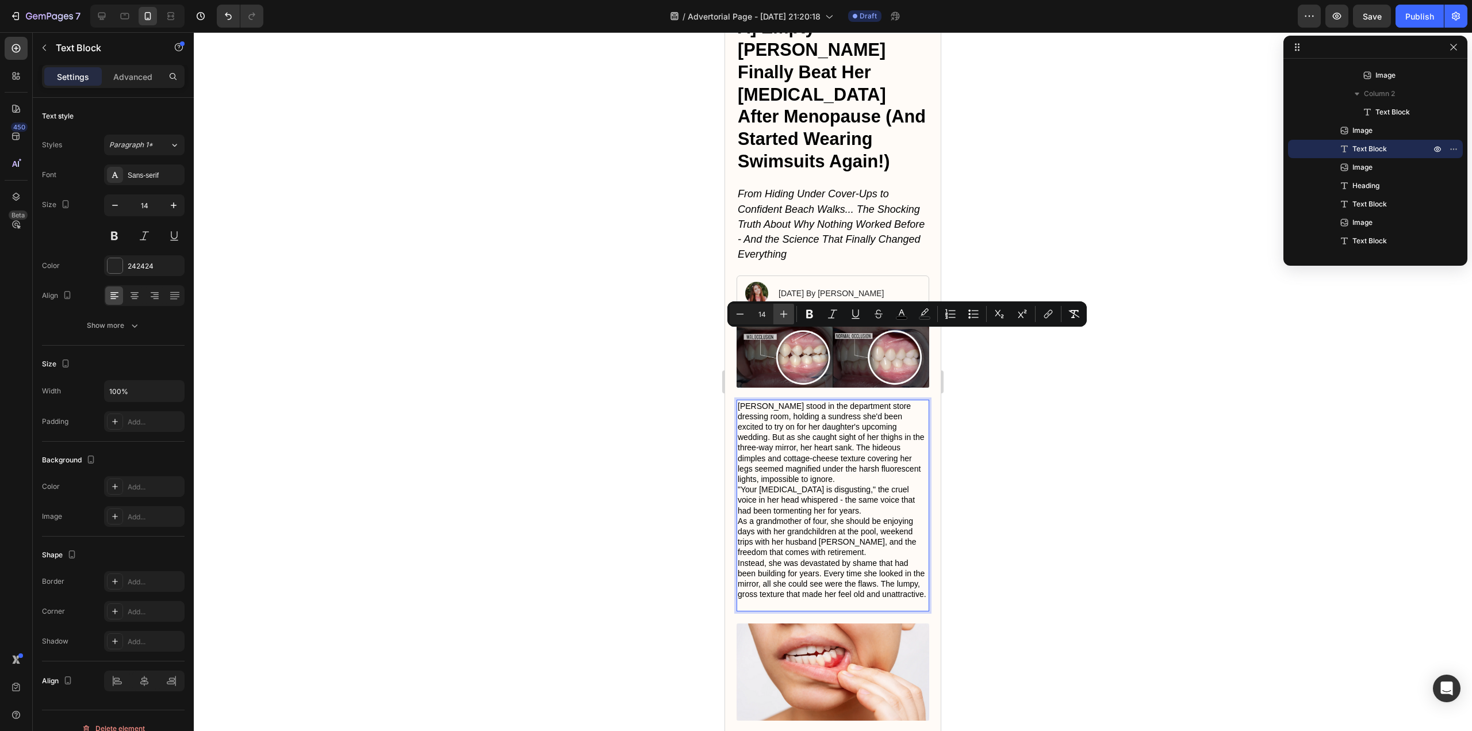
click at [778, 315] on icon "Editor contextual toolbar" at bounding box center [784, 314] width 12 height 12
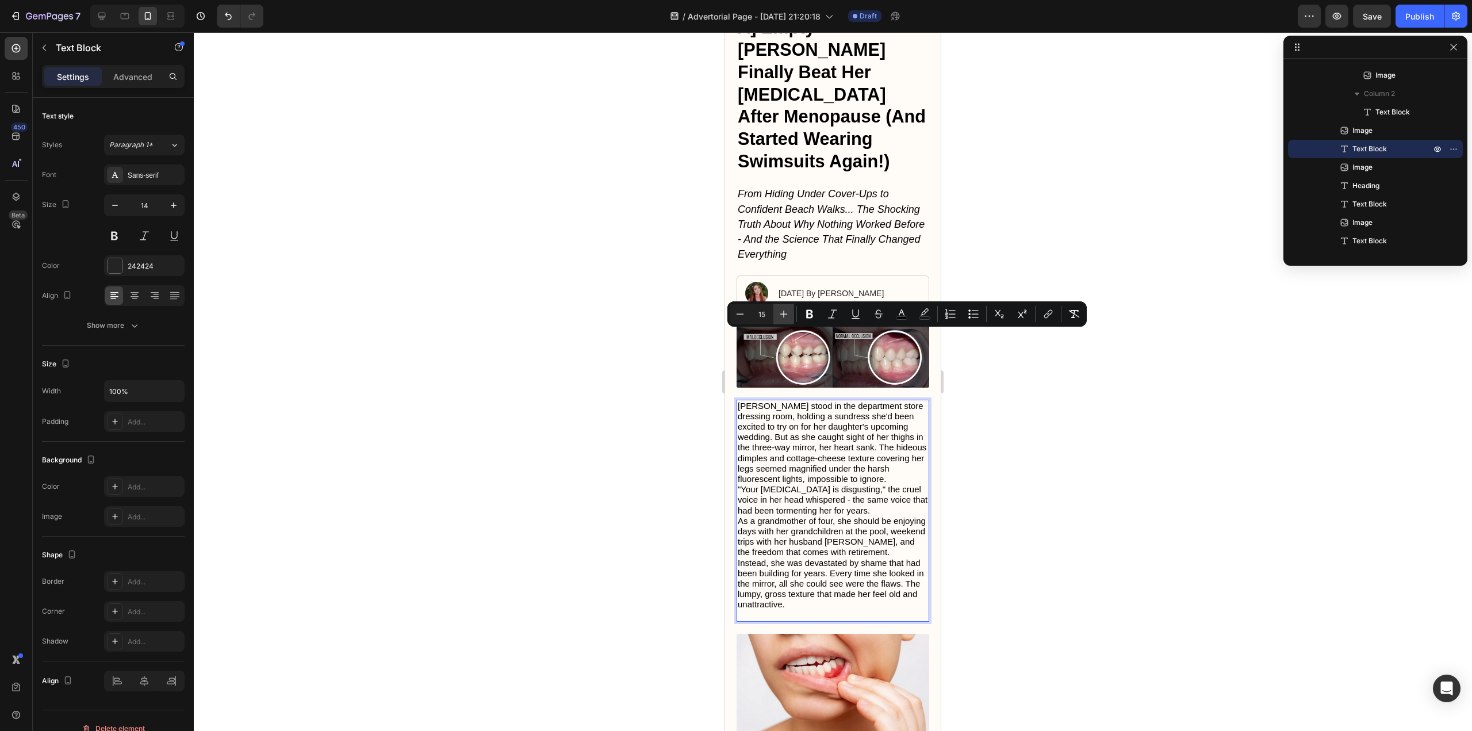
click at [778, 315] on icon "Editor contextual toolbar" at bounding box center [784, 314] width 12 height 12
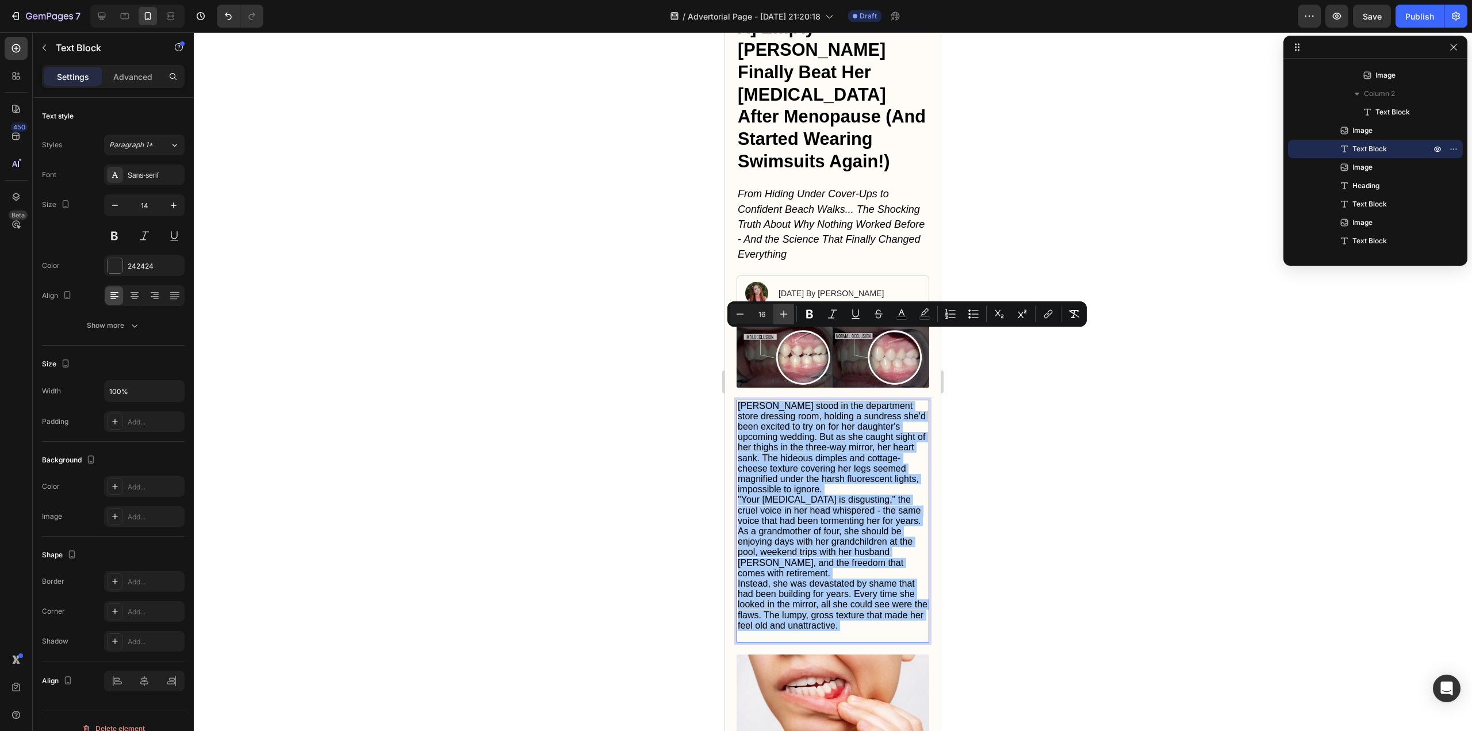
click at [778, 315] on icon "Editor contextual toolbar" at bounding box center [784, 314] width 12 height 12
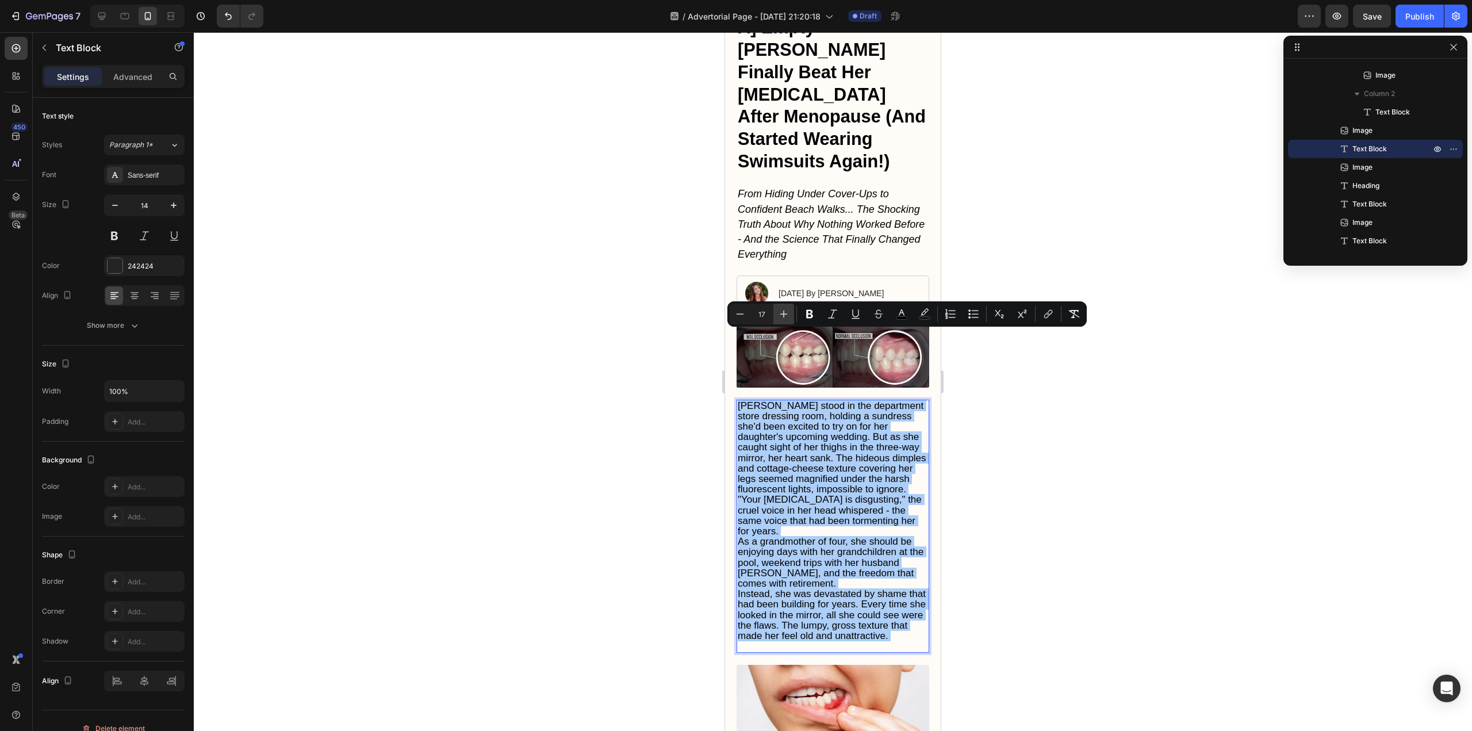
click at [778, 315] on icon "Editor contextual toolbar" at bounding box center [784, 314] width 12 height 12
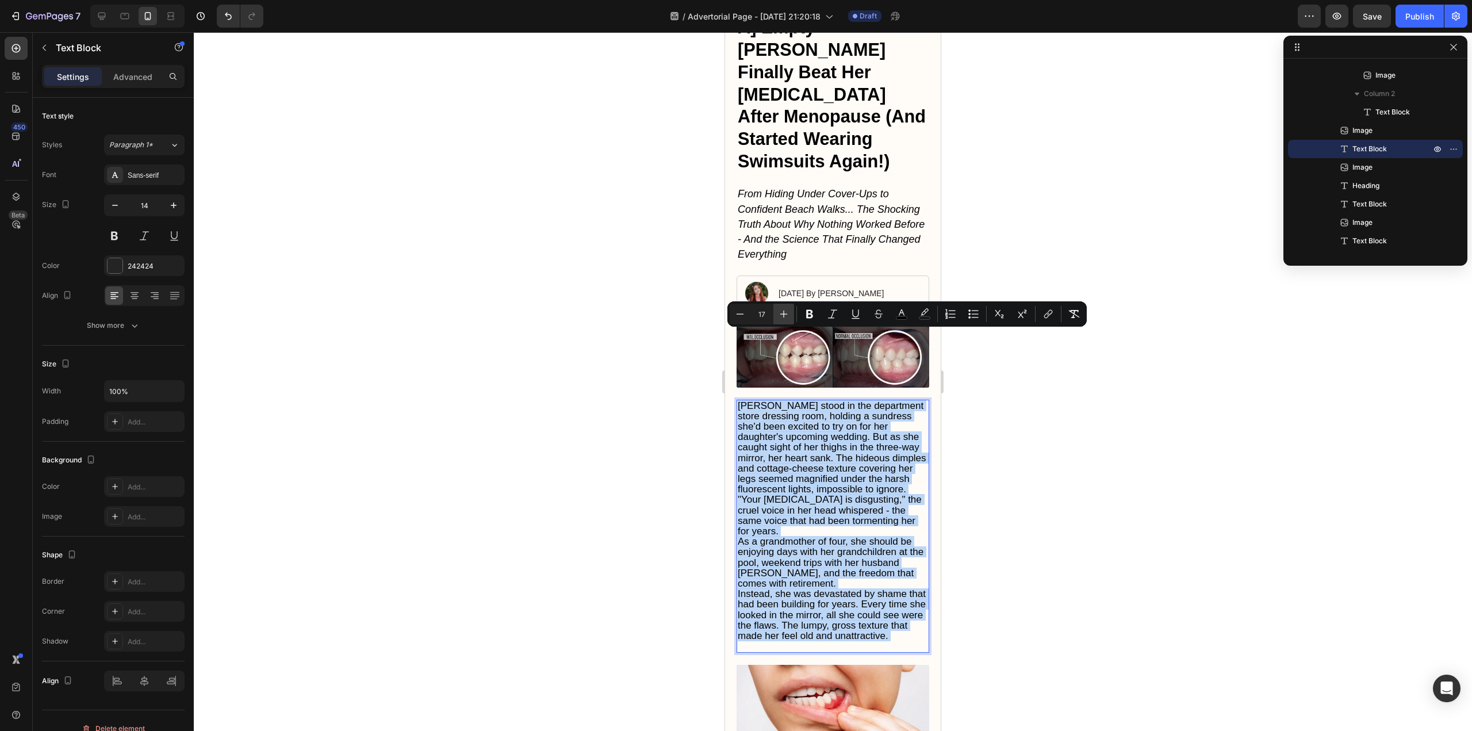
type input "18"
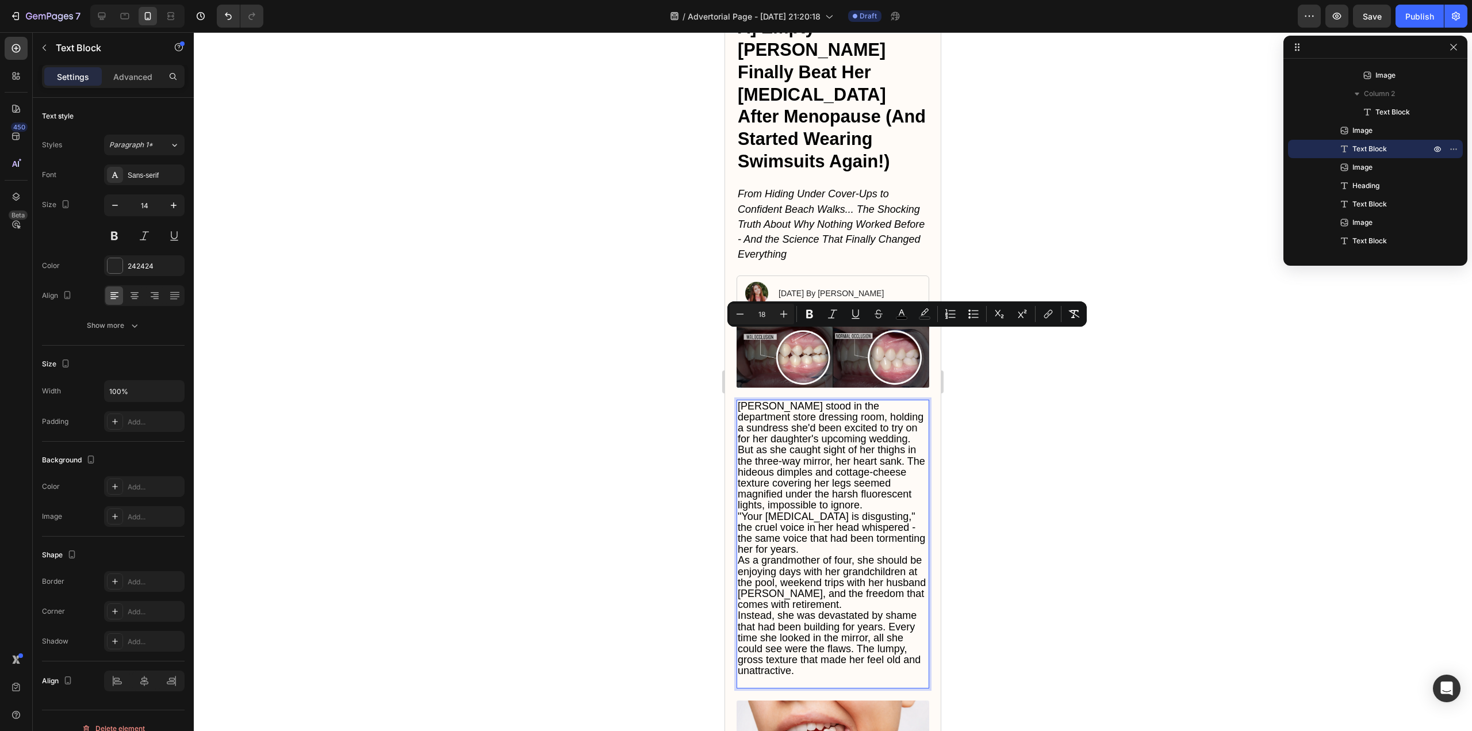
click at [792, 400] on span "[PERSON_NAME] stood in the department store dressing room, holding a sundress s…" at bounding box center [832, 455] width 188 height 111
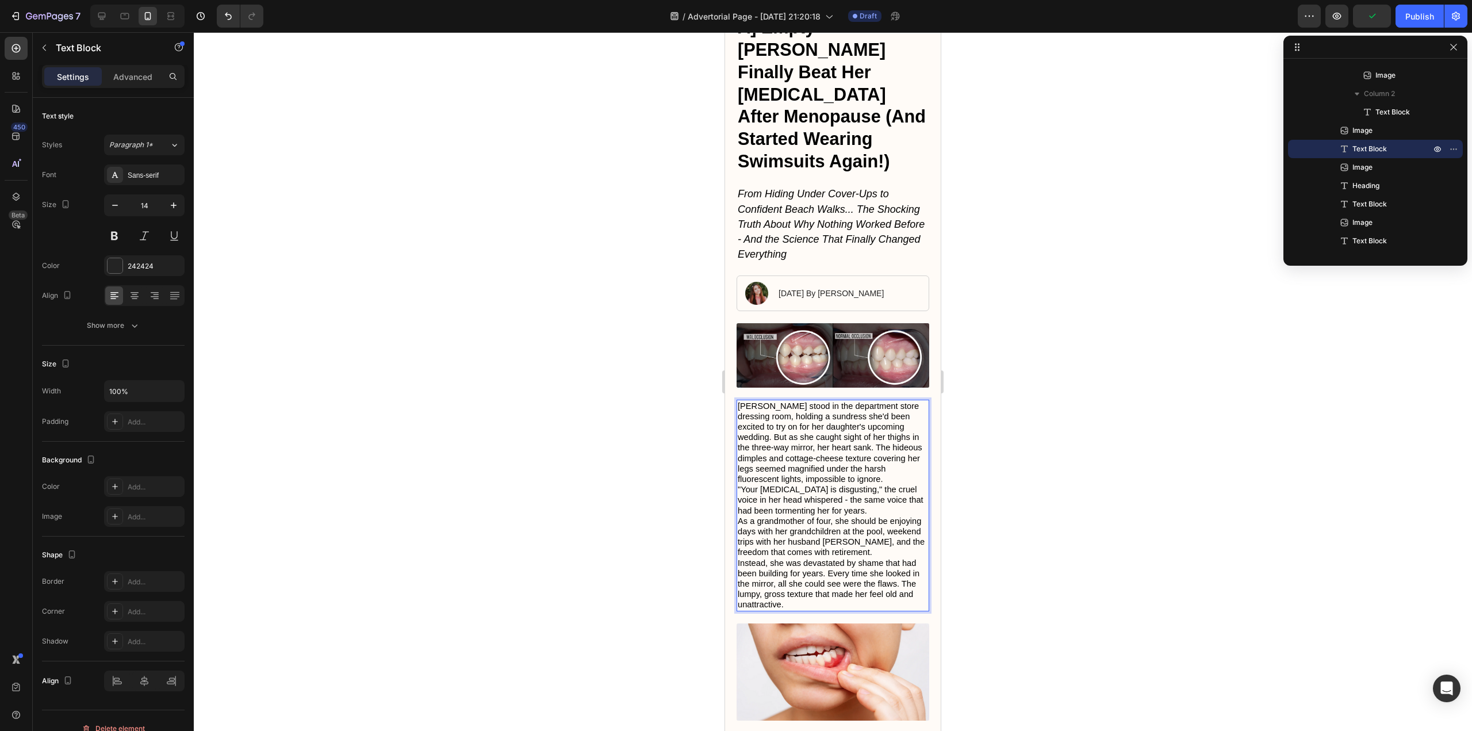
click at [853, 413] on p "[PERSON_NAME] stood in the department store dressing room, holding a sundress s…" at bounding box center [833, 443] width 190 height 84
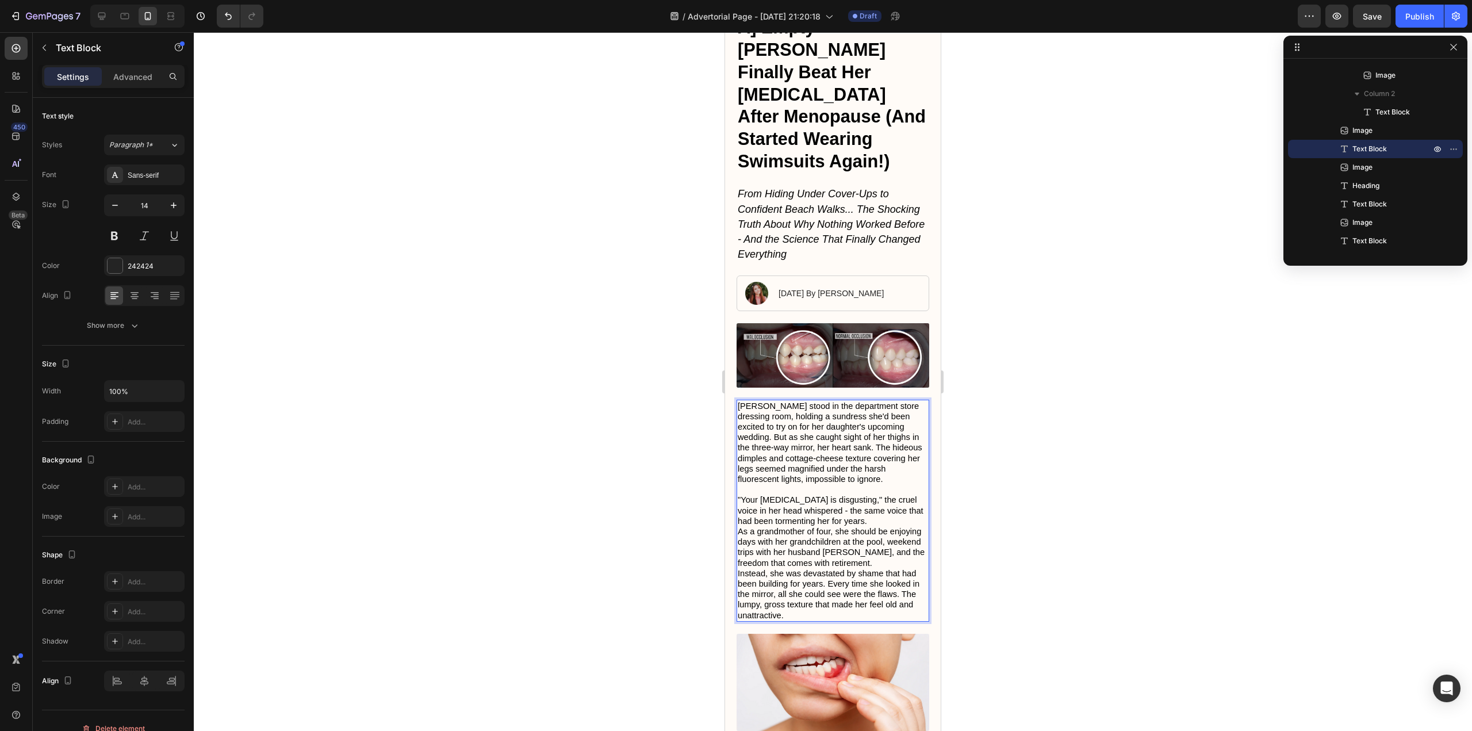
click at [858, 495] on p ""Your [MEDICAL_DATA] is disgusting," the cruel voice in her head whispered - th…" at bounding box center [833, 511] width 190 height 32
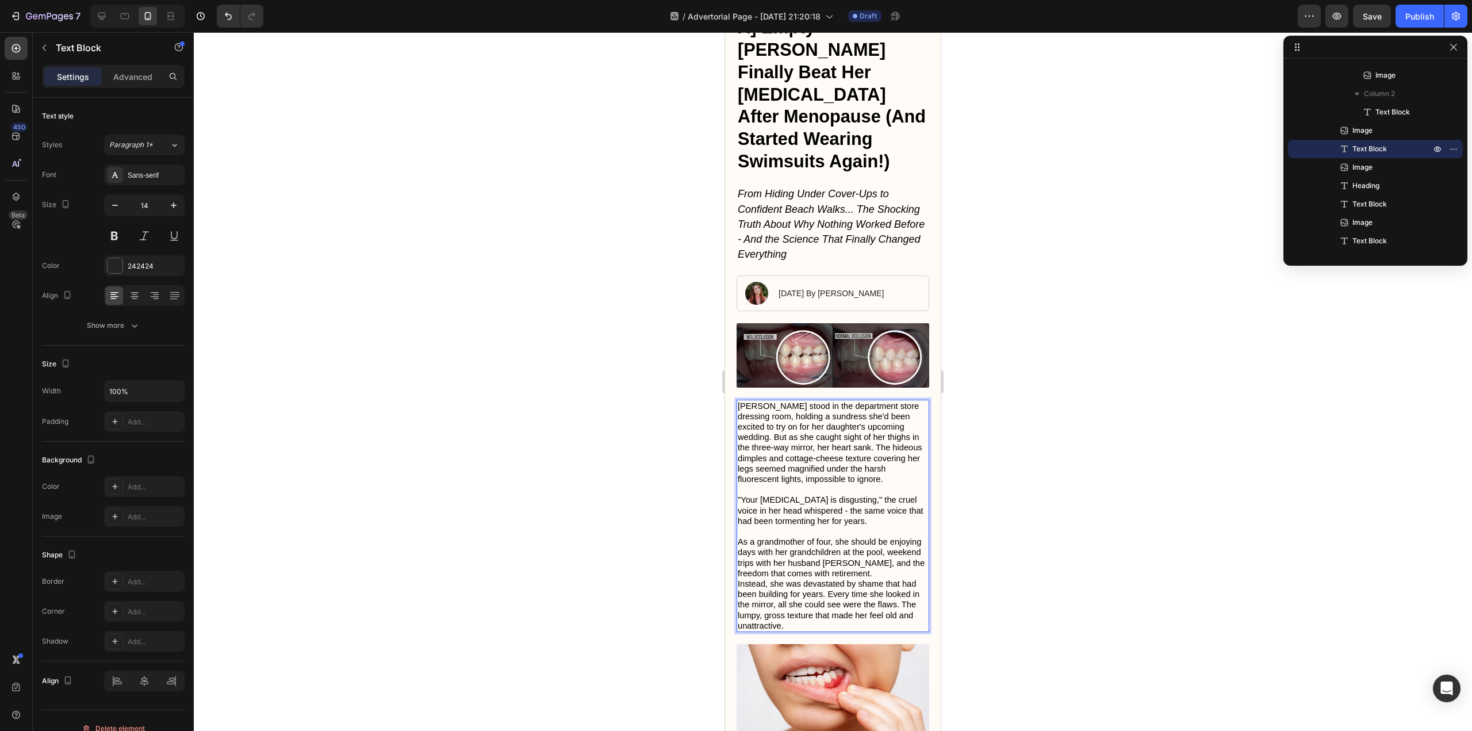
click at [891, 537] on p "As a grandmother of four, she should be enjoying days with her grandchildren at…" at bounding box center [833, 558] width 190 height 42
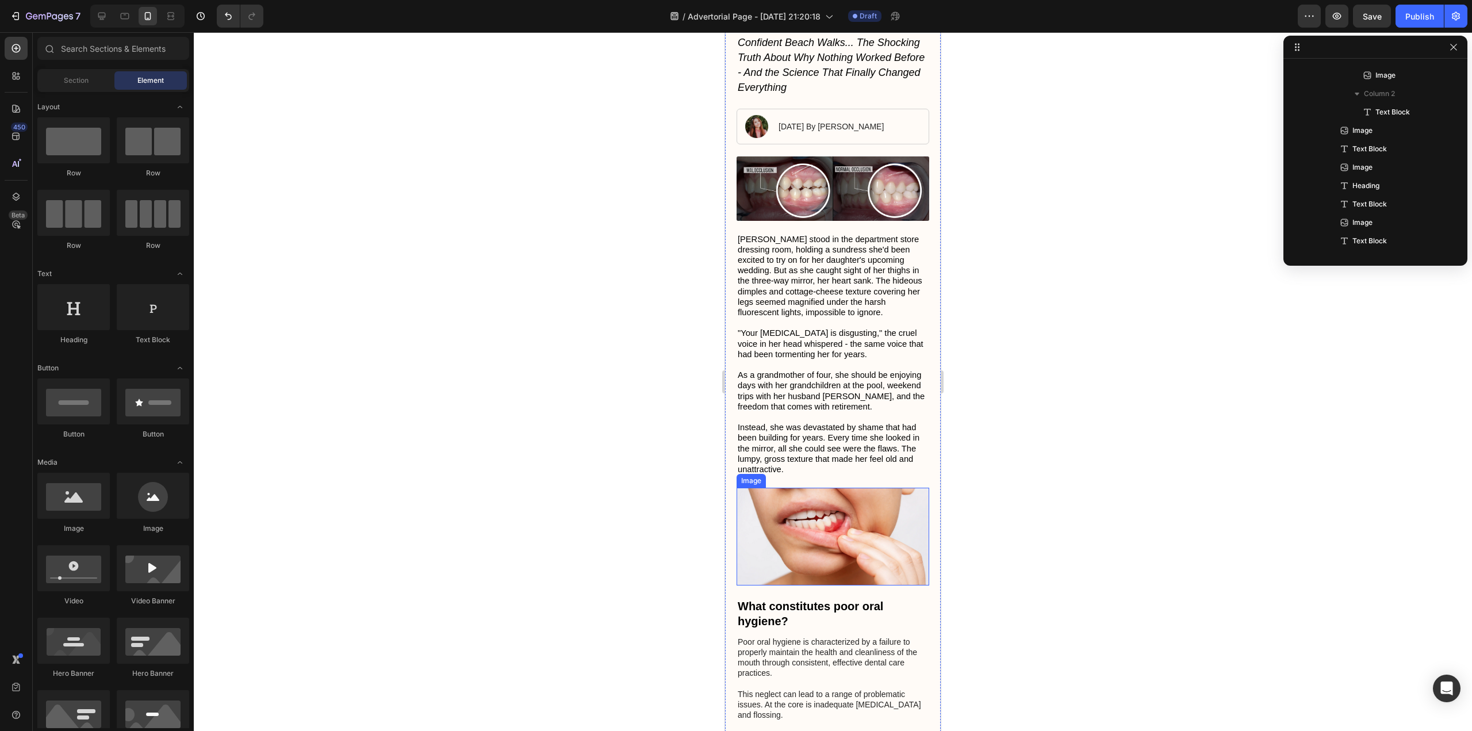
scroll to position [288, 0]
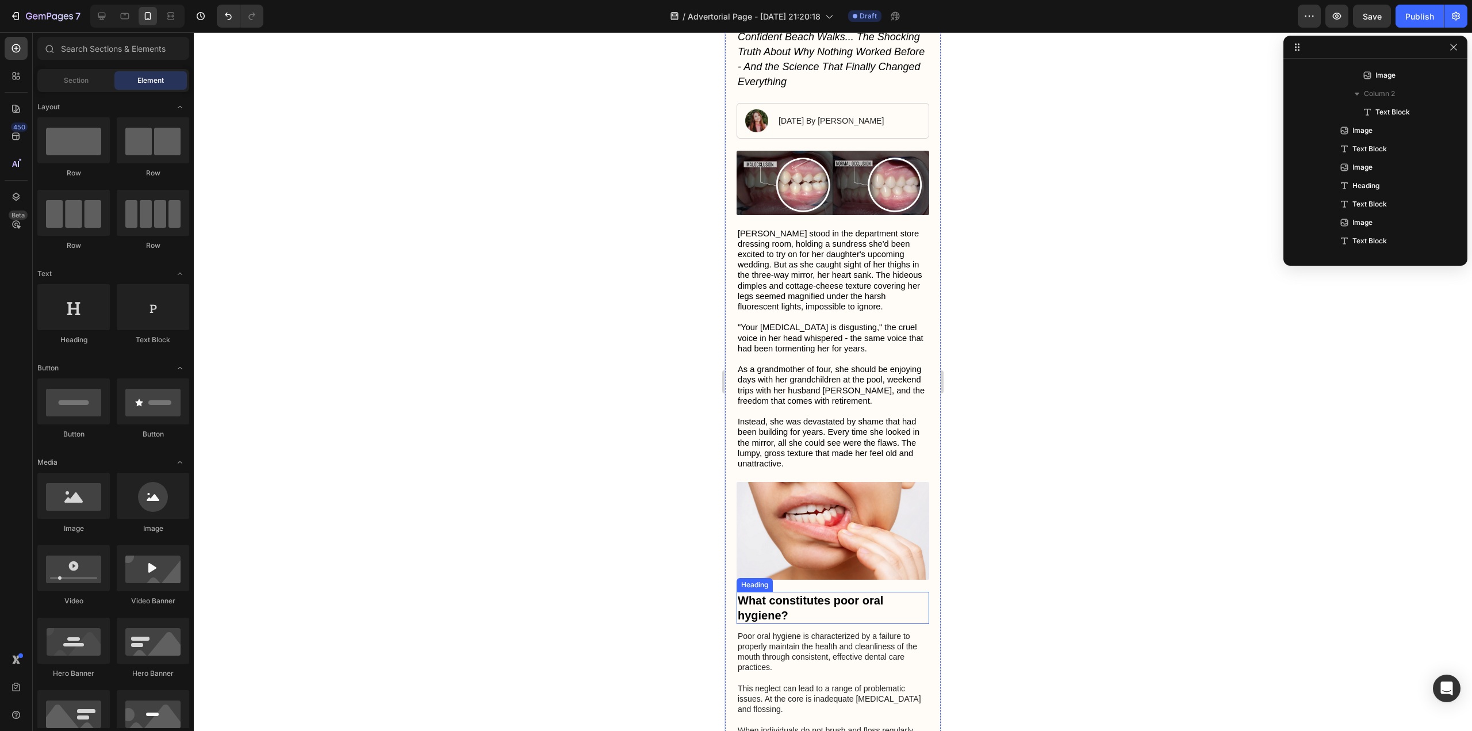
click at [815, 592] on h3 "What constitutes poor oral hygiene?" at bounding box center [833, 608] width 193 height 32
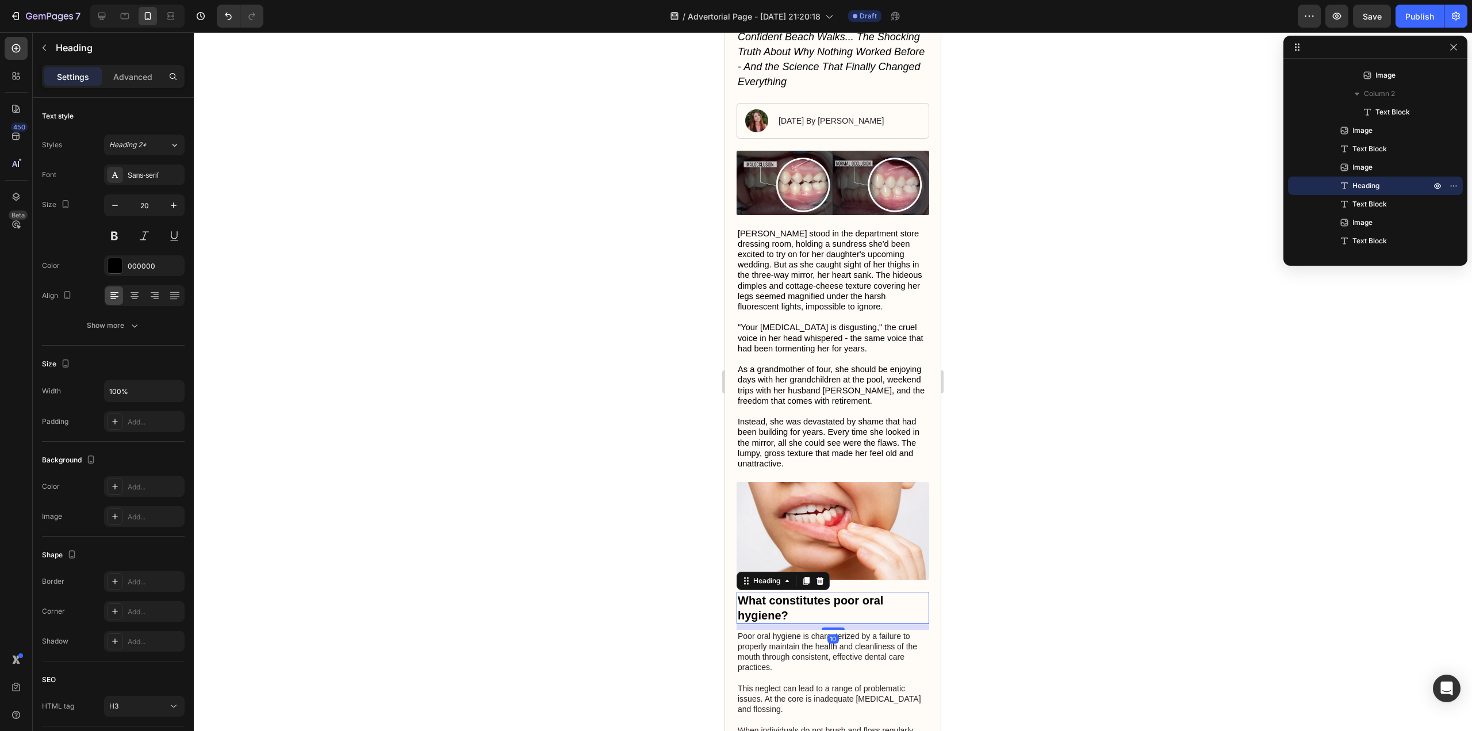
click at [815, 592] on h3 "What constitutes poor oral hygiene?" at bounding box center [833, 608] width 193 height 32
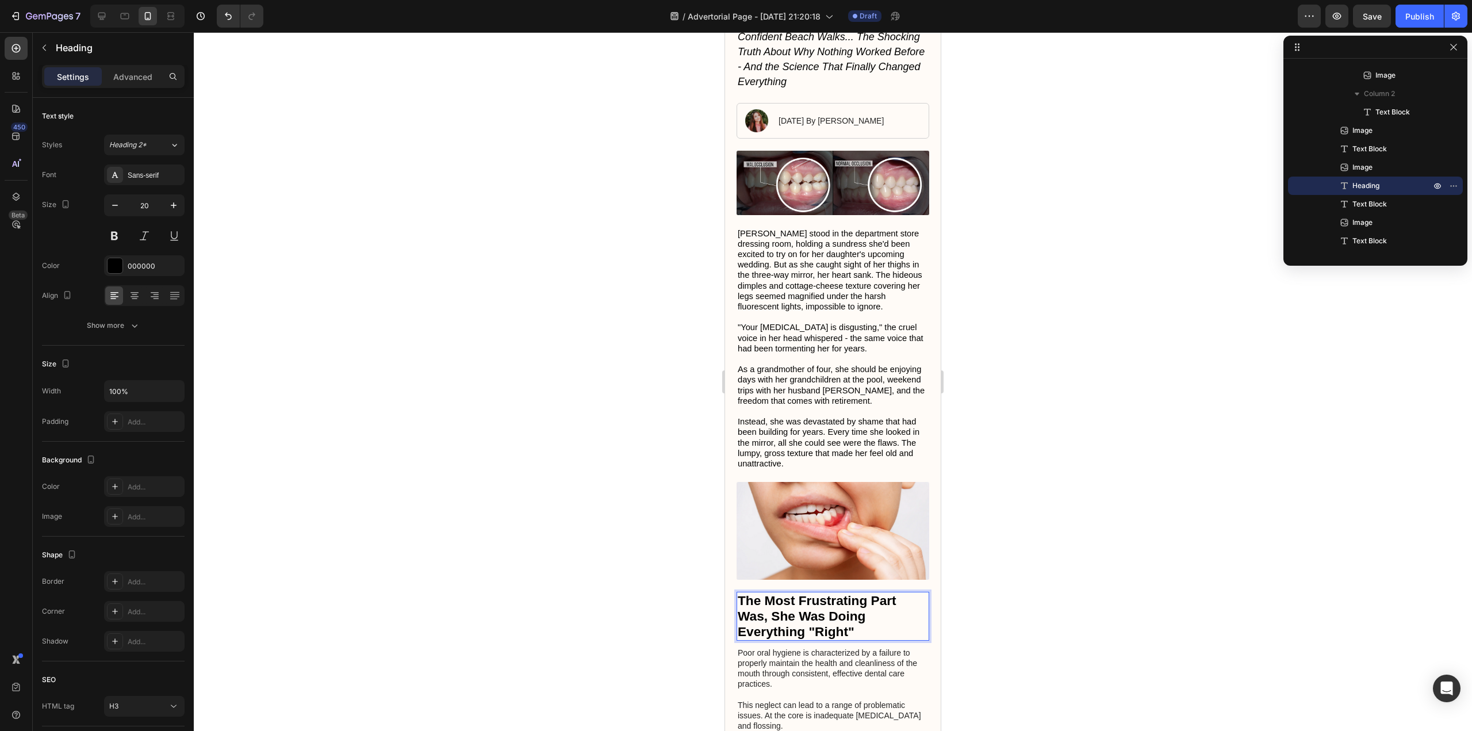
click at [839, 648] on p "Poor oral hygiene is characterized by a failure to properly maintain the health…" at bounding box center [833, 716] width 190 height 136
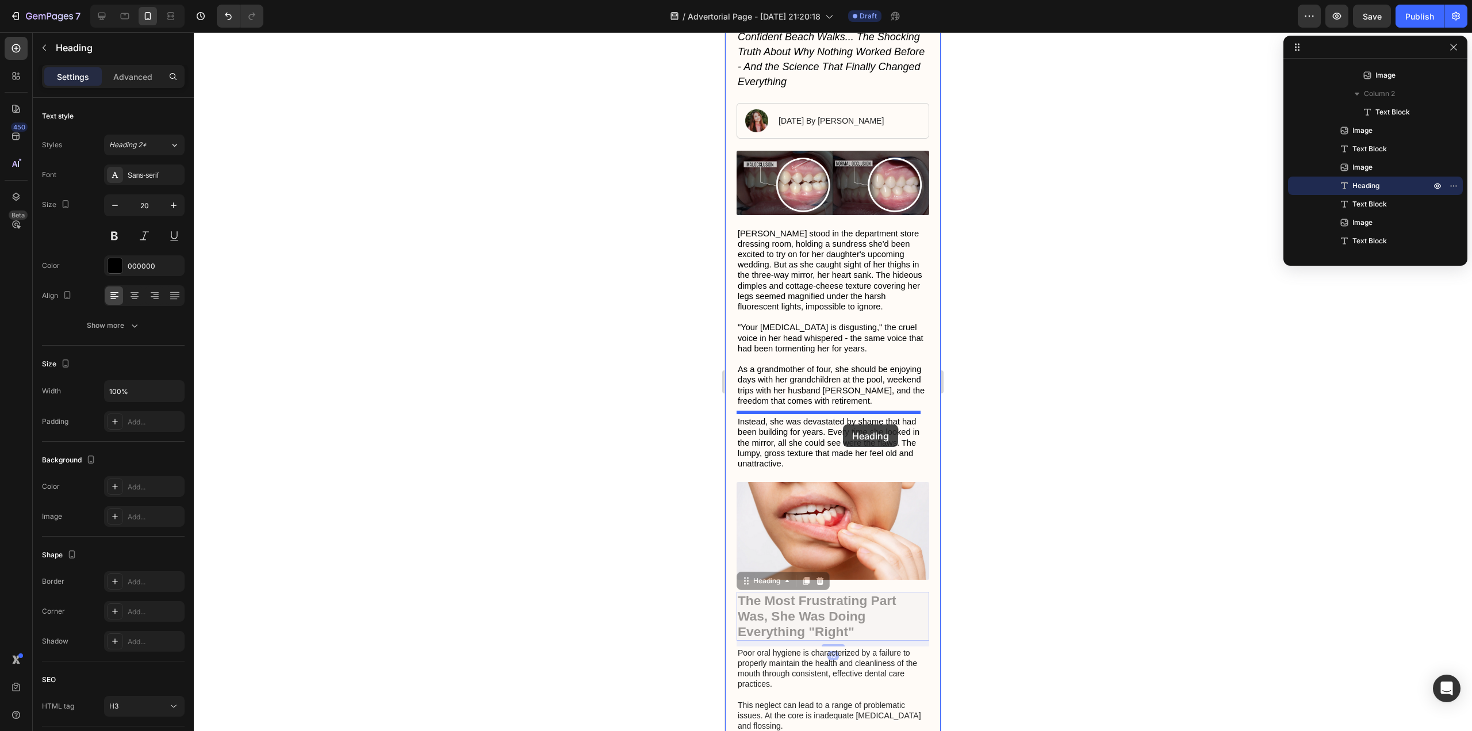
drag, startPoint x: 856, startPoint y: 553, endPoint x: 843, endPoint y: 424, distance: 128.9
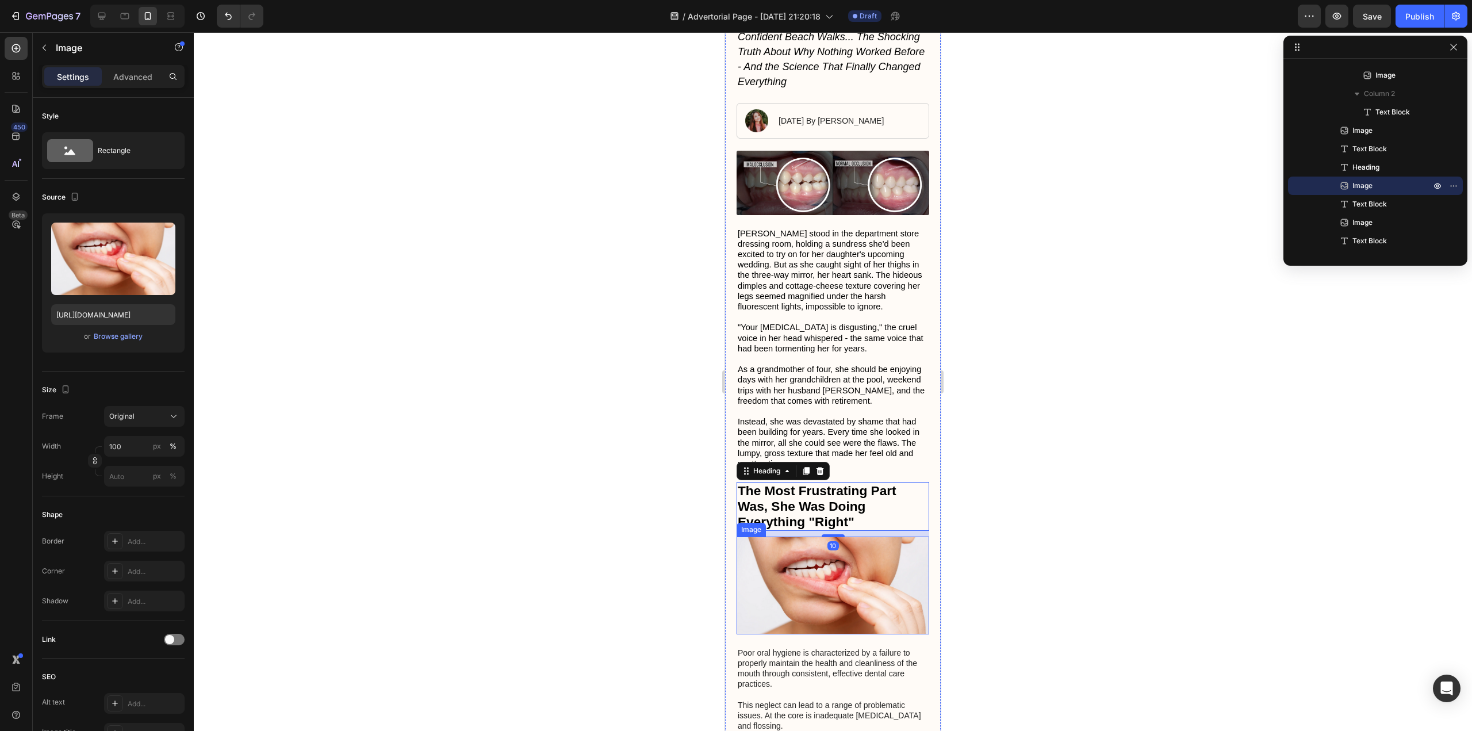
click at [829, 537] on img at bounding box center [833, 585] width 193 height 97
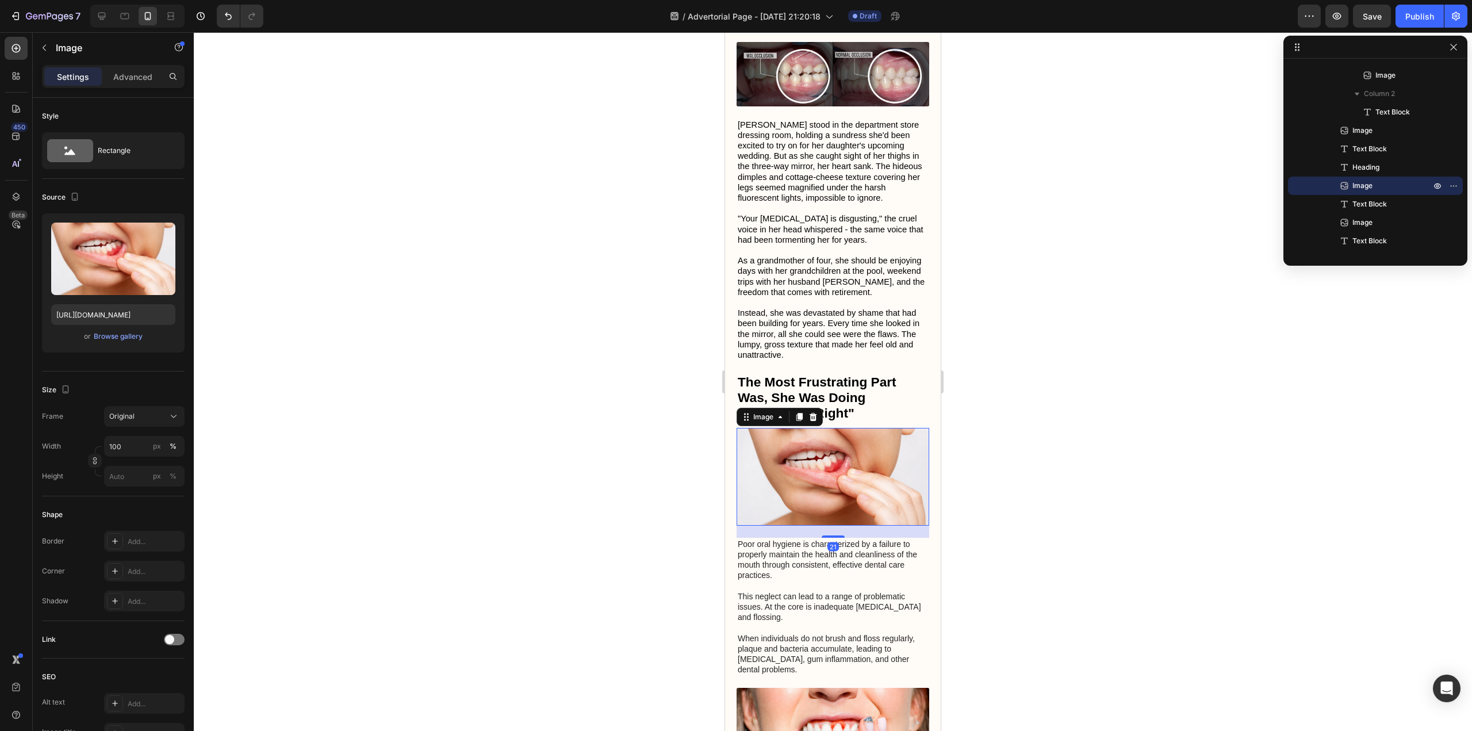
scroll to position [403, 0]
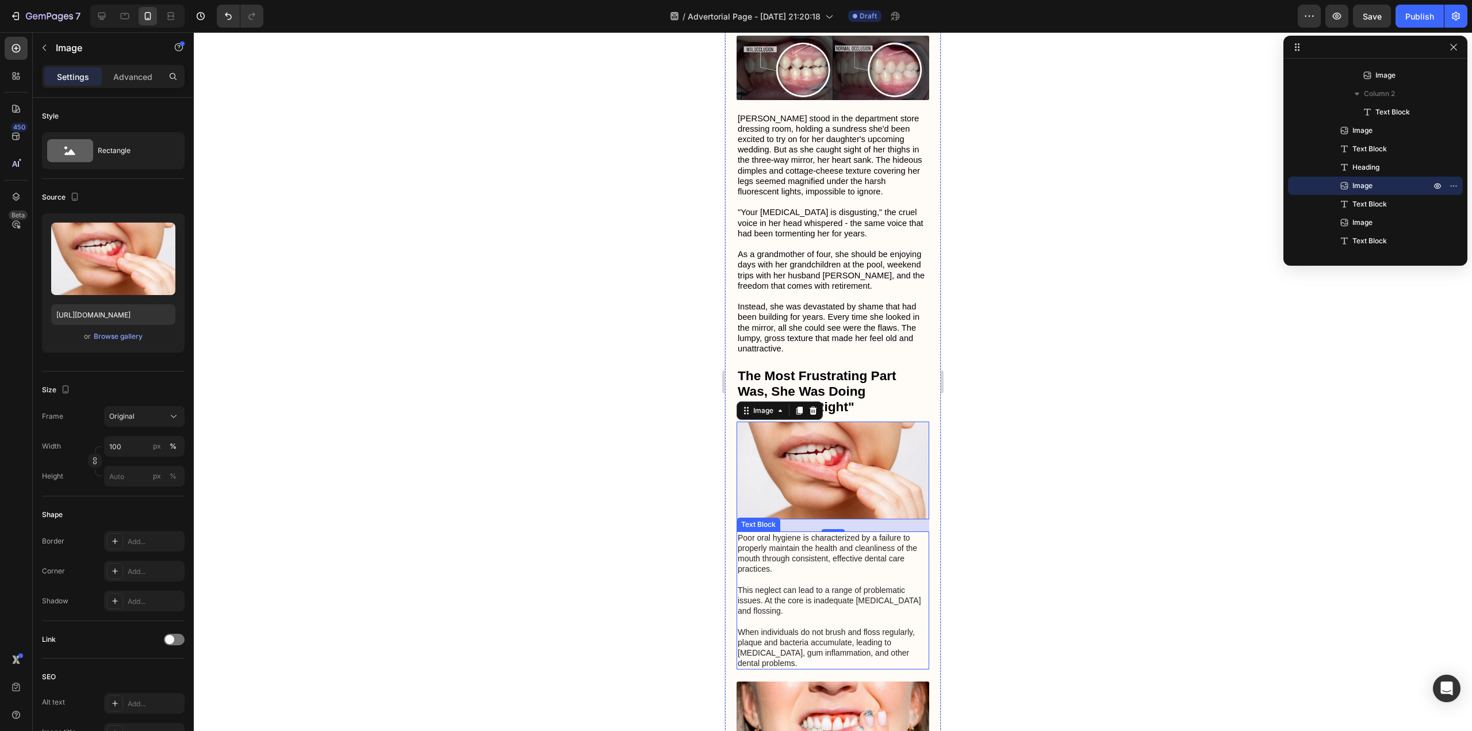
click at [779, 533] on p "Poor oral hygiene is characterized by a failure to properly maintain the health…" at bounding box center [833, 601] width 190 height 136
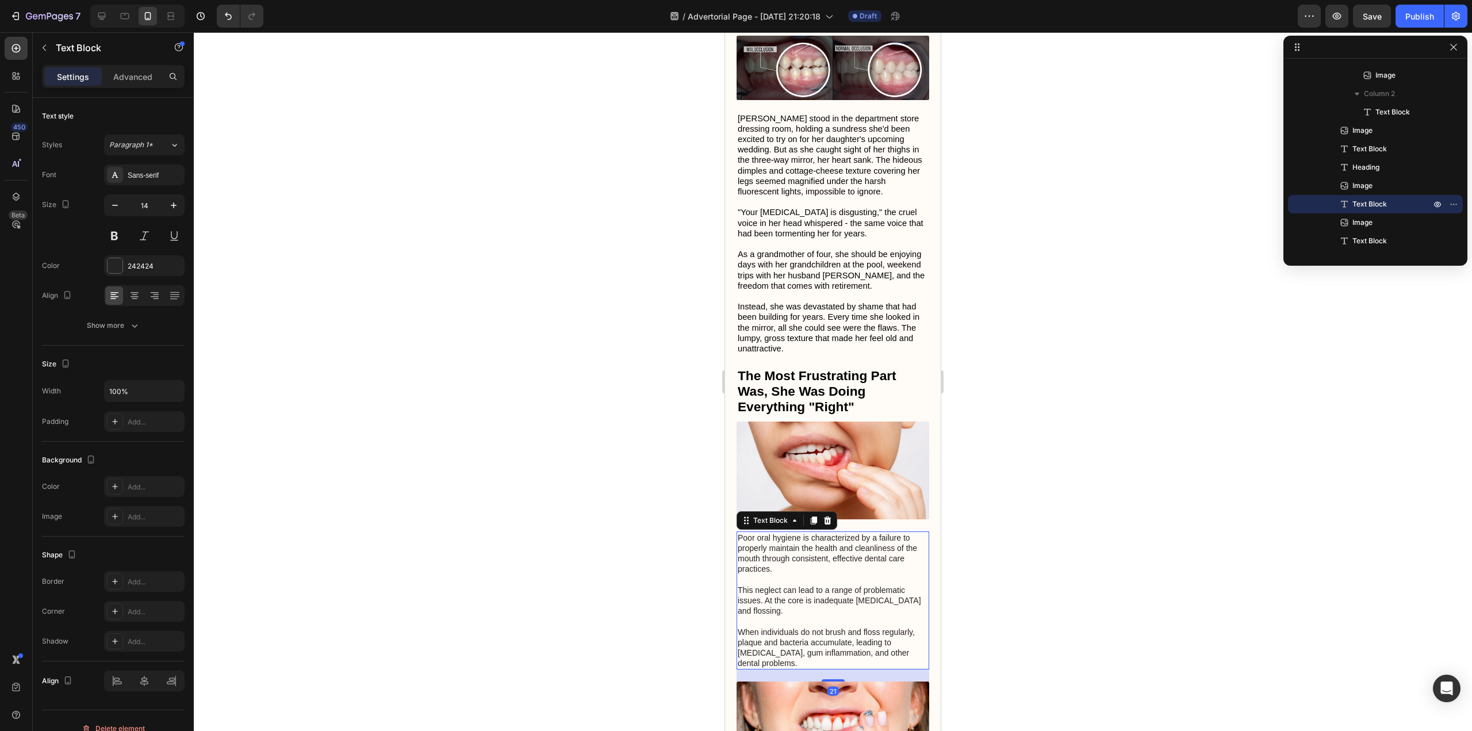
click at [779, 533] on p "Poor oral hygiene is characterized by a failure to properly maintain the health…" at bounding box center [833, 601] width 190 height 136
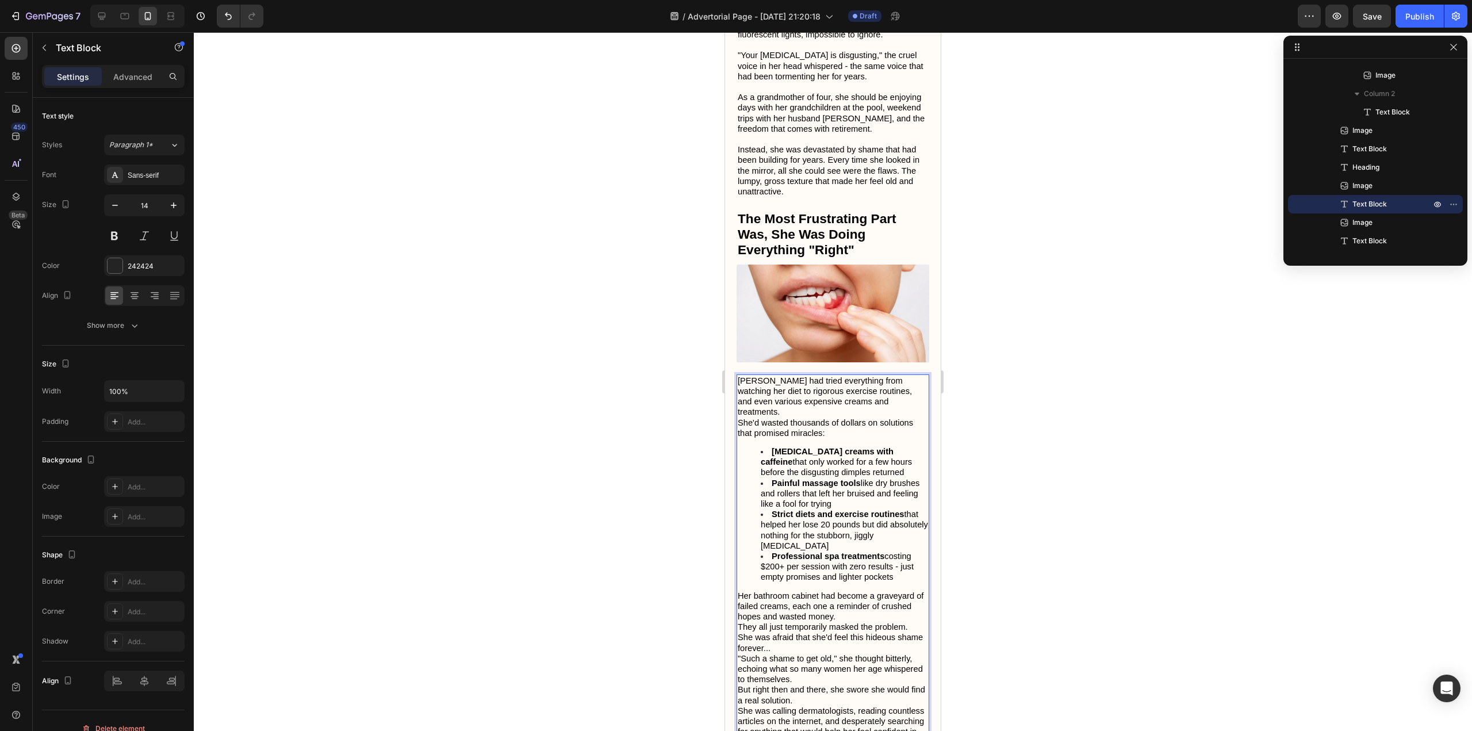
scroll to position [571, 0]
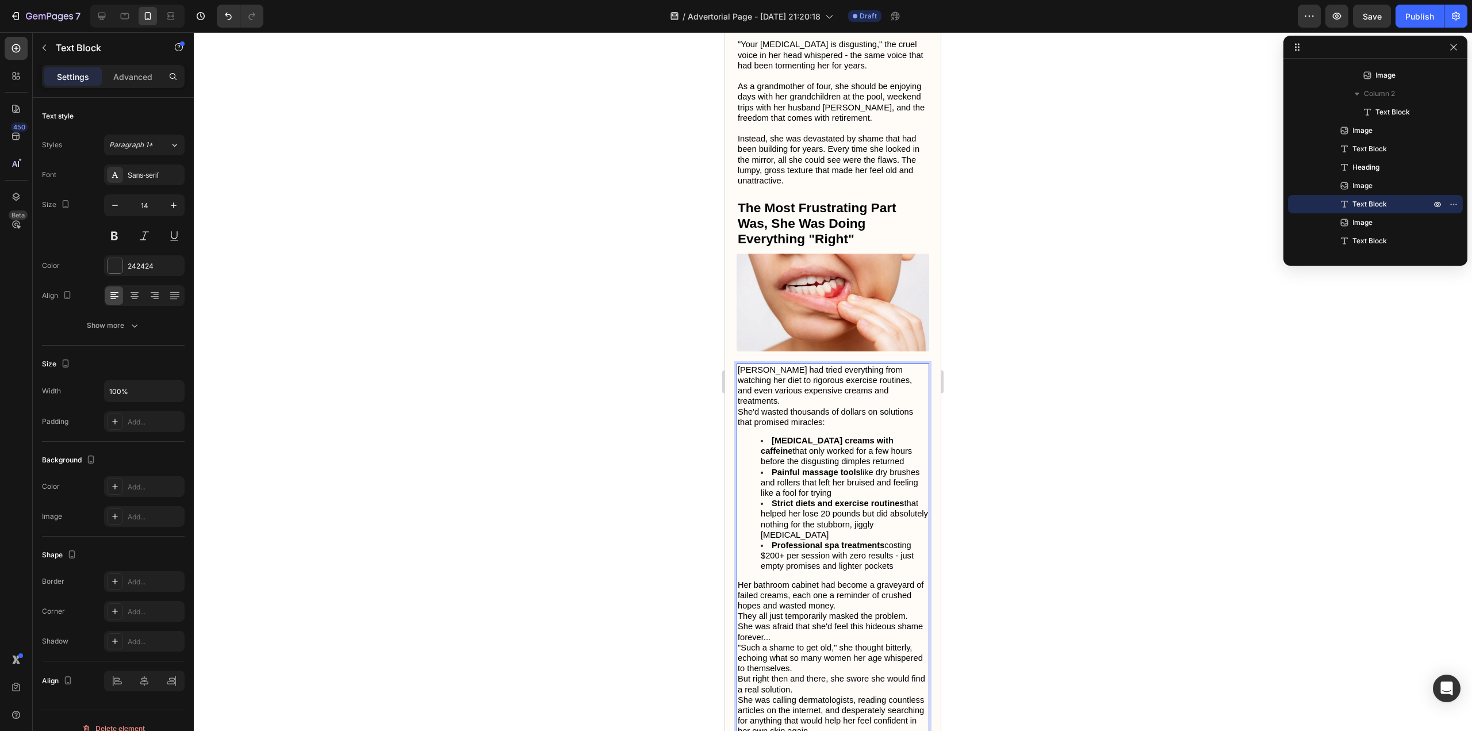
click at [887, 580] on p "Her bathroom cabinet had become a graveyard of failed creams, each one a remind…" at bounding box center [833, 596] width 190 height 32
click at [811, 632] on p "She was afraid that she'd feel this hideous shame forever..." at bounding box center [833, 642] width 190 height 21
click at [827, 695] on p "But right then and there, she swore she would find a real solution." at bounding box center [833, 705] width 190 height 21
click at [770, 435] on li "[MEDICAL_DATA] creams with caffeine that only worked for a few hours before the…" at bounding box center [844, 451] width 167 height 32
click at [772, 436] on strong "[MEDICAL_DATA] creams with caffeine" at bounding box center [827, 446] width 133 height 20
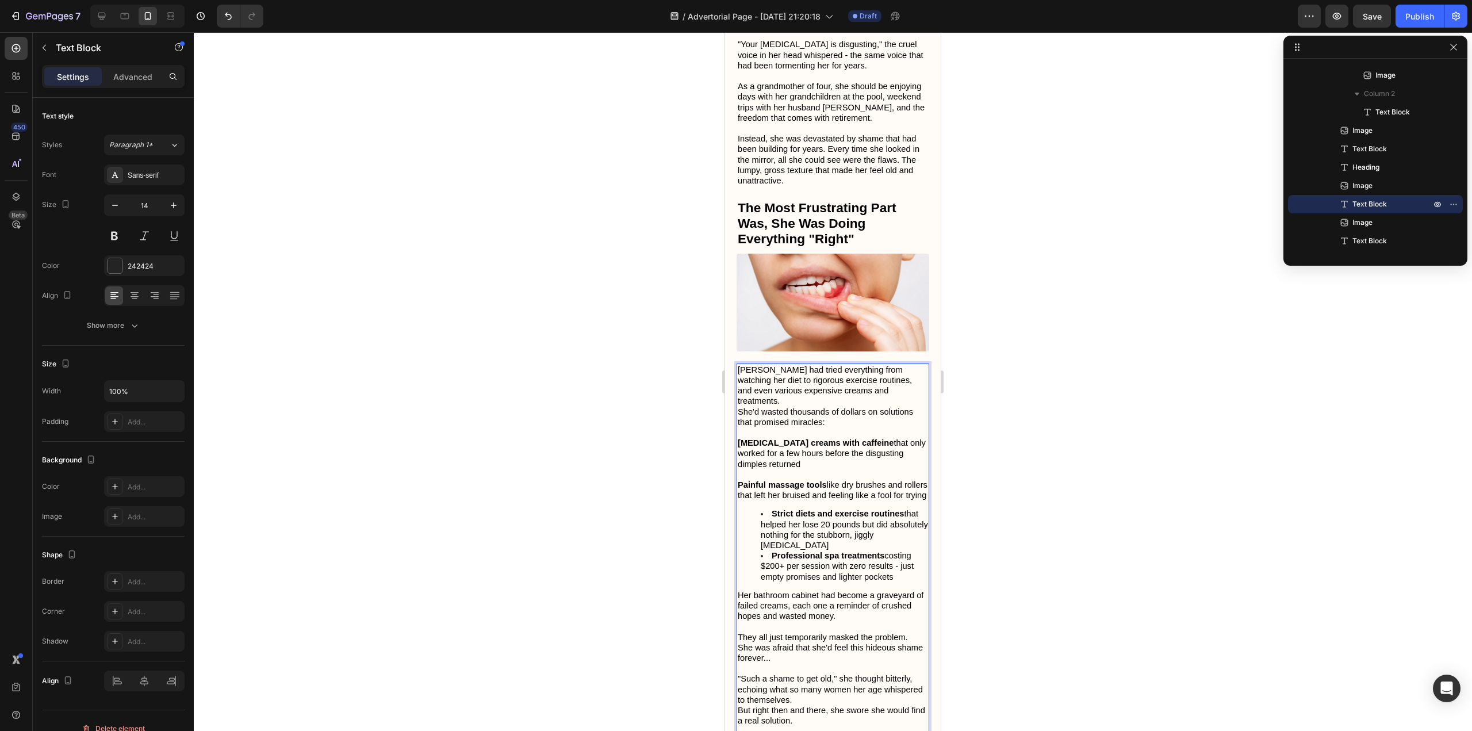
click at [771, 508] on li "Strict diets and exercise routines that helped her lose 20 pounds but did absol…" at bounding box center [844, 529] width 167 height 42
click at [771, 550] on li "Professional spa treatments costing $200+ per session with zero results - just …" at bounding box center [844, 566] width 167 height 32
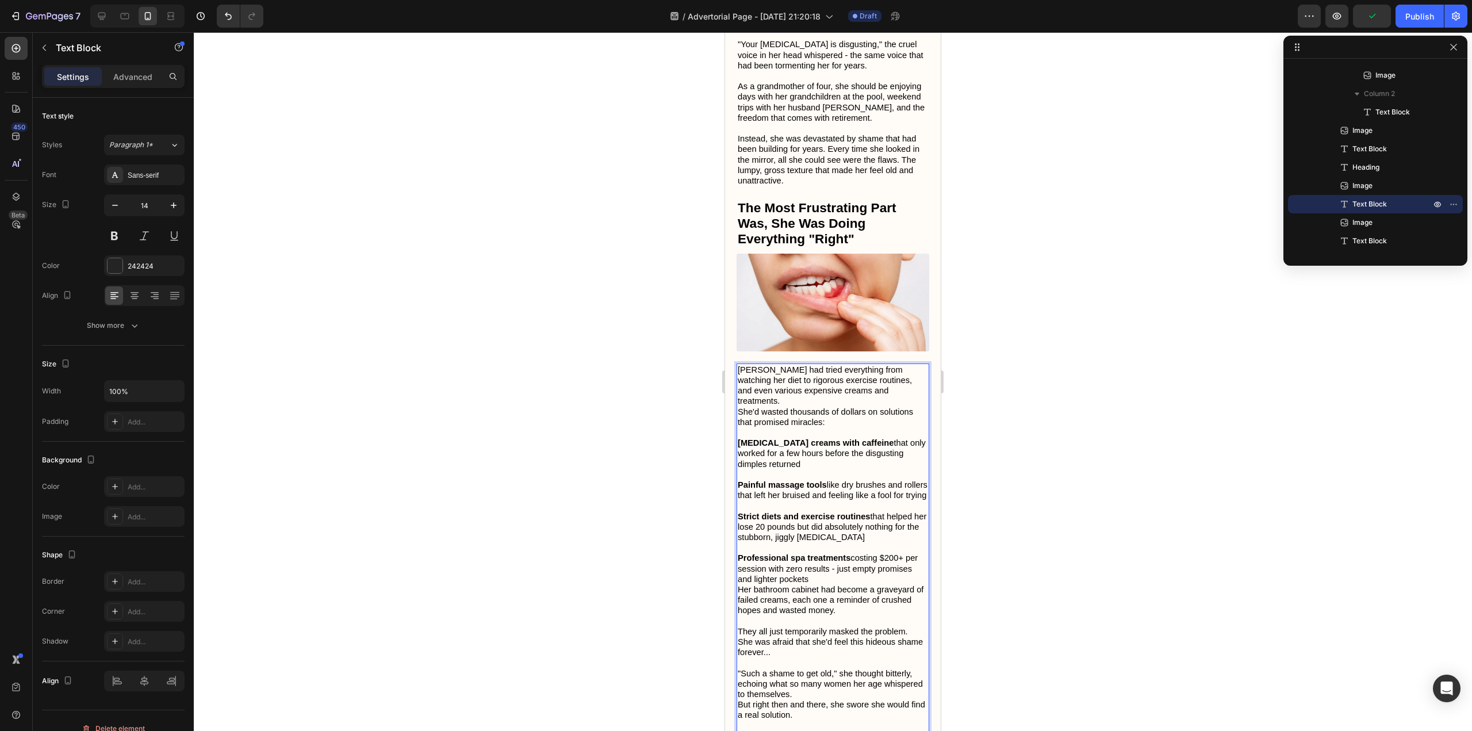
click at [764, 553] on strong "Professional spa treatments" at bounding box center [794, 557] width 113 height 9
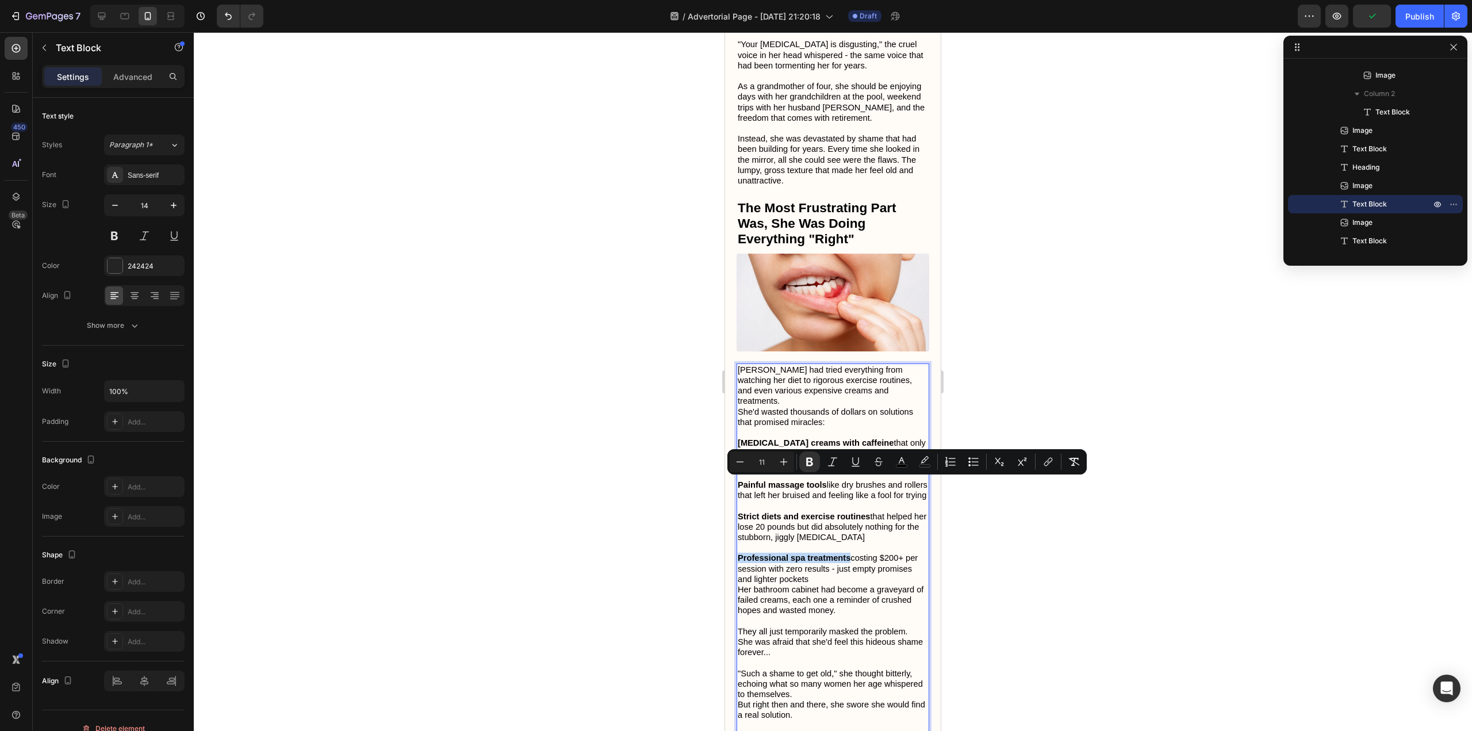
drag, startPoint x: 764, startPoint y: 483, endPoint x: 826, endPoint y: 489, distance: 62.4
click at [826, 553] on p "Professional spa treatments costing $200+ per session with zero results - just …" at bounding box center [833, 569] width 190 height 32
click at [845, 512] on strong "Strict diets and exercise routines" at bounding box center [804, 516] width 133 height 9
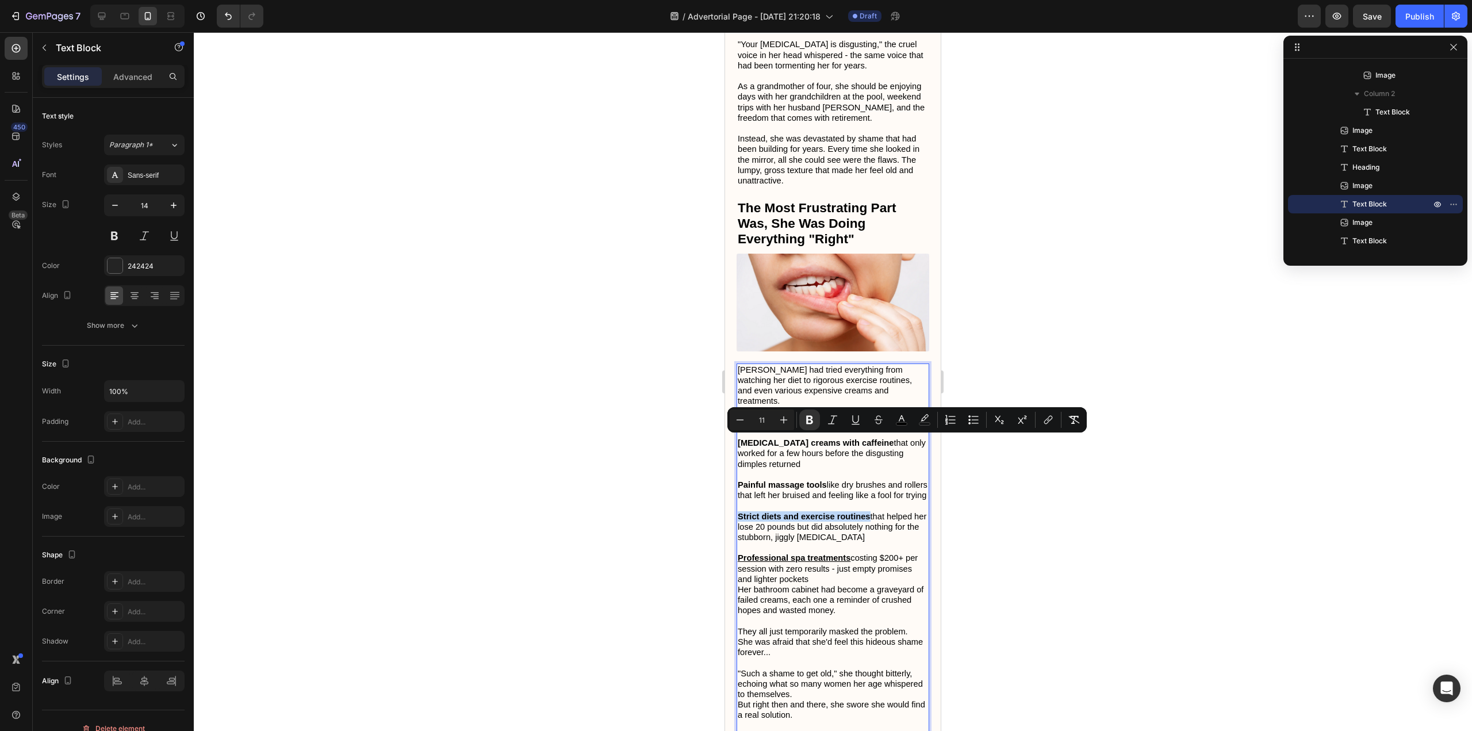
drag, startPoint x: 845, startPoint y: 443, endPoint x: 757, endPoint y: 445, distance: 88.0
click at [757, 512] on strong "Strict diets and exercise routines" at bounding box center [804, 516] width 133 height 9
click at [815, 480] on strong "Painful massage tools" at bounding box center [782, 484] width 89 height 9
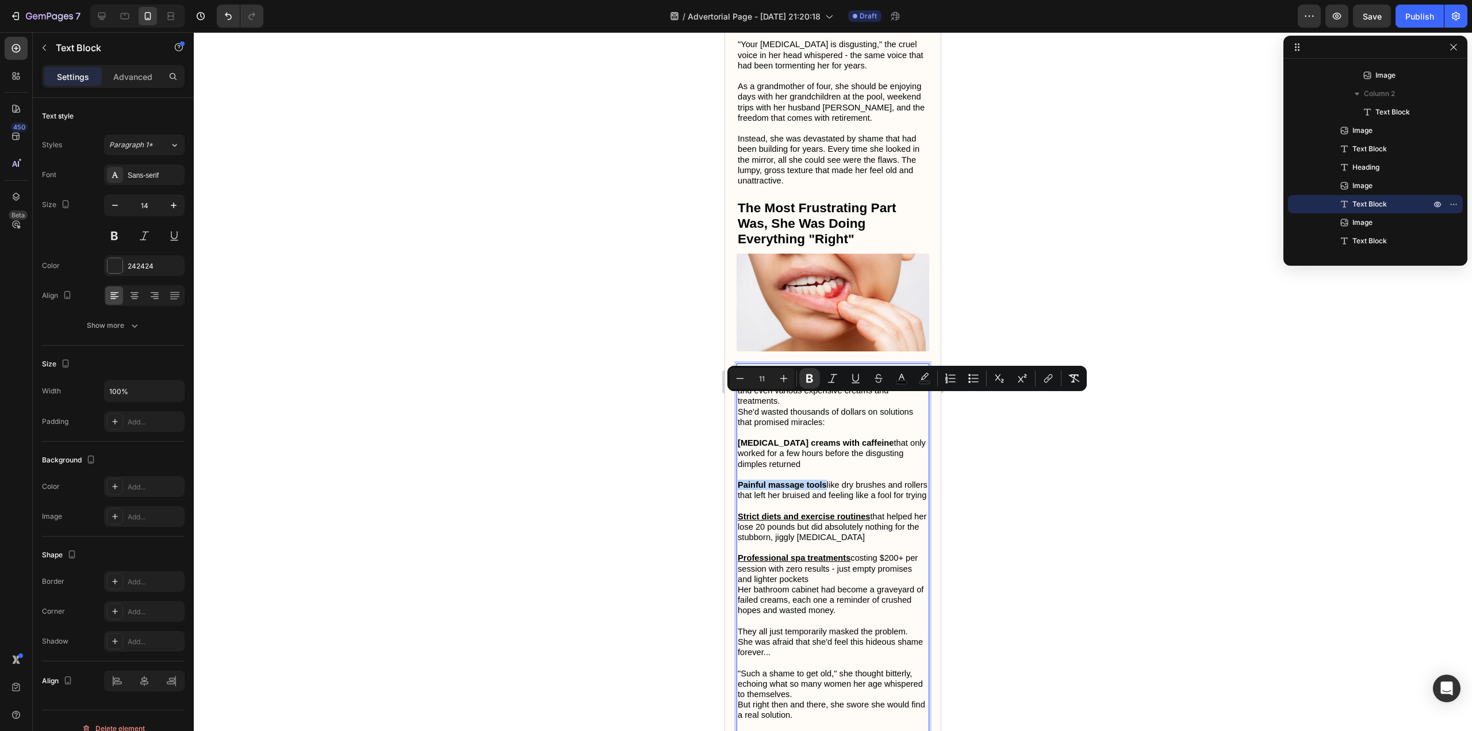
drag, startPoint x: 815, startPoint y: 400, endPoint x: 750, endPoint y: 399, distance: 65.0
click at [750, 480] on strong "Painful massage tools" at bounding box center [782, 484] width 89 height 9
click at [842, 438] on strong "[MEDICAL_DATA] creams with caffeine" at bounding box center [816, 442] width 156 height 9
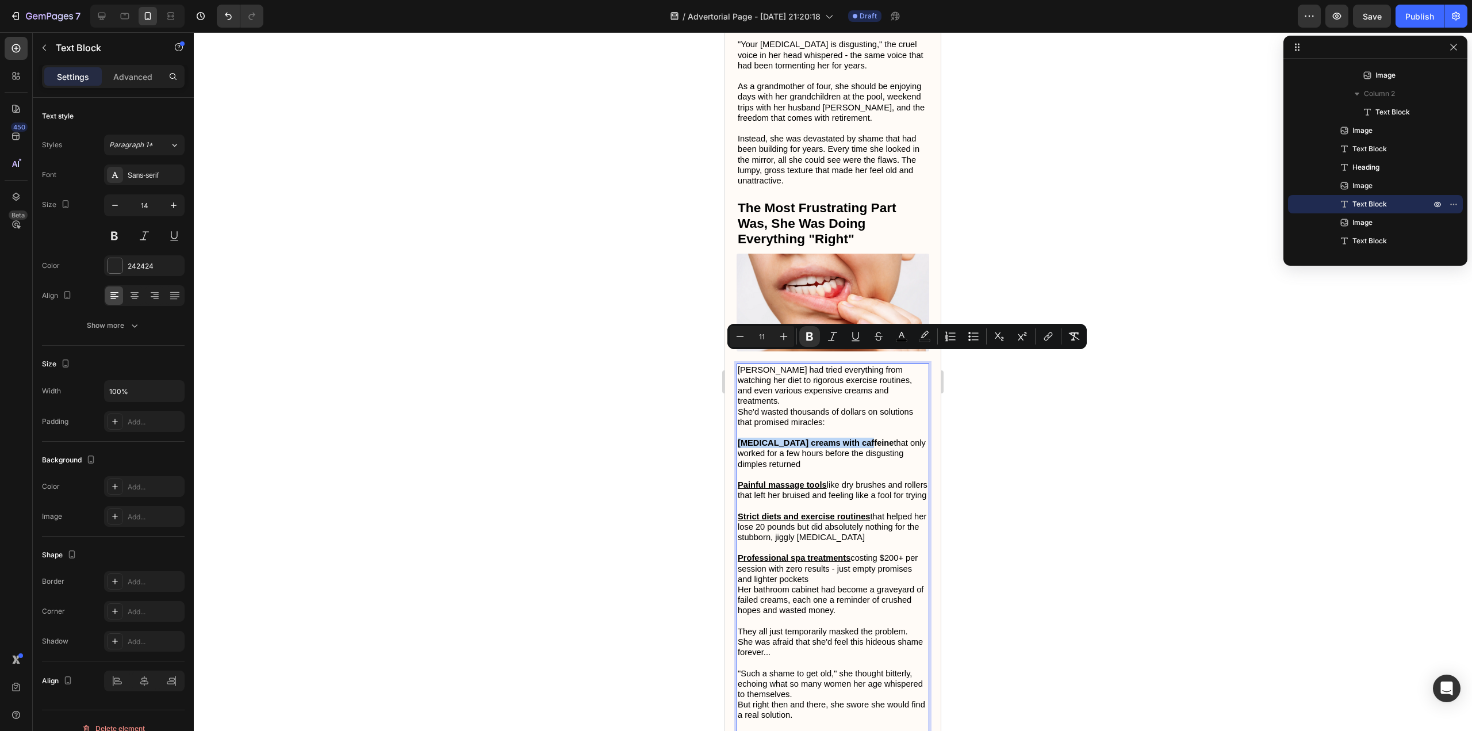
drag, startPoint x: 842, startPoint y: 358, endPoint x: 745, endPoint y: 358, distance: 97.2
click at [745, 438] on strong "[MEDICAL_DATA] creams with caffeine" at bounding box center [816, 442] width 156 height 9
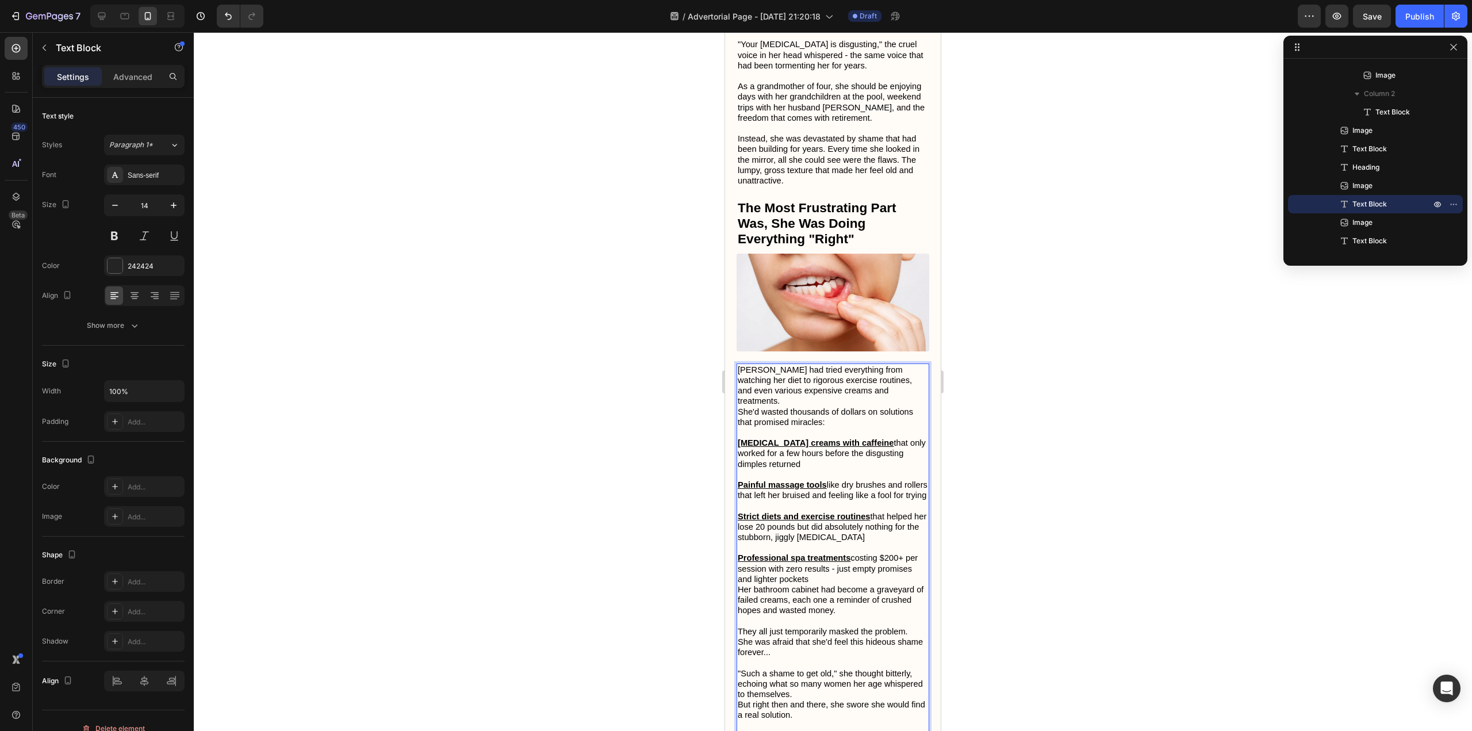
click at [837, 511] on p "Strict diets and exercise routines that helped her lose 20 pounds but did absol…" at bounding box center [833, 527] width 190 height 32
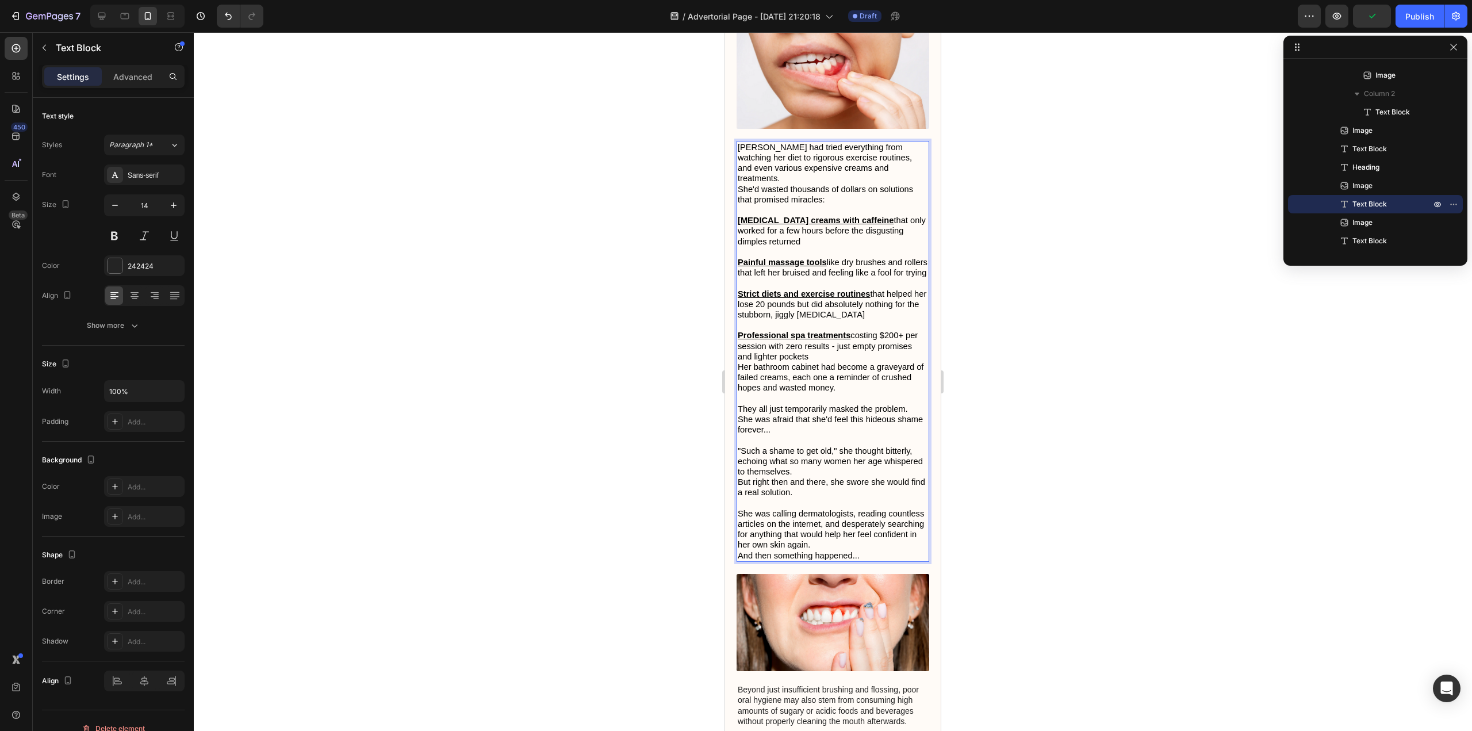
scroll to position [801, 0]
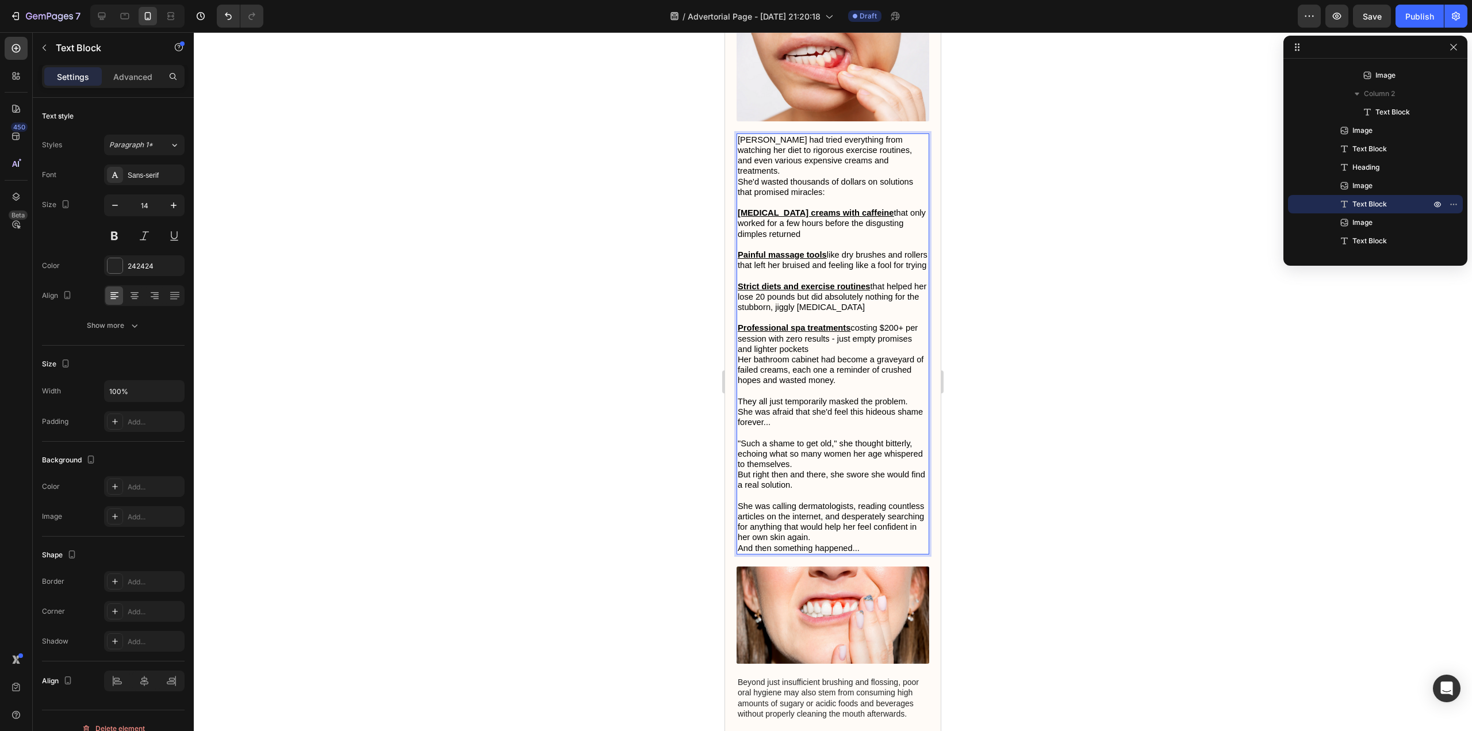
click at [852, 438] on p ""Such a shame to get old," she thought bitterly, echoing what so many women her…" at bounding box center [833, 454] width 190 height 32
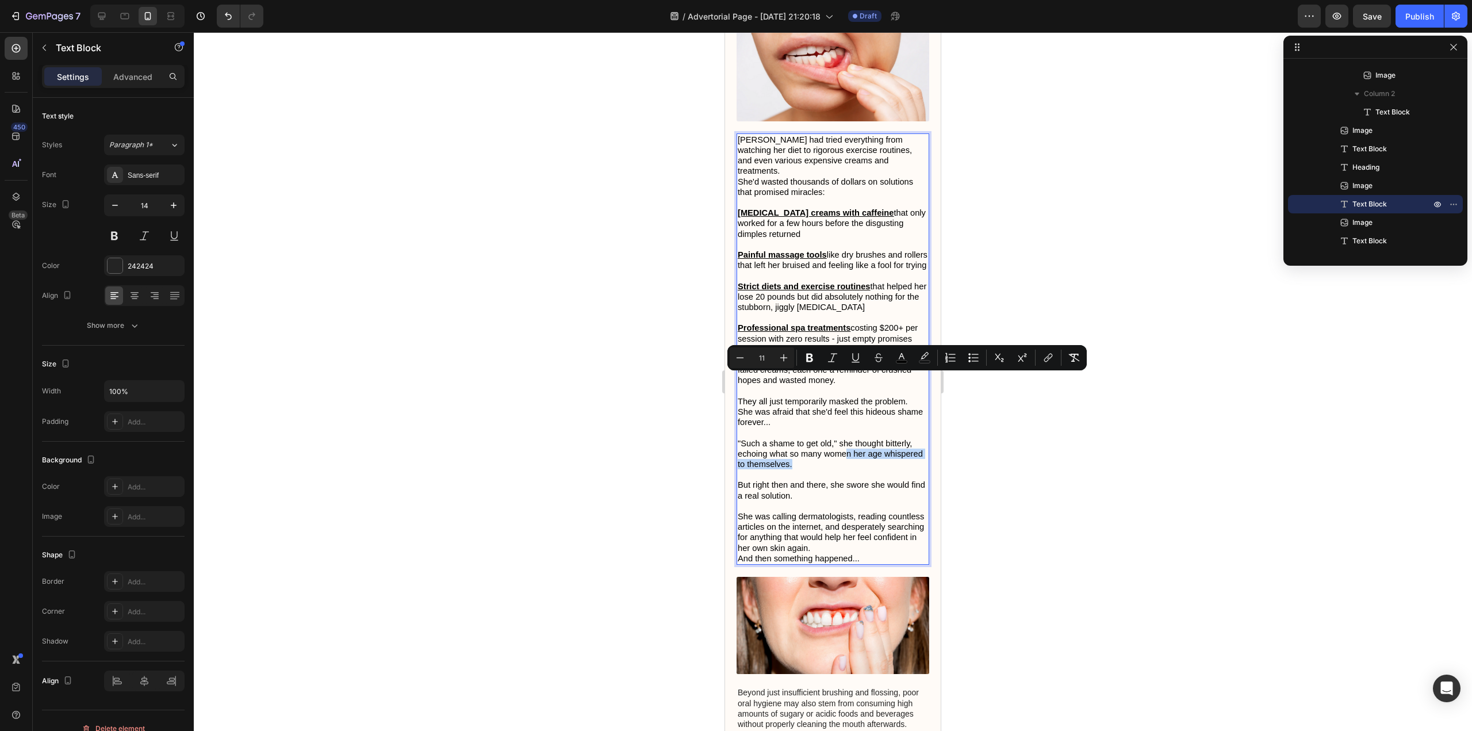
click at [845, 438] on p ""Such a shame to get old," she thought bitterly, echoing what so many women her…" at bounding box center [833, 454] width 190 height 32
click at [832, 512] on span "She was calling dermatologists, reading countless articles on the internet, and…" at bounding box center [831, 532] width 186 height 41
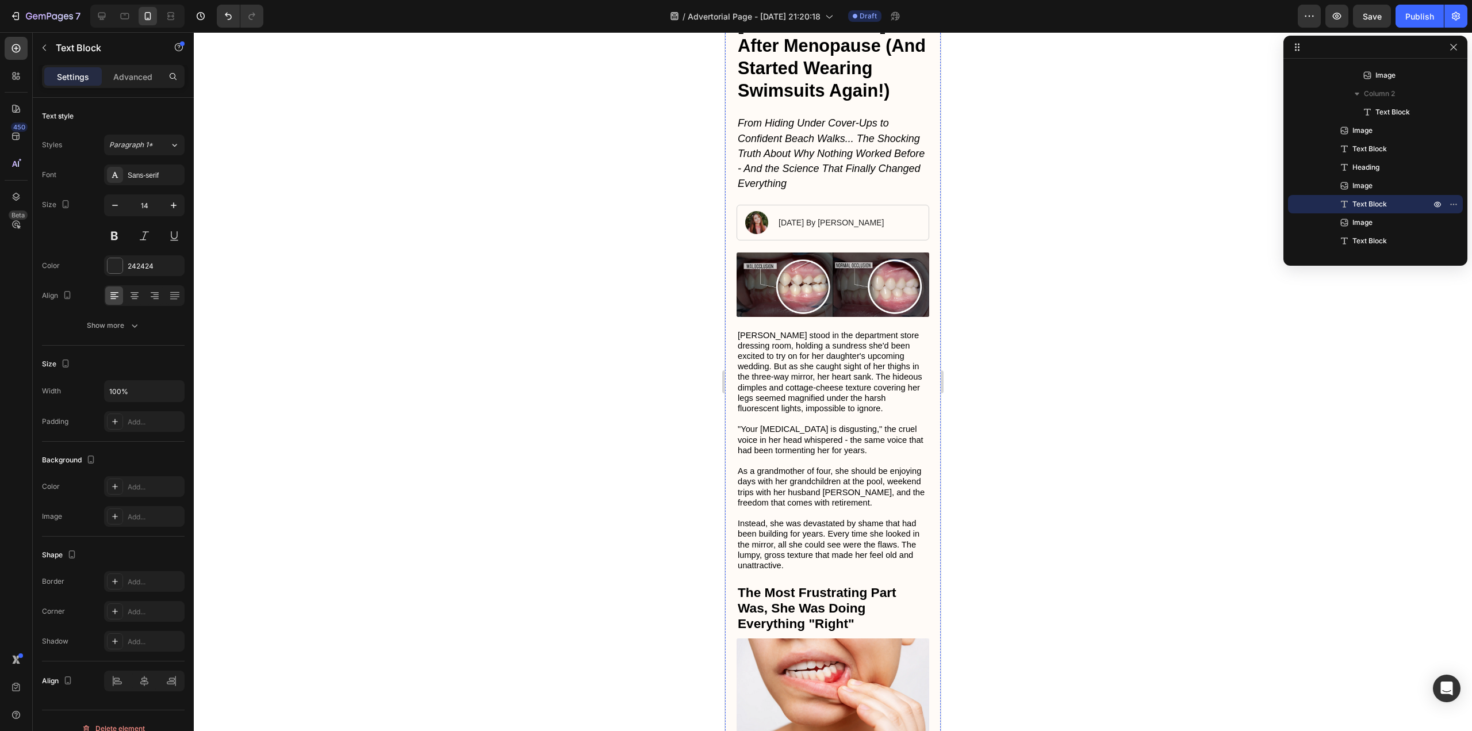
scroll to position [230, 0]
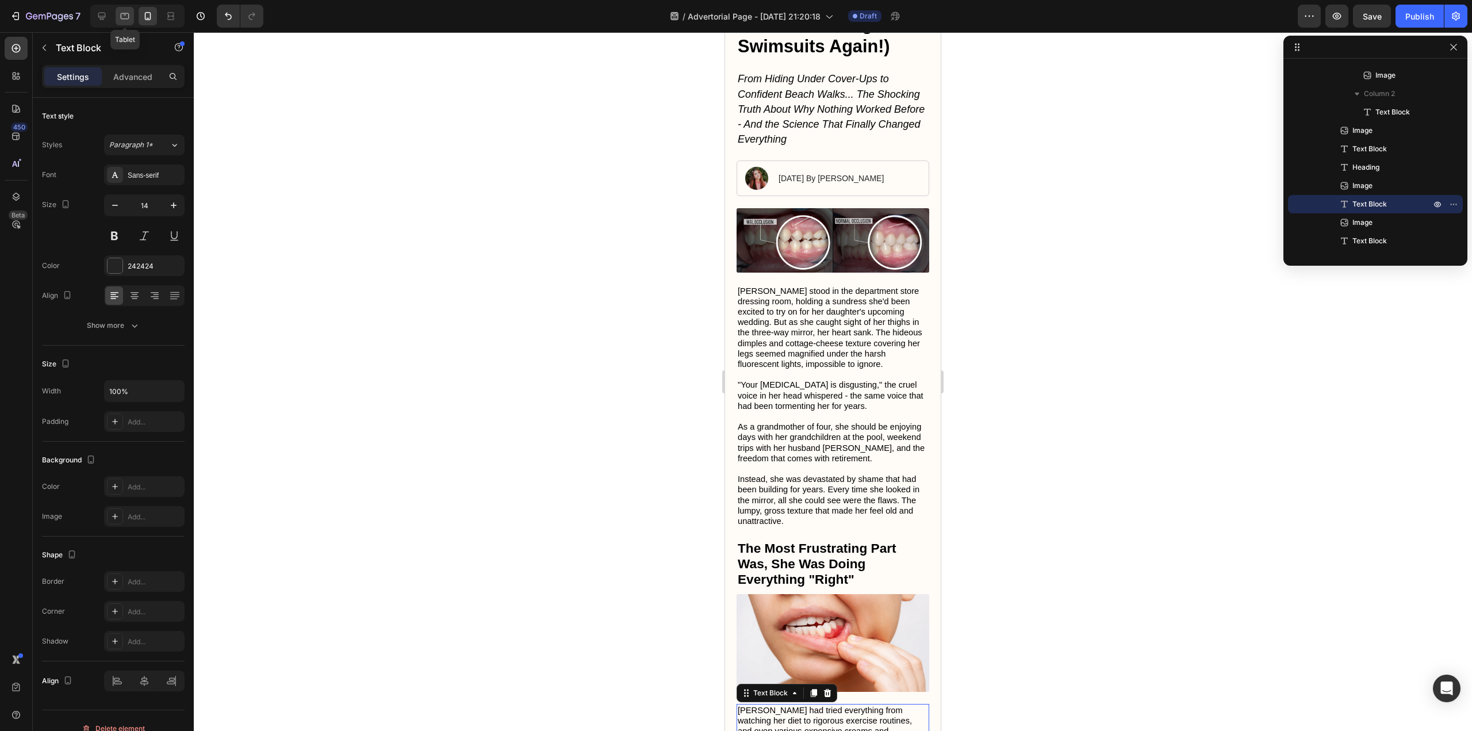
click at [121, 16] on icon at bounding box center [125, 16] width 12 height 12
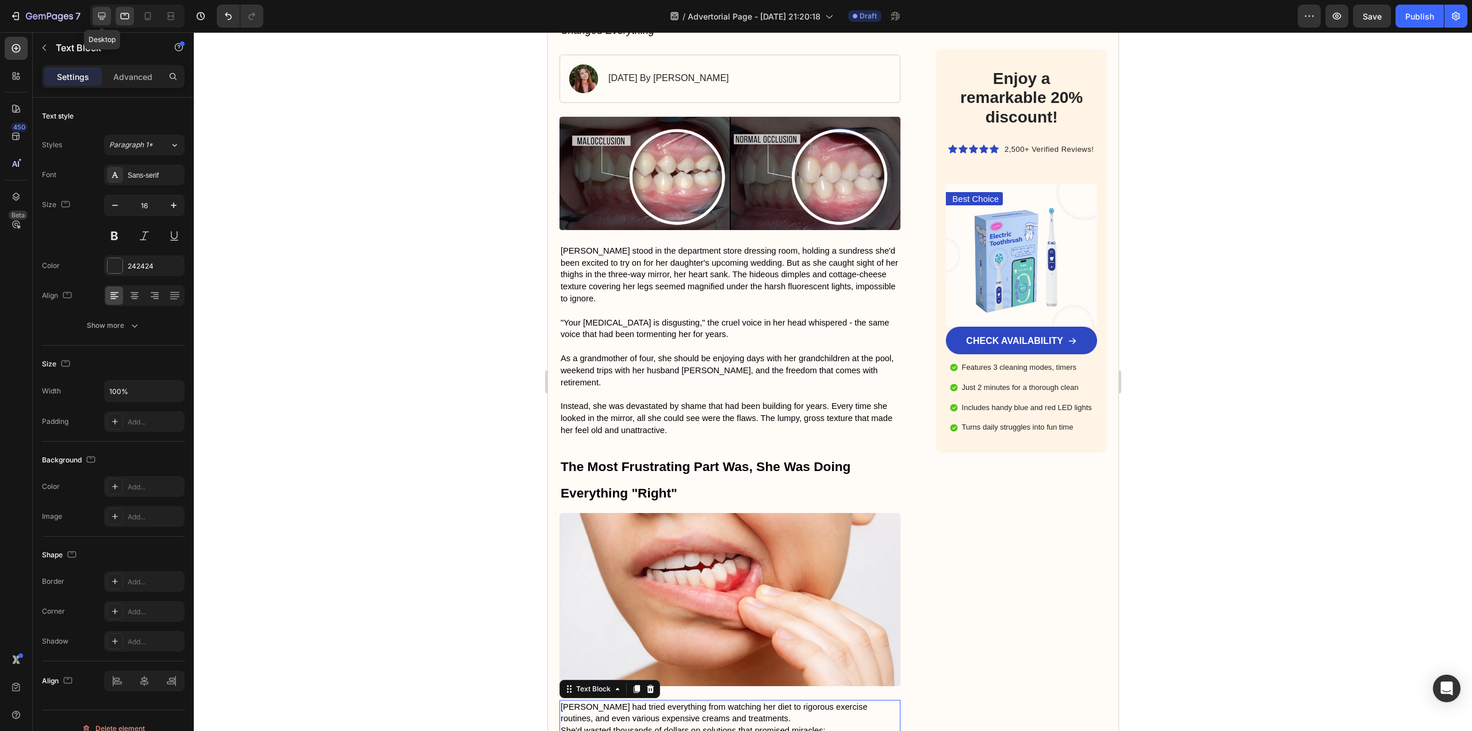
click at [103, 16] on icon at bounding box center [101, 16] width 7 height 7
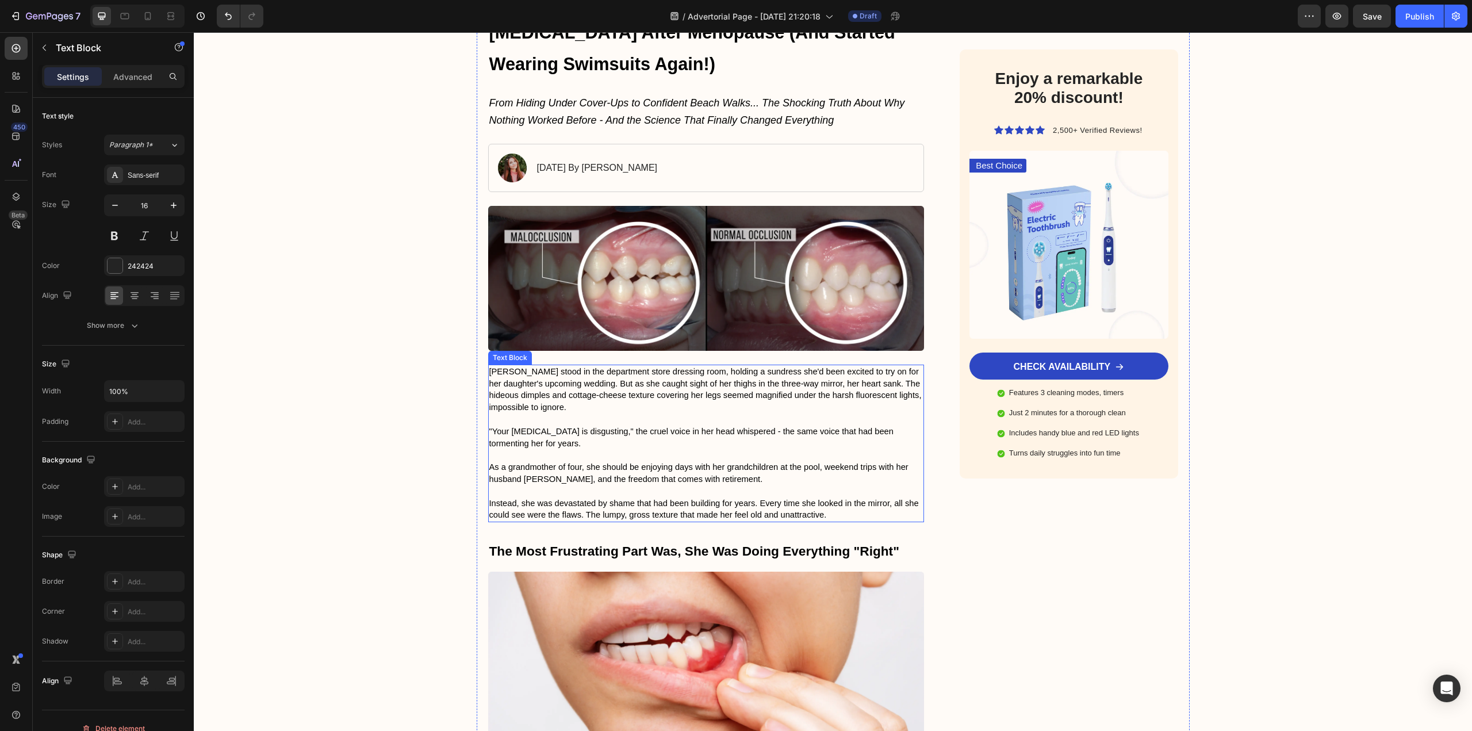
scroll to position [163, 0]
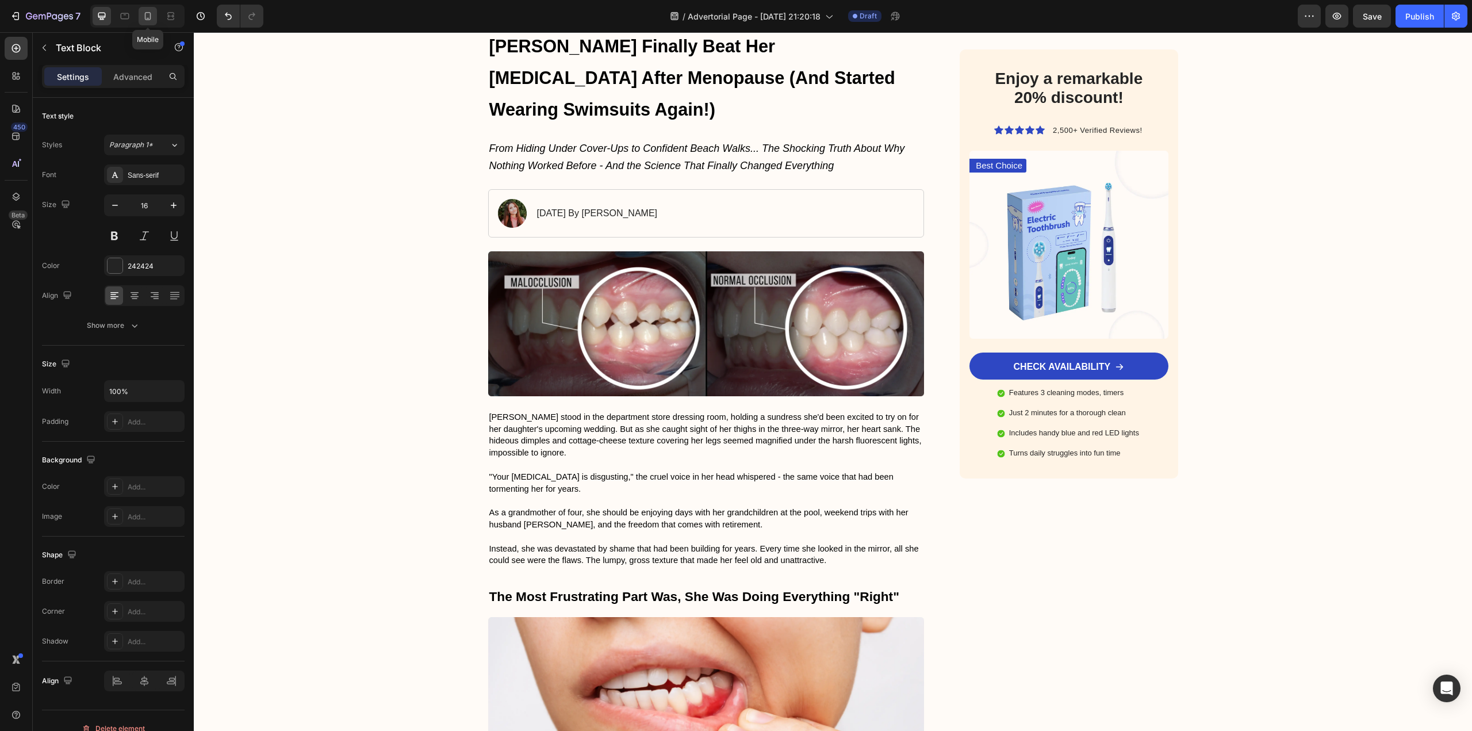
click at [143, 12] on icon at bounding box center [148, 16] width 12 height 12
type input "14"
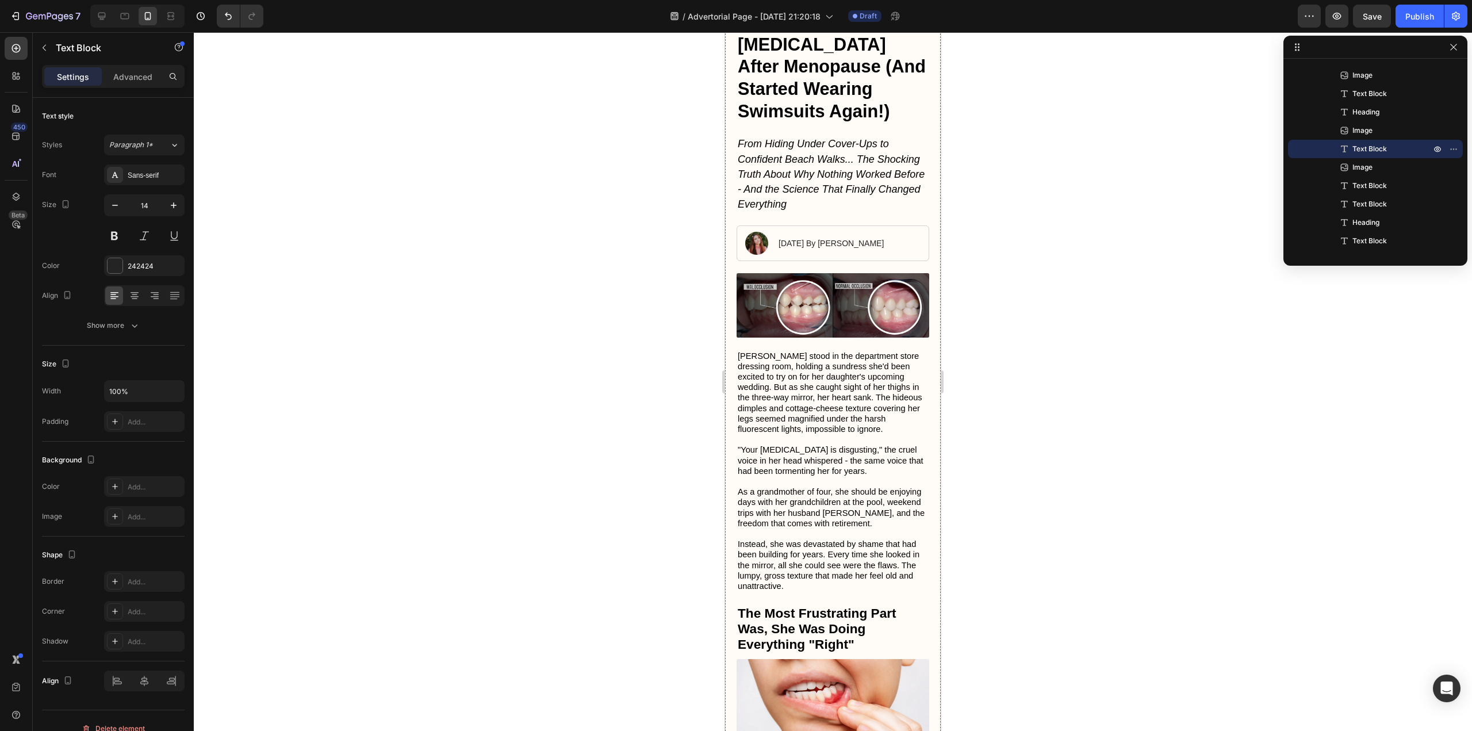
scroll to position [173, 0]
